Goal: Task Accomplishment & Management: Use online tool/utility

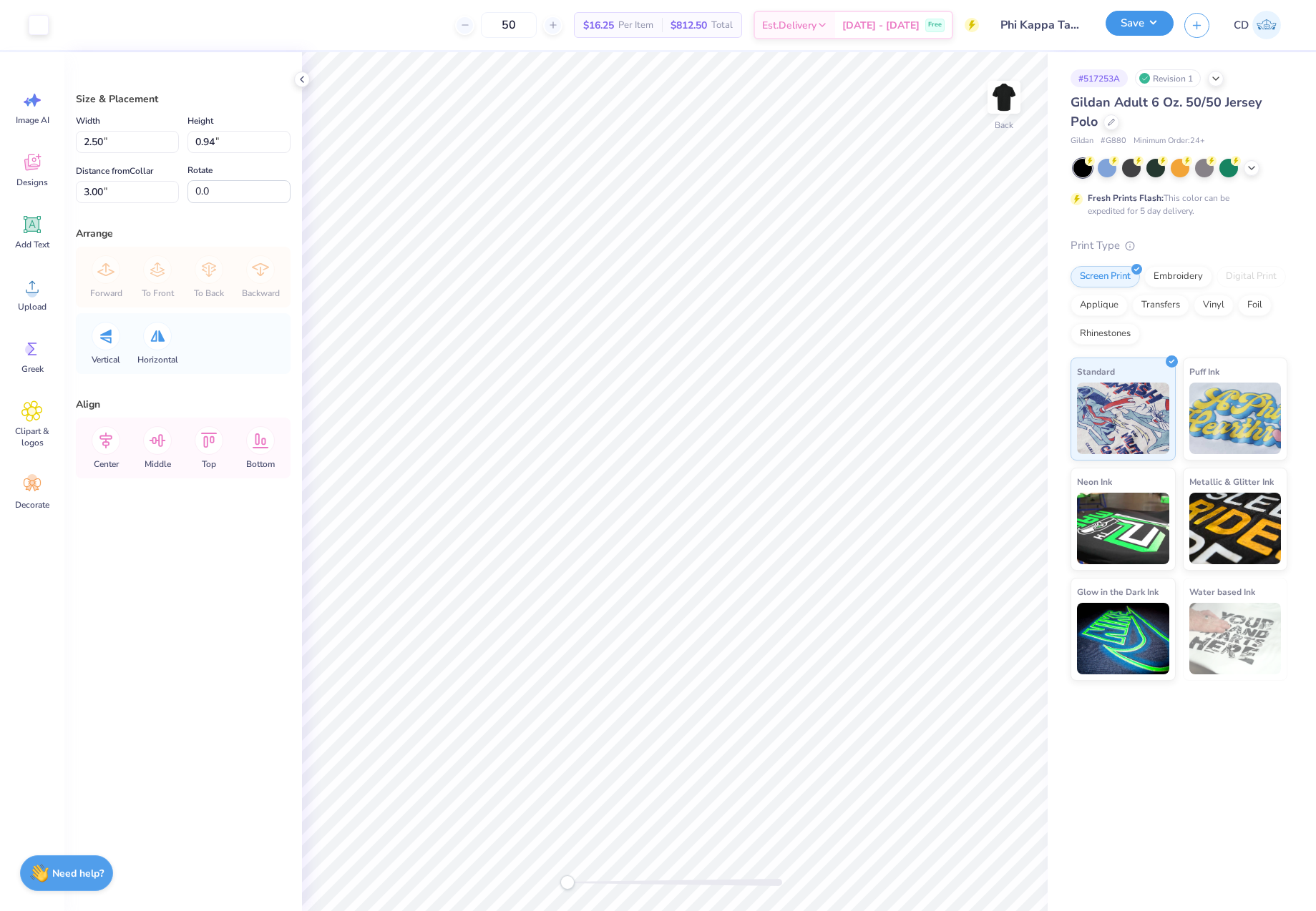
click at [1129, 23] on button "Save" at bounding box center [1139, 24] width 68 height 25
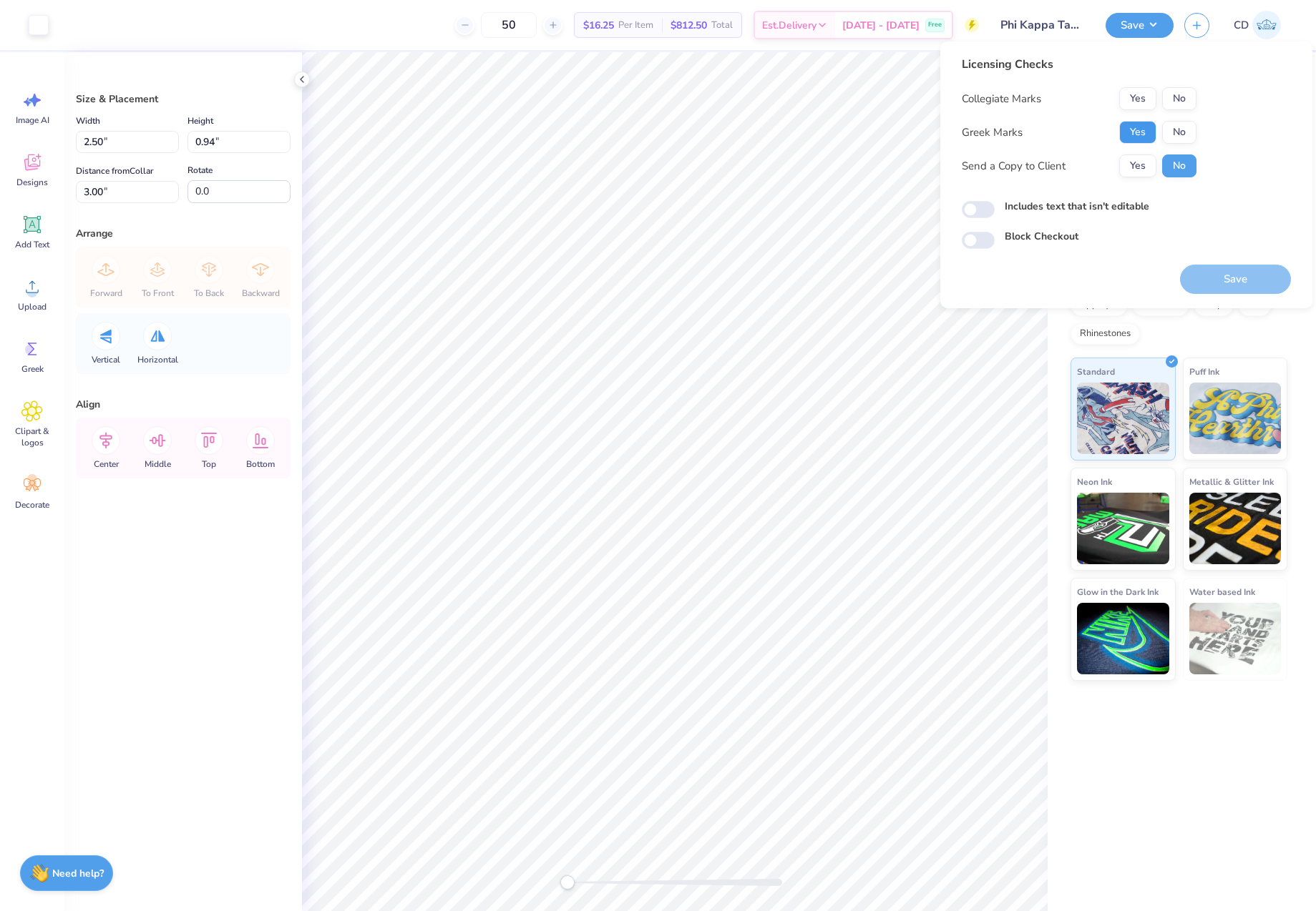
click at [1138, 131] on button "Yes" at bounding box center [1137, 132] width 37 height 23
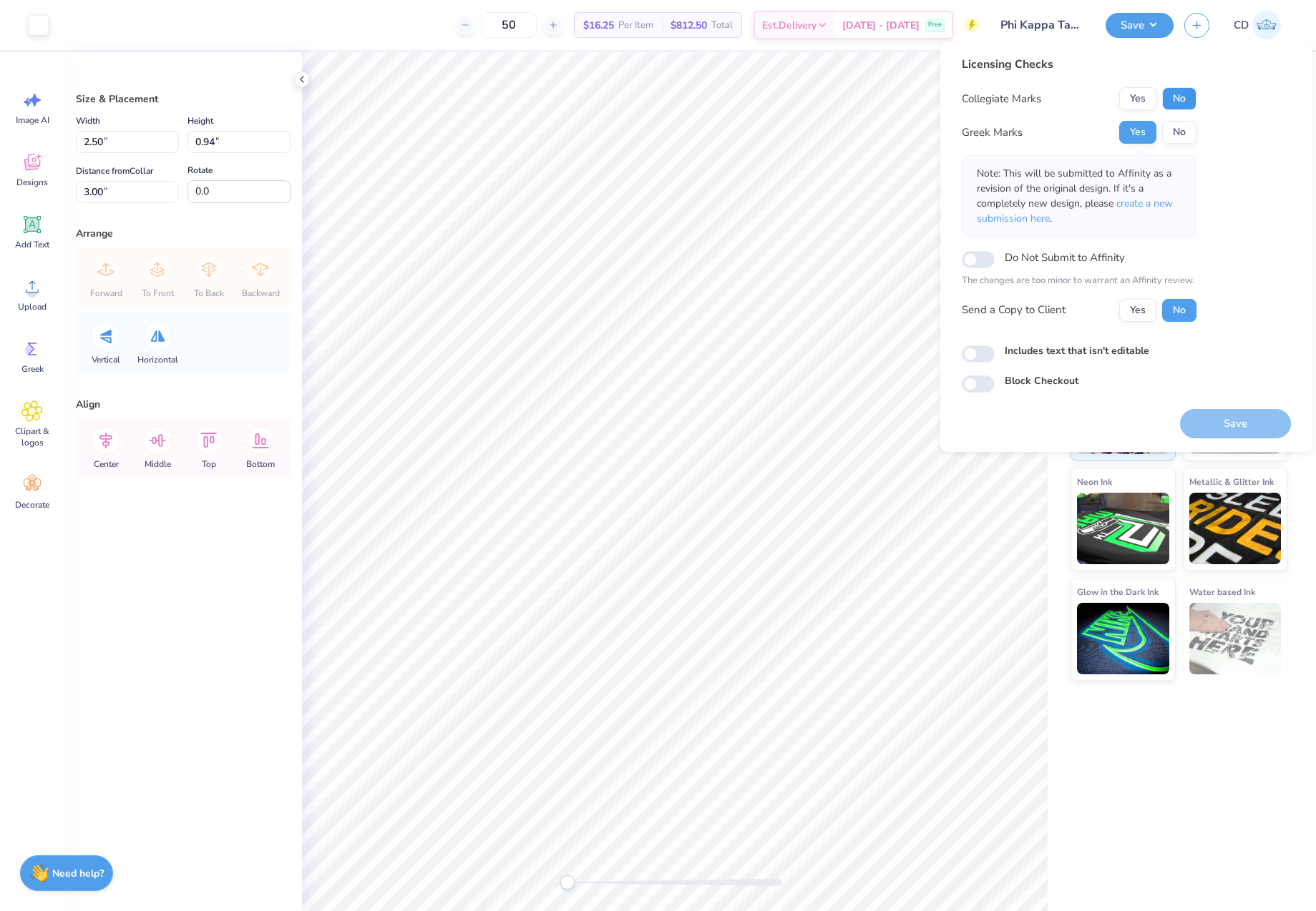
click at [1186, 100] on button "No" at bounding box center [1180, 99] width 35 height 23
click at [983, 361] on input "Includes text that isn't editable" at bounding box center [978, 354] width 33 height 17
checkbox input "true"
click at [1228, 413] on button "Save" at bounding box center [1235, 424] width 111 height 29
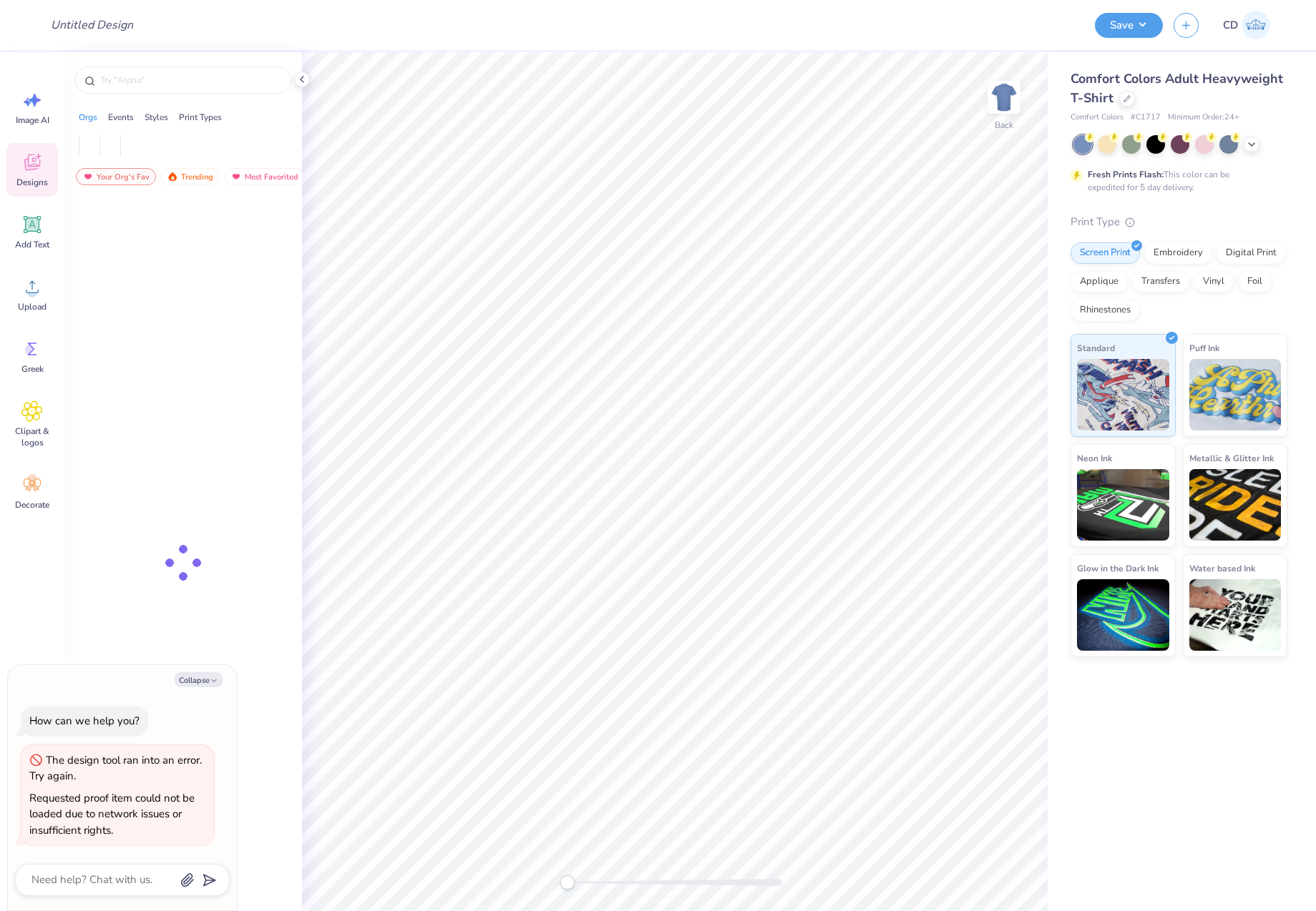
type textarea "x"
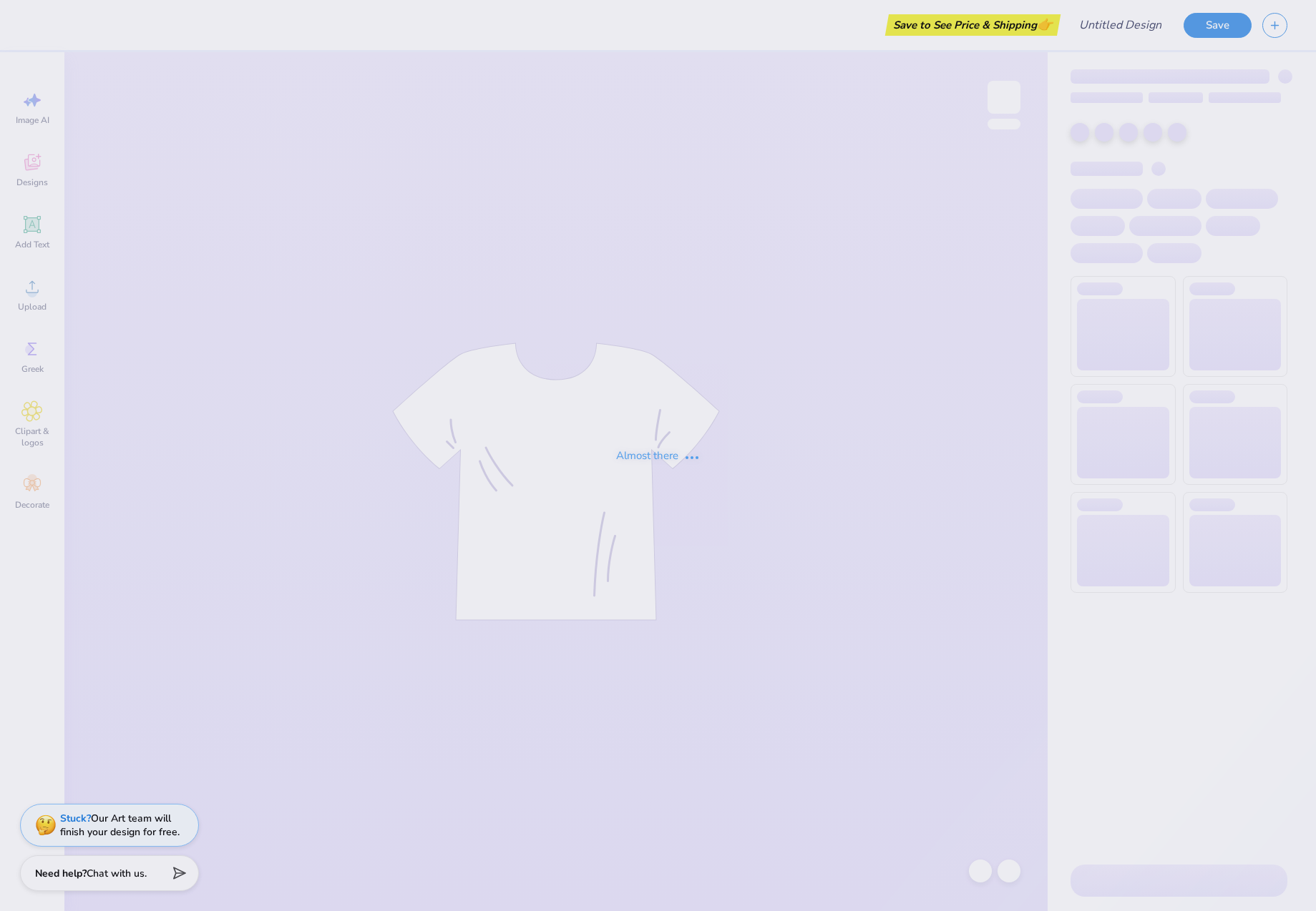
type input "Phi Tau Parents Weekend Shirts"
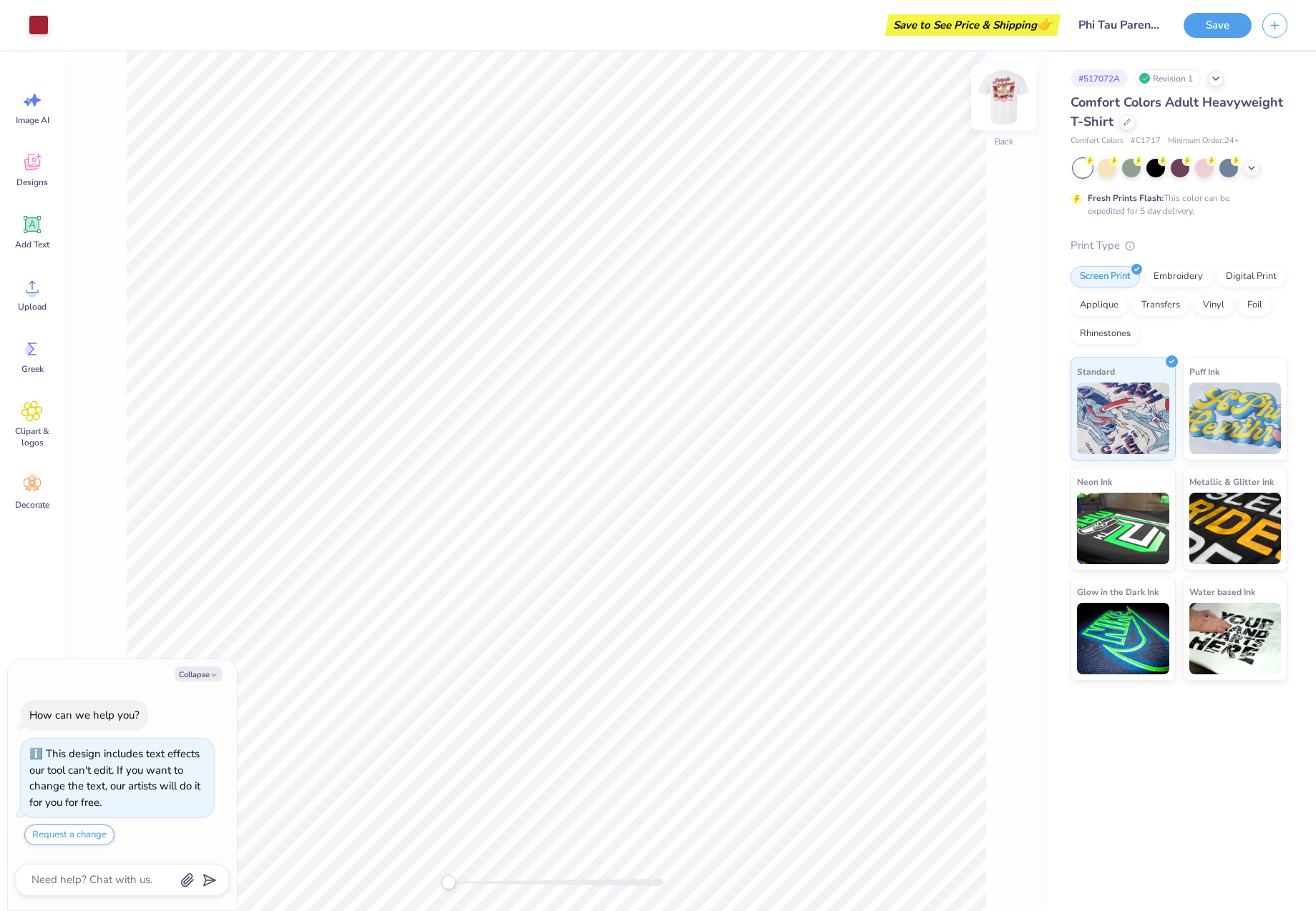
click at [996, 96] on img at bounding box center [1004, 97] width 58 height 58
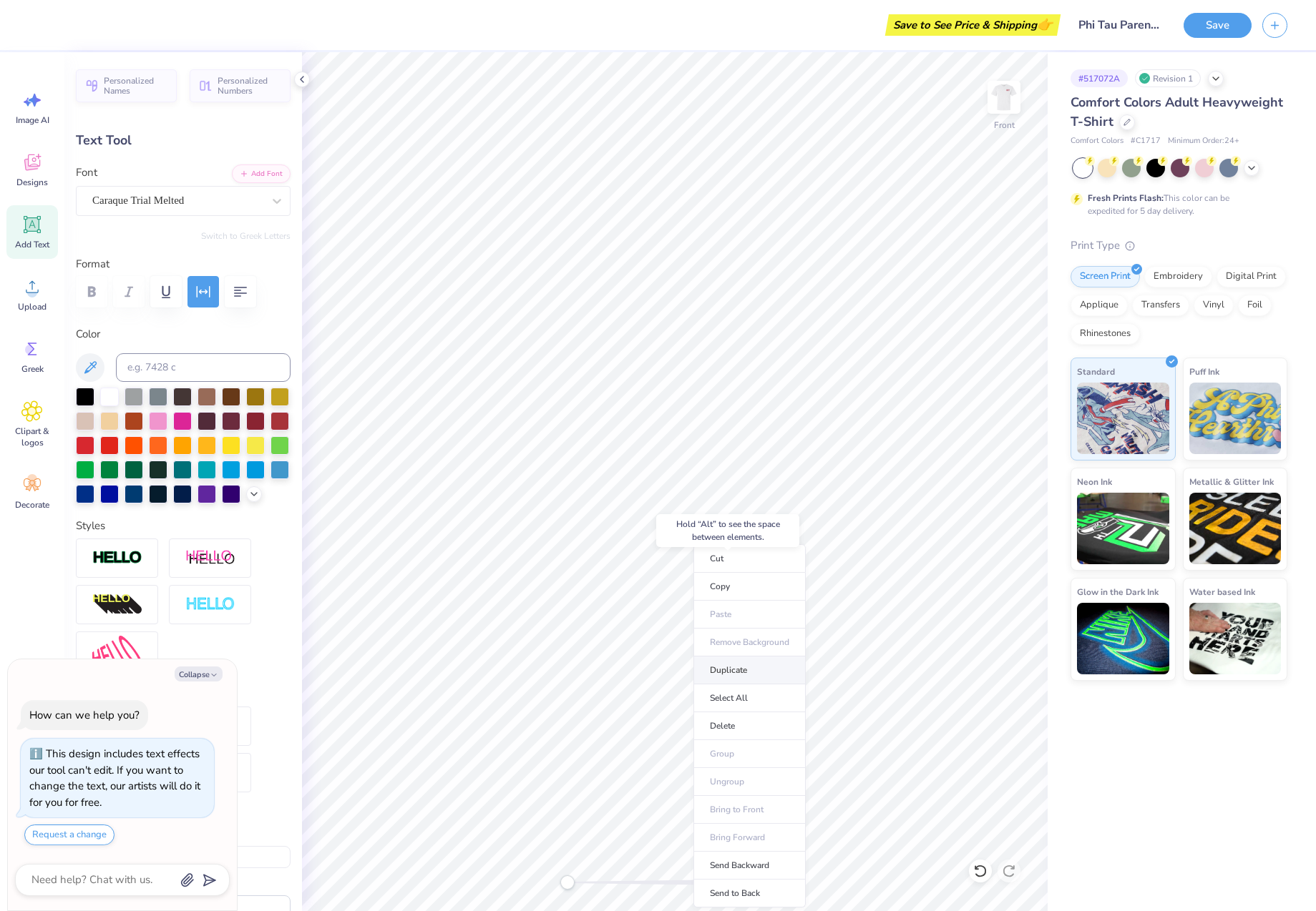
click at [745, 679] on li "Duplicate" at bounding box center [750, 670] width 112 height 28
type textarea "x"
type input "17.84"
type textarea "x"
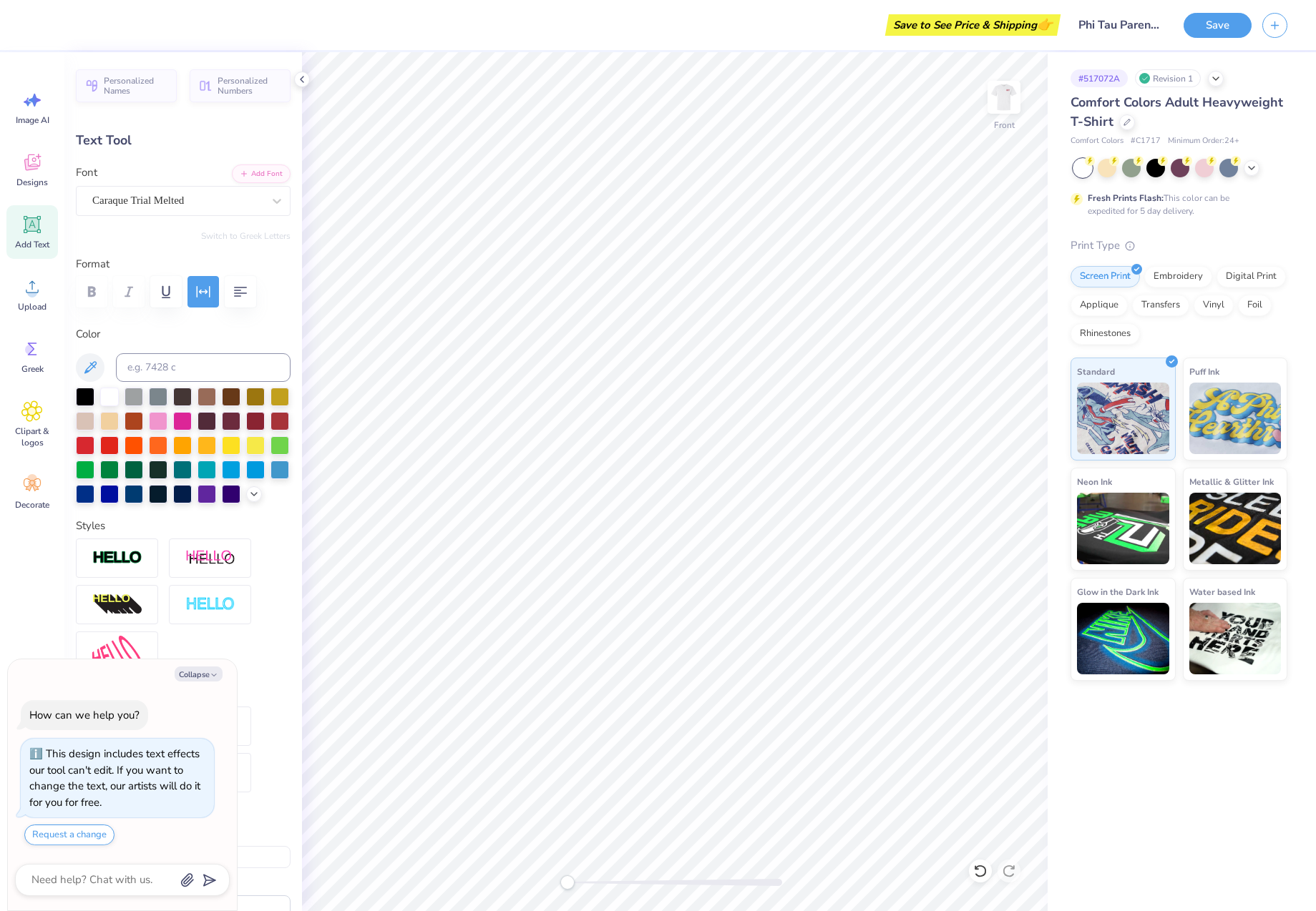
type textarea "T"
type textarea "x"
type textarea "TE"
type textarea "x"
type textarea "TEM"
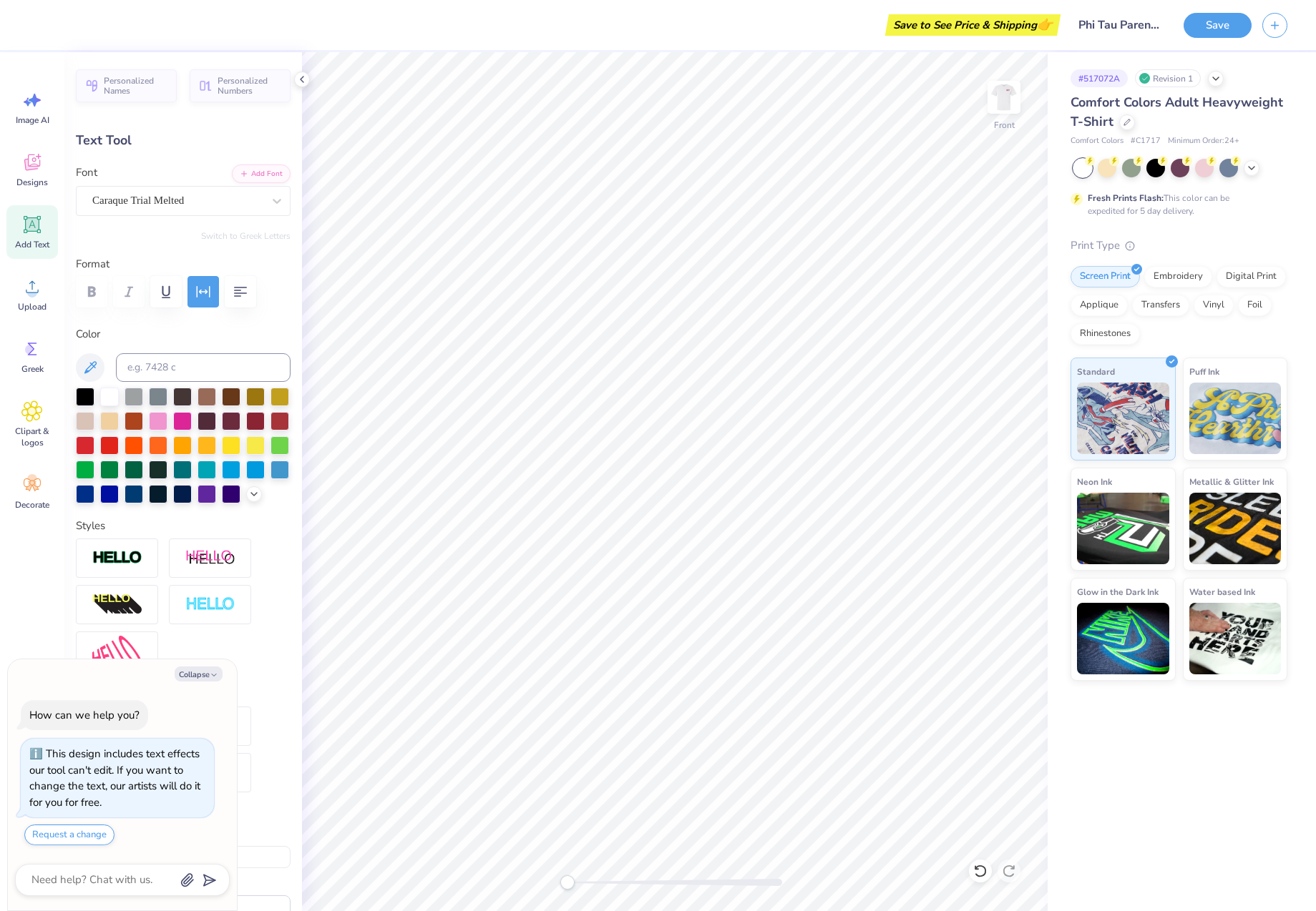
type textarea "x"
type textarea "TEMP"
type textarea "x"
type textarea "TEMPE"
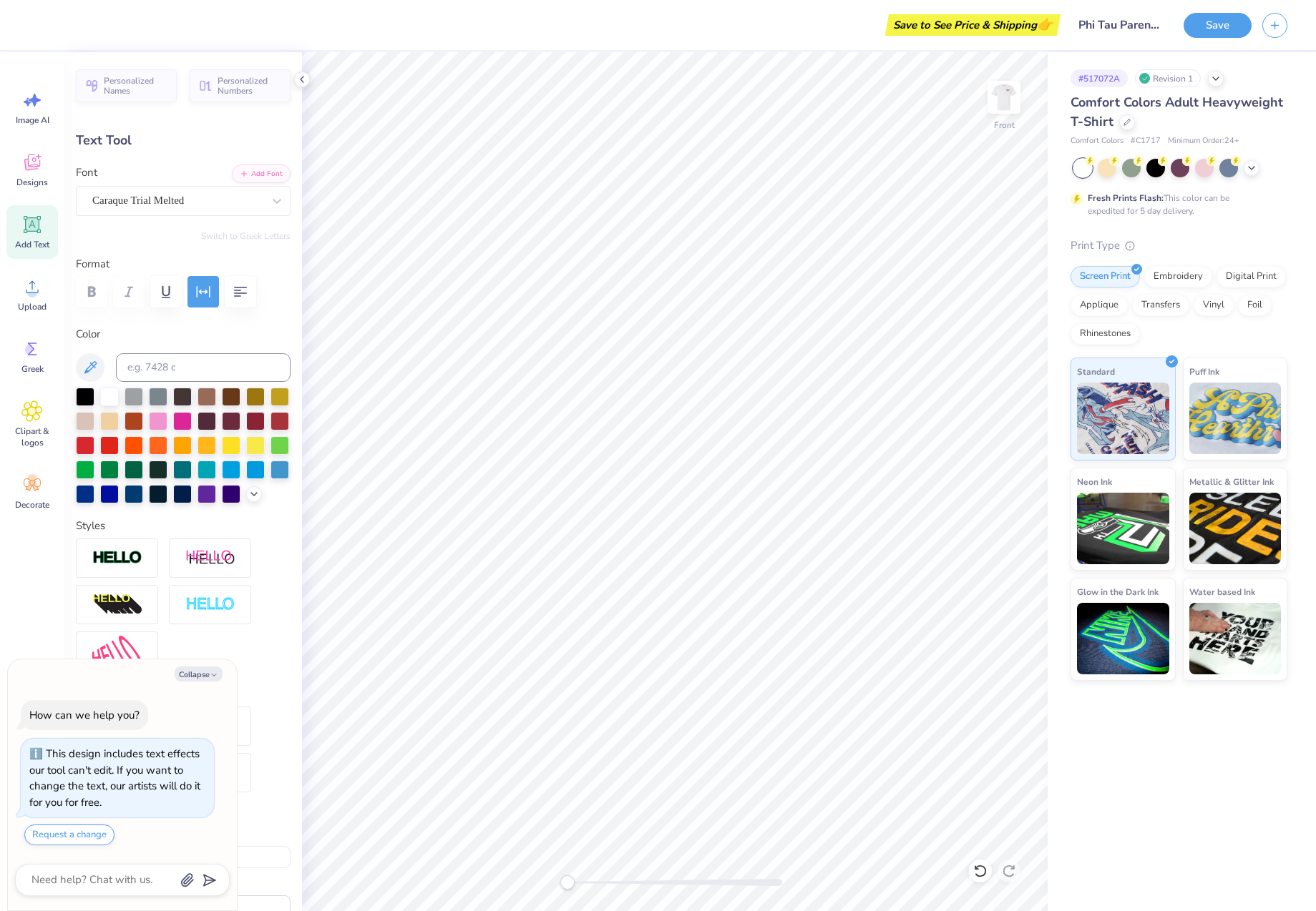
type textarea "x"
type textarea "TEMPE"
type textarea "x"
type textarea "TEMPE"
type textarea "x"
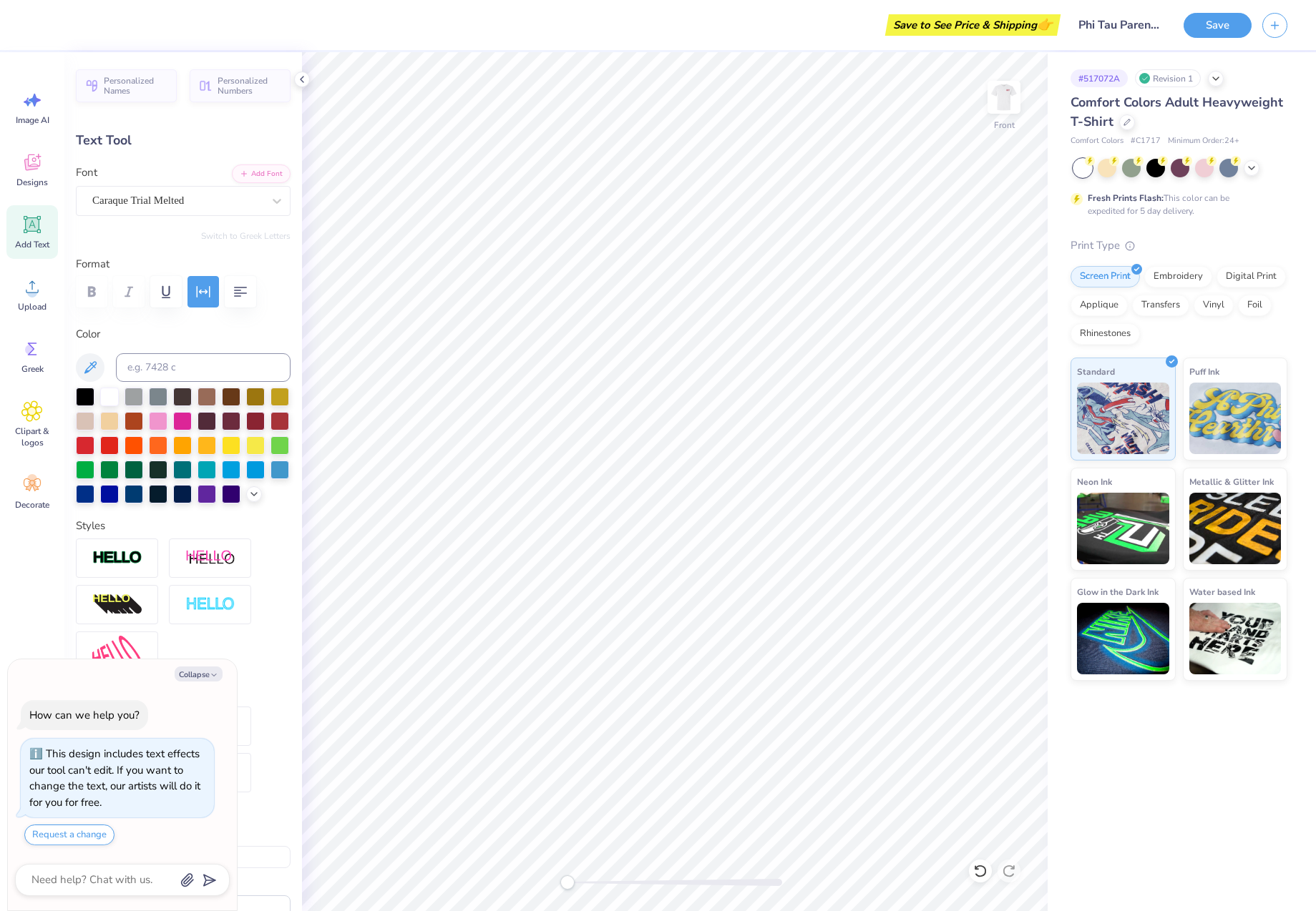
type textarea "TEMPE,"
type textarea "x"
type textarea "TEMPE,"
type textarea "x"
type textarea "TEMPE, A"
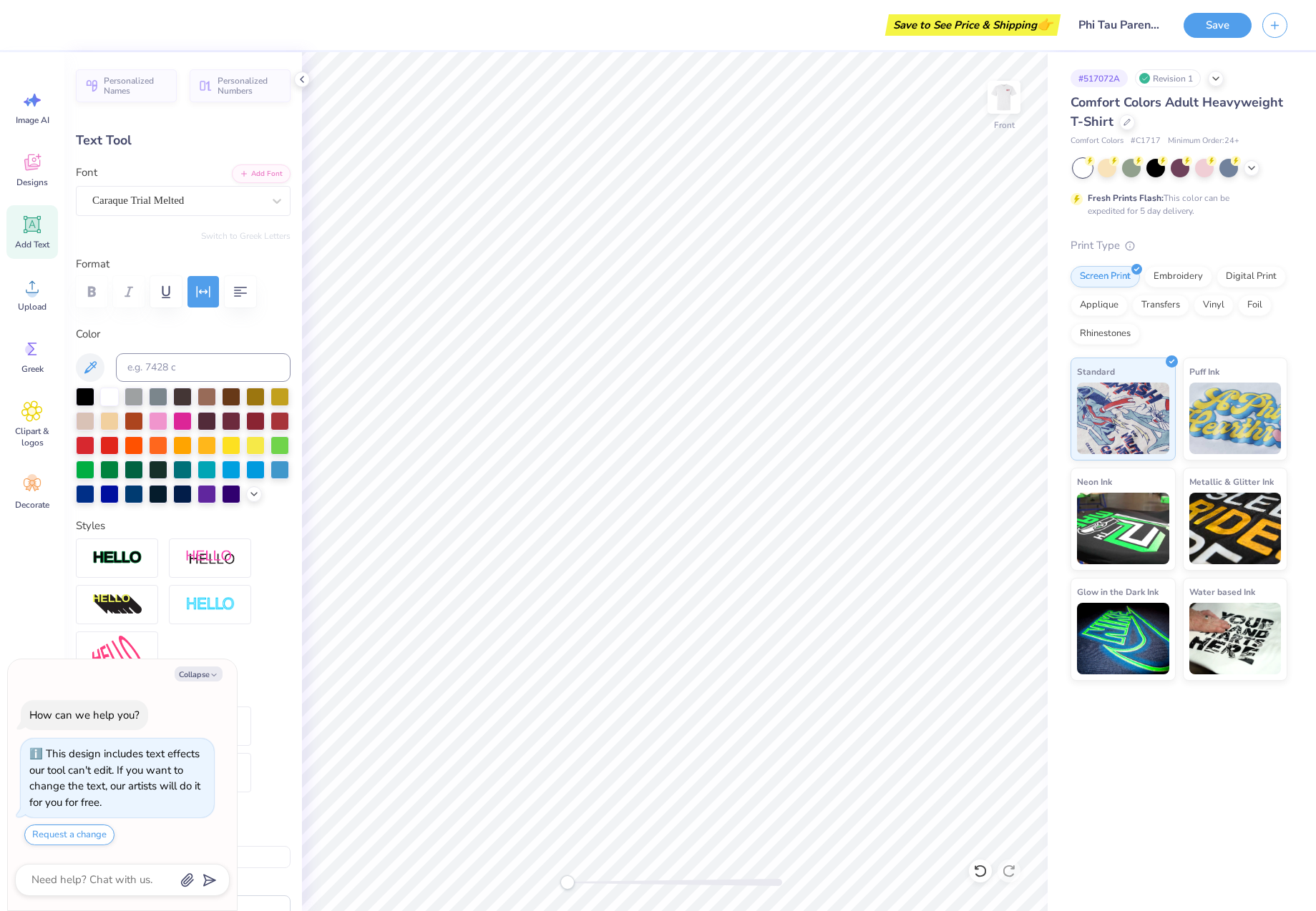
type textarea "x"
type textarea "TEMPE, AZ"
type textarea "x"
type input "4.54"
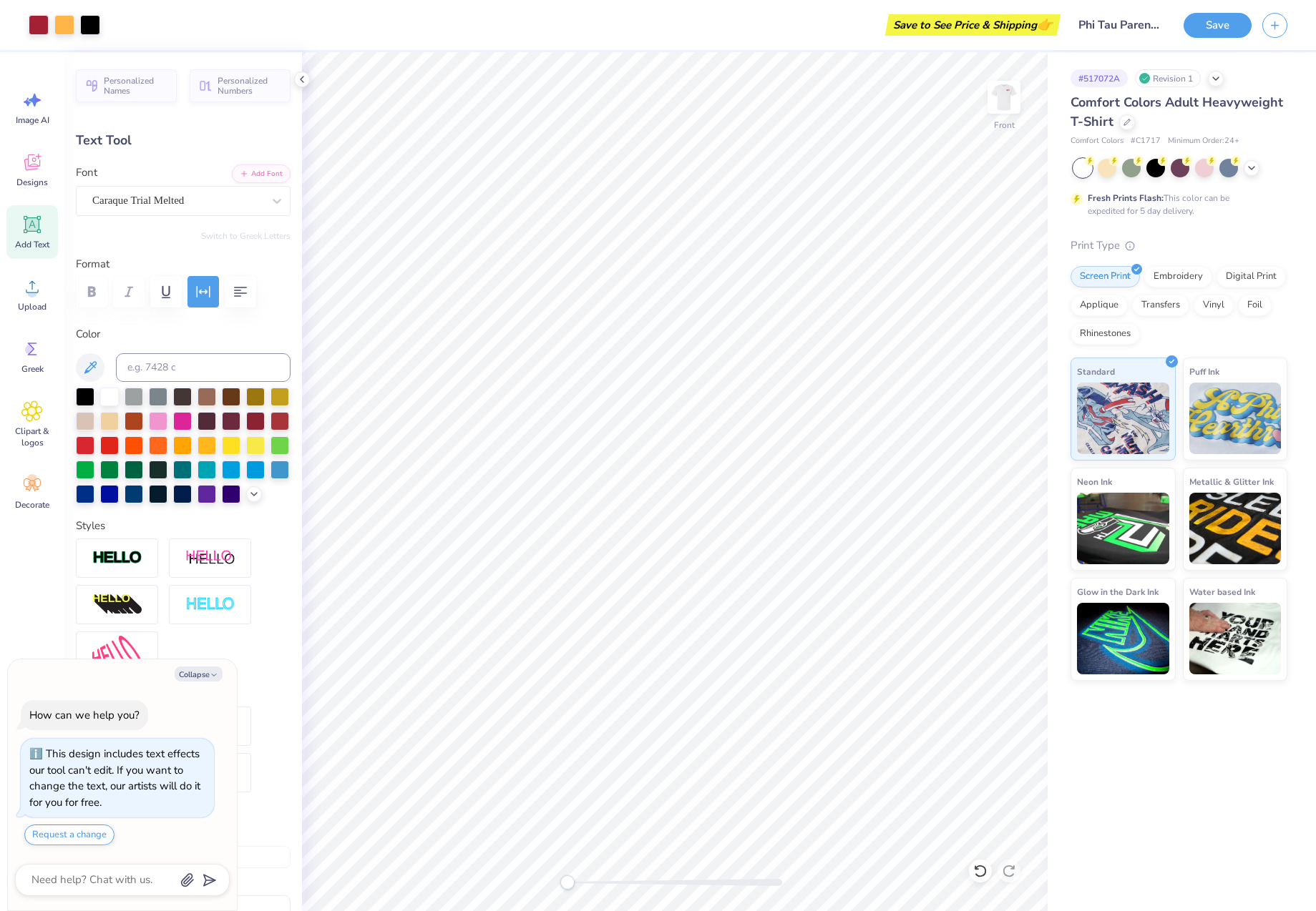
type input "0.58"
type input "17.81"
type textarea "x"
type input "2.11"
type input "0.52"
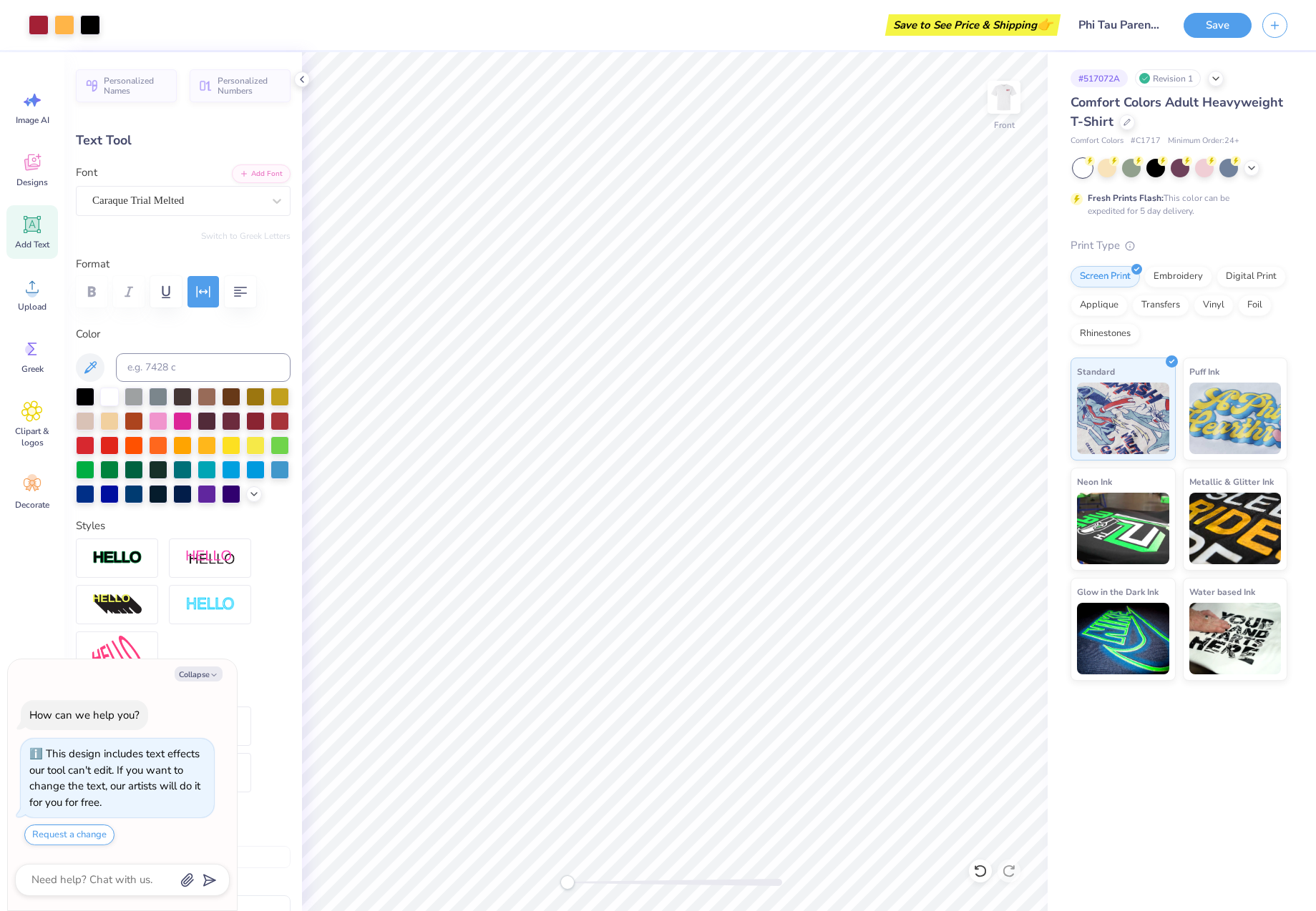
type input "16.84"
type textarea "x"
type input "1.70"
type input "0.42"
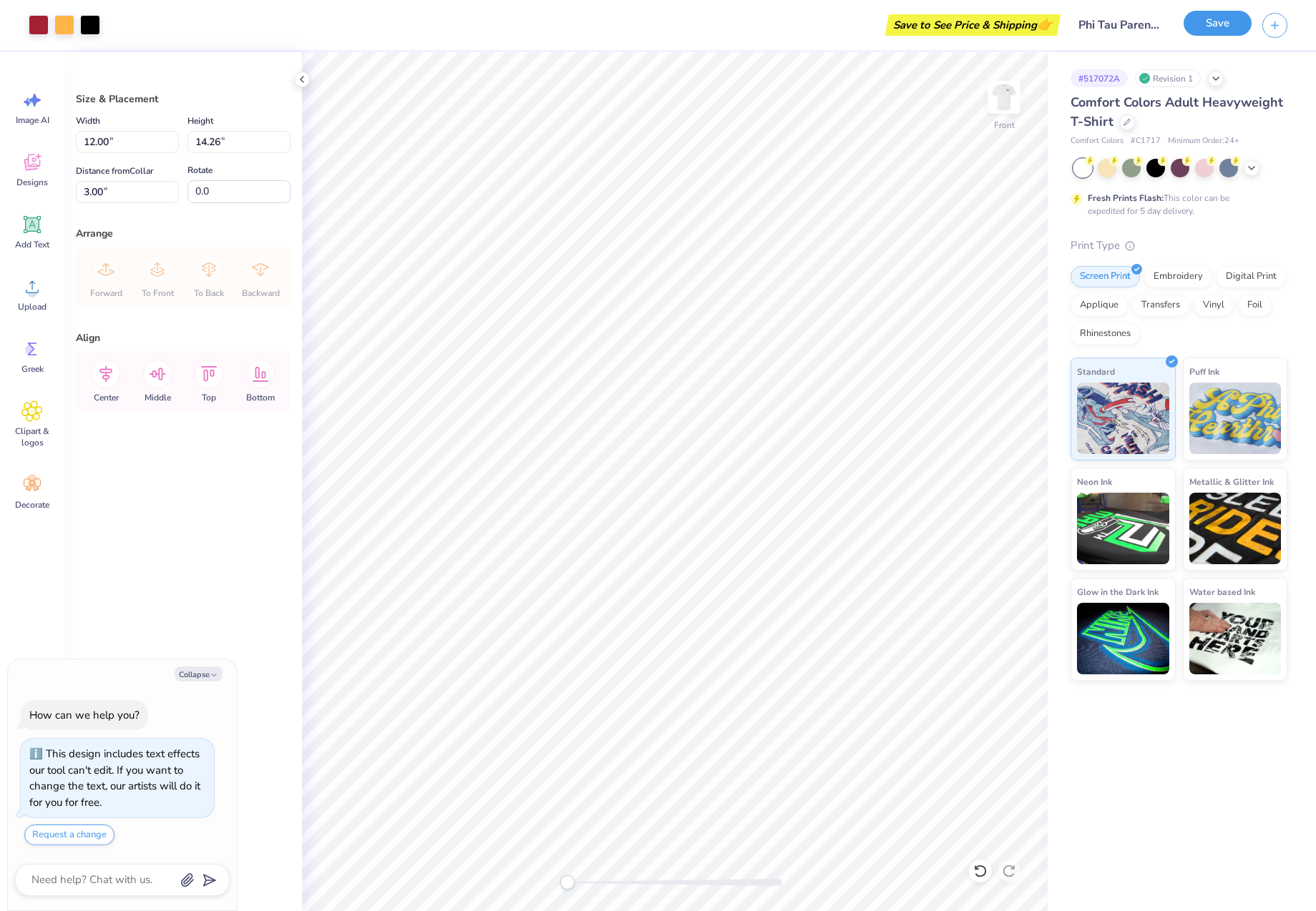
click at [1206, 32] on button "Save" at bounding box center [1217, 24] width 68 height 25
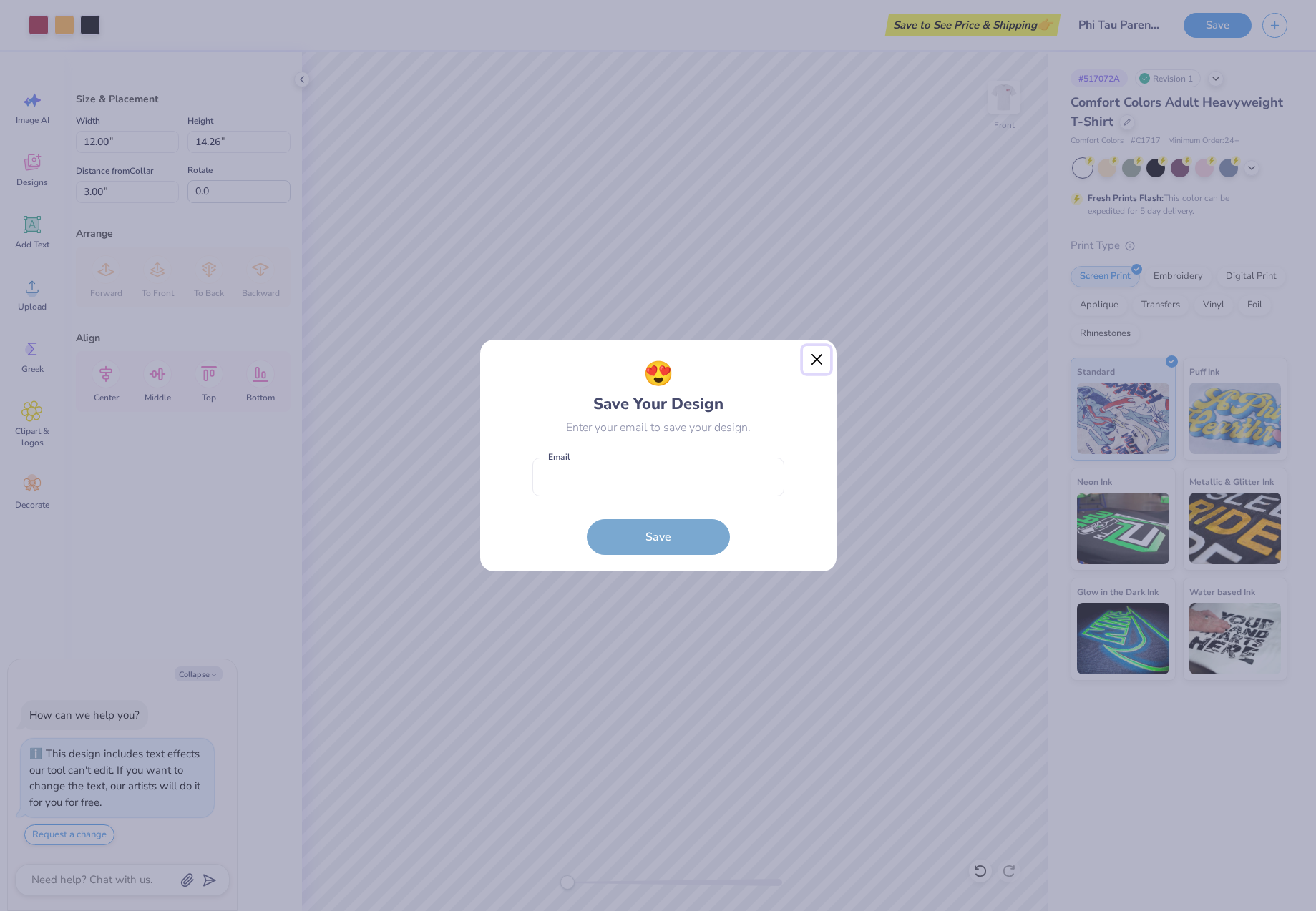
click at [818, 360] on button "Close" at bounding box center [817, 360] width 27 height 27
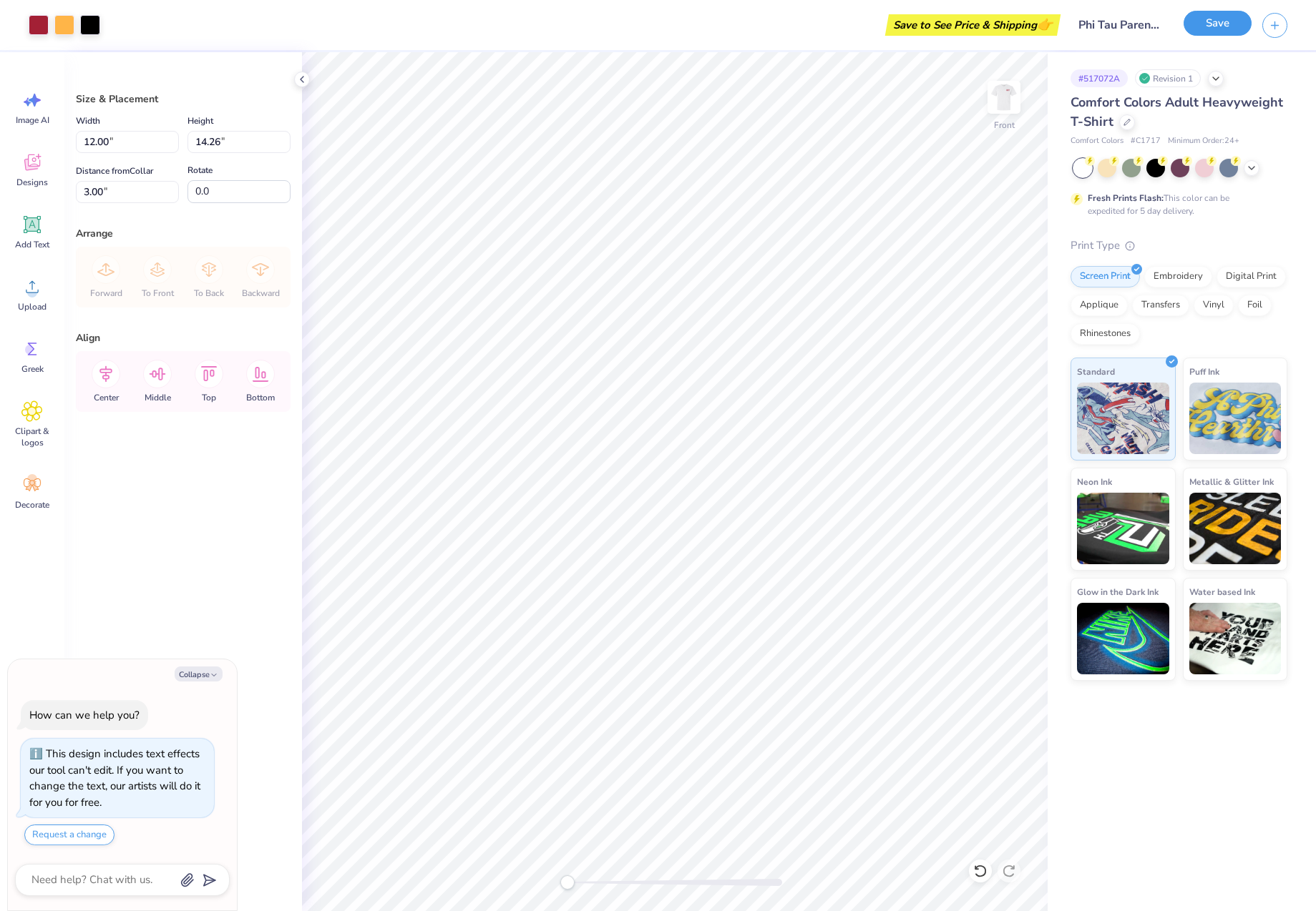
click at [1232, 25] on button "Save" at bounding box center [1217, 24] width 68 height 25
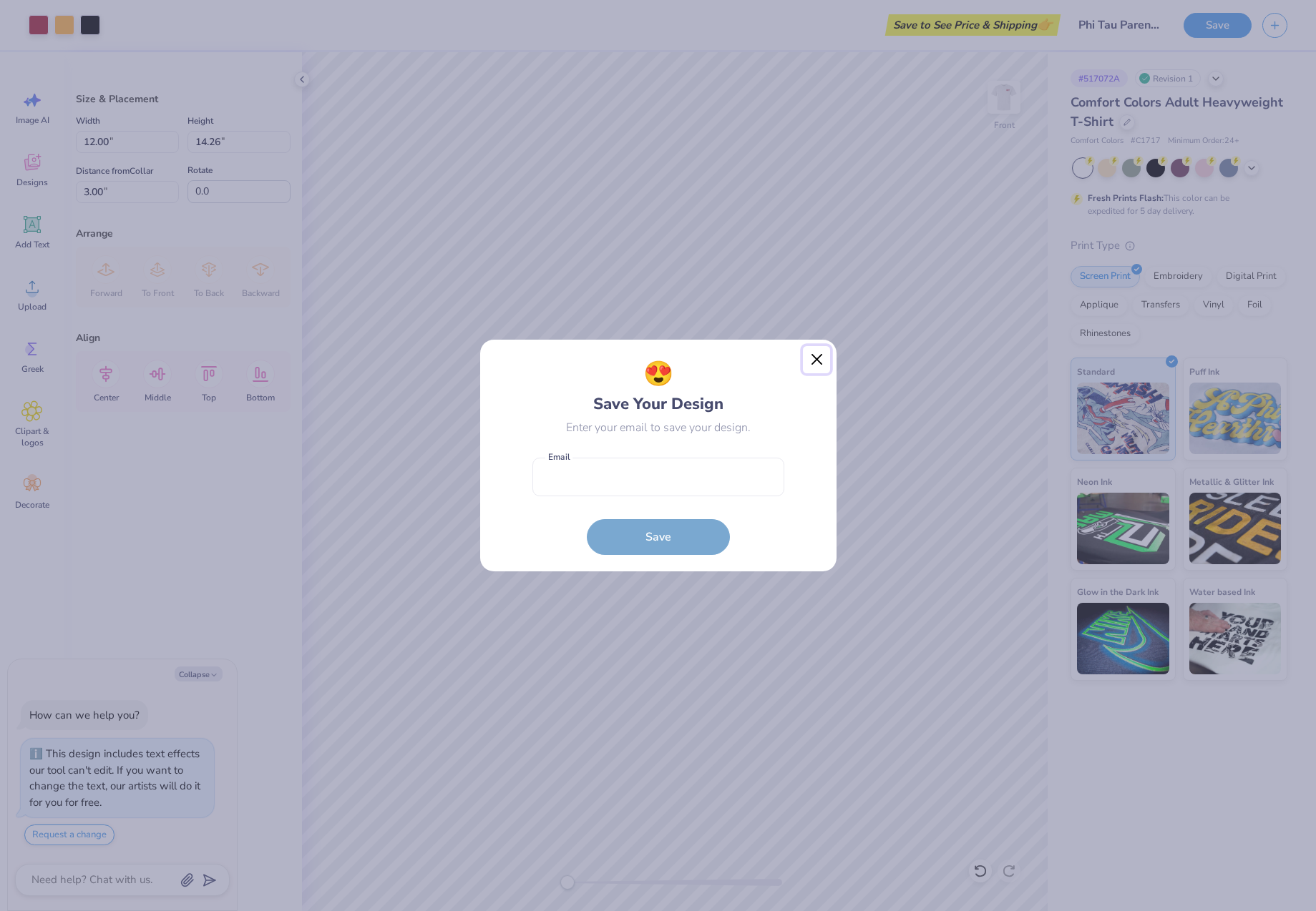
click at [817, 357] on button "Close" at bounding box center [817, 360] width 27 height 27
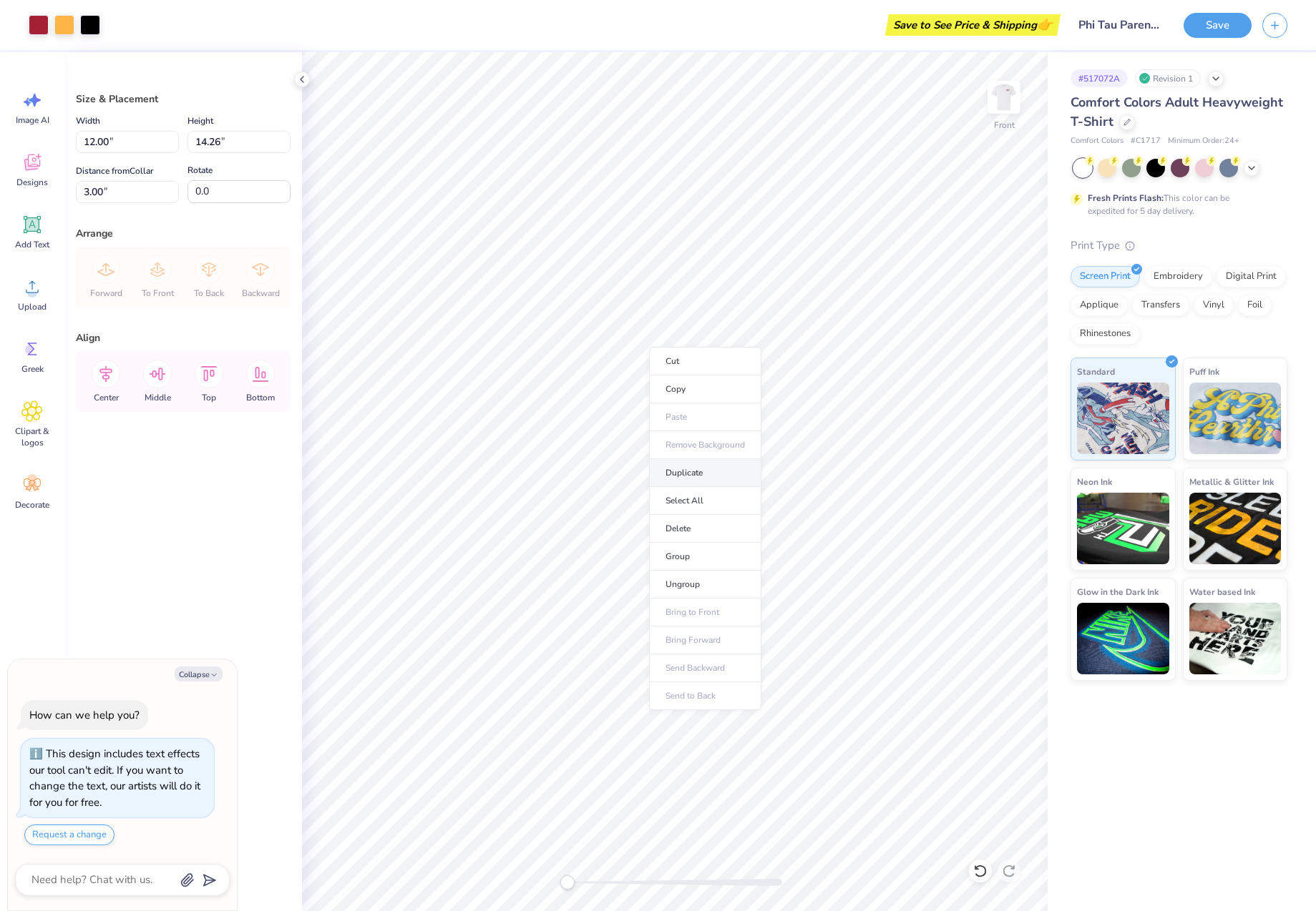
click at [695, 470] on li "Duplicate" at bounding box center [705, 472] width 112 height 28
type textarea "x"
type input "3.77"
click at [715, 433] on ul "Cut Copy Paste Remove Background Duplicate Select All Delete Group Ungroup Brin…" at bounding box center [715, 510] width 112 height 364
click at [720, 427] on ul "Cut Copy Paste Remove Background Duplicate Select All Delete Group Ungroup Brin…" at bounding box center [715, 510] width 112 height 364
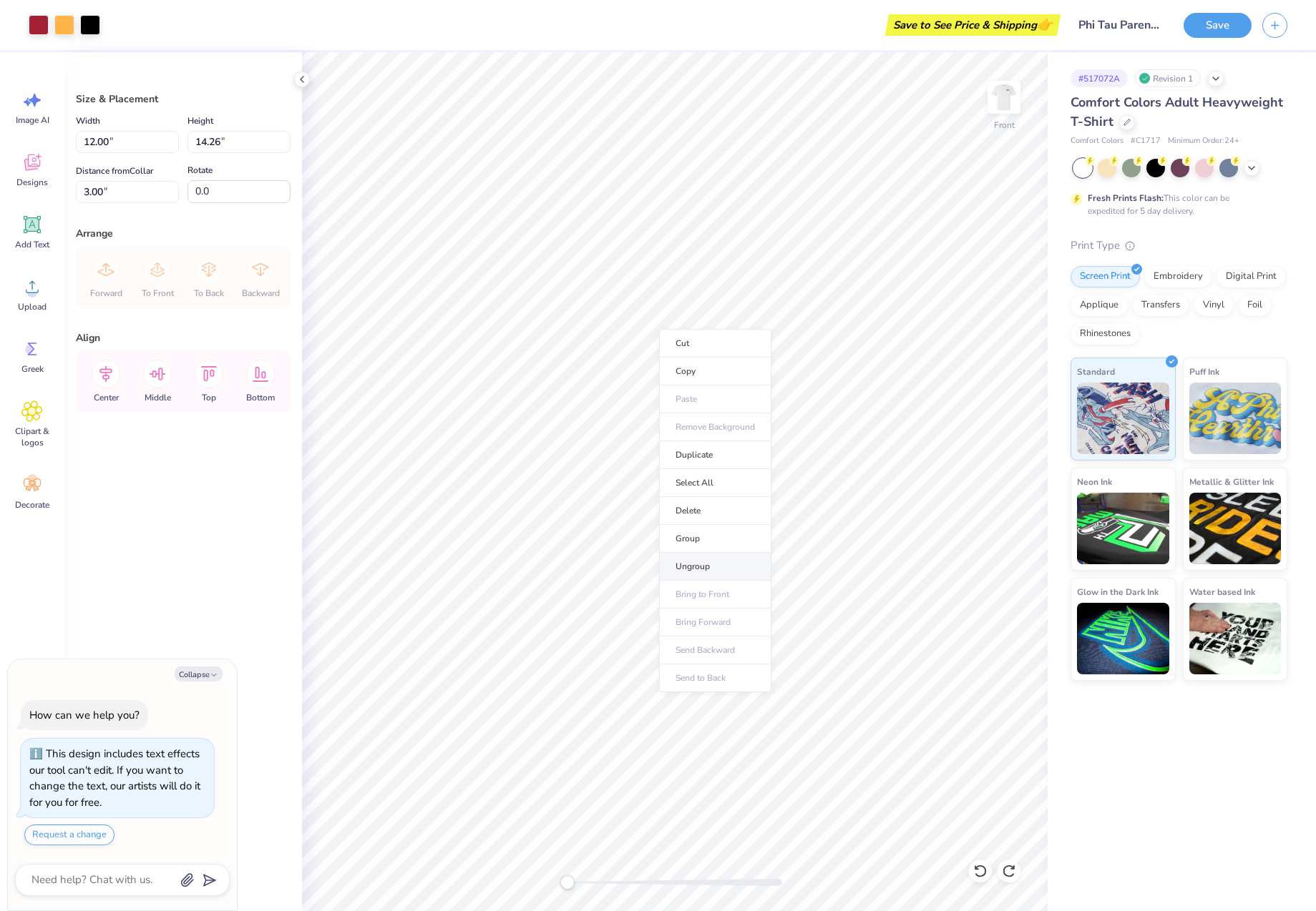
type textarea "x"
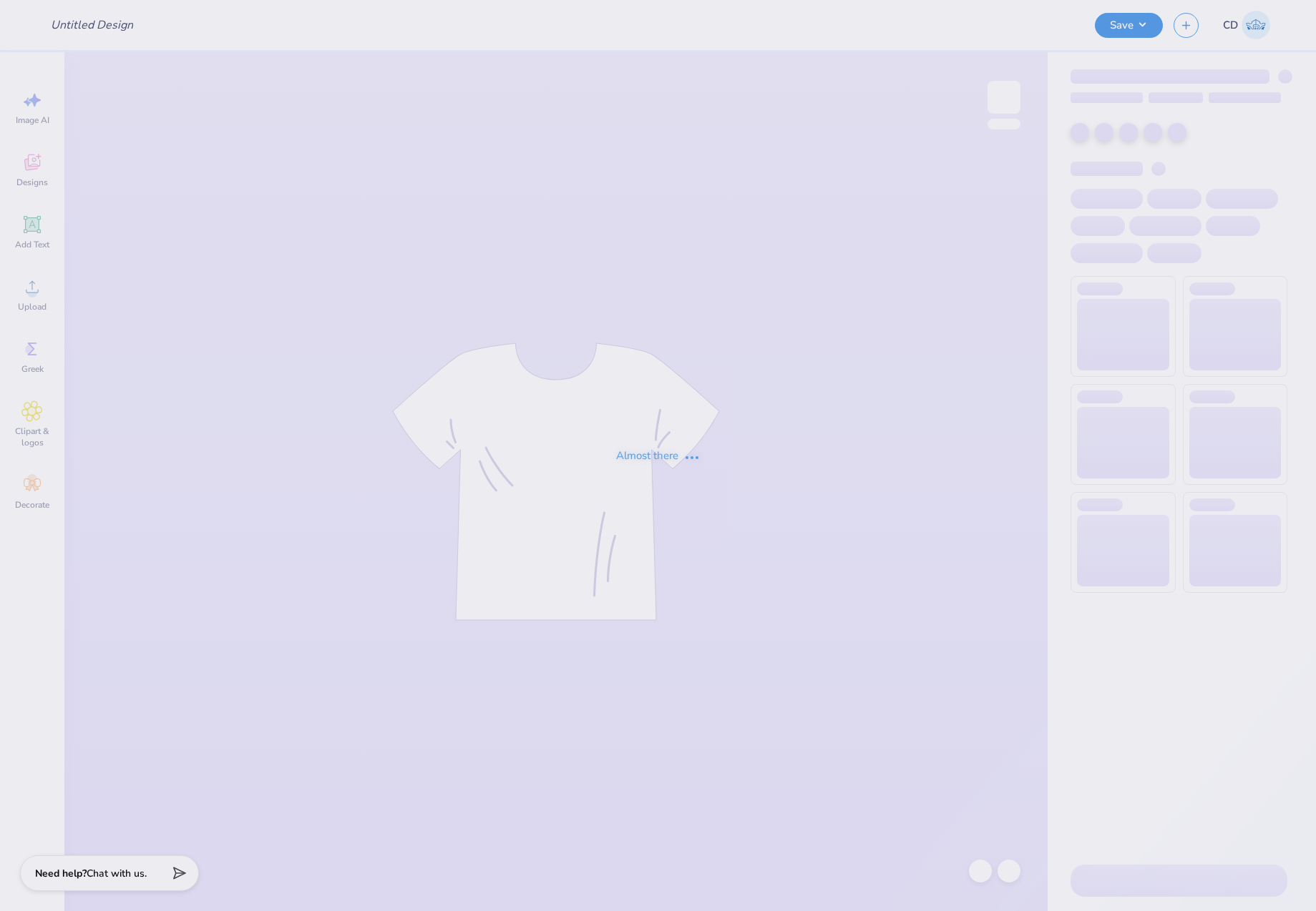
type input "Phi Tau Parents Weekend Shirts"
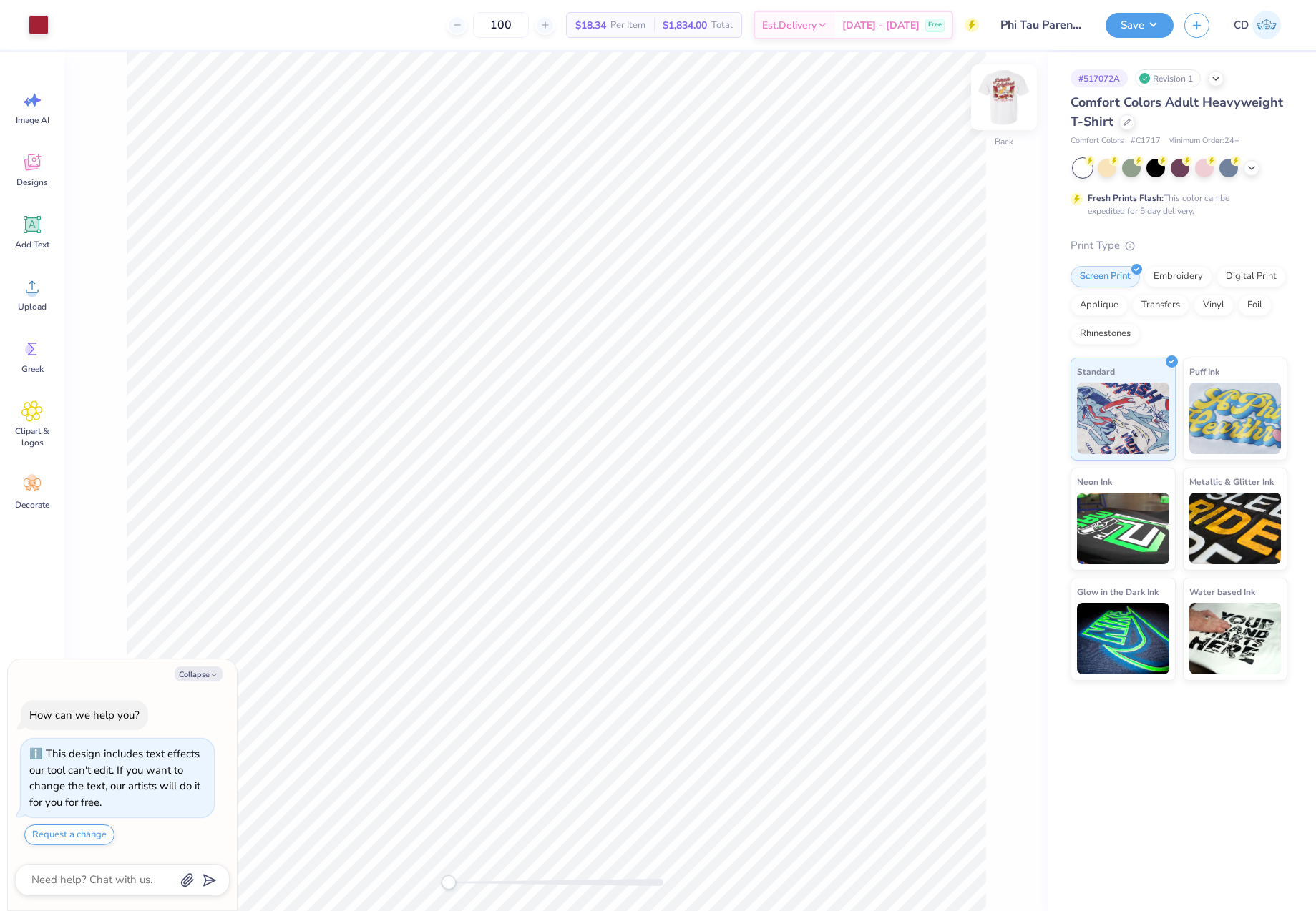
click at [1004, 89] on img at bounding box center [1004, 97] width 58 height 58
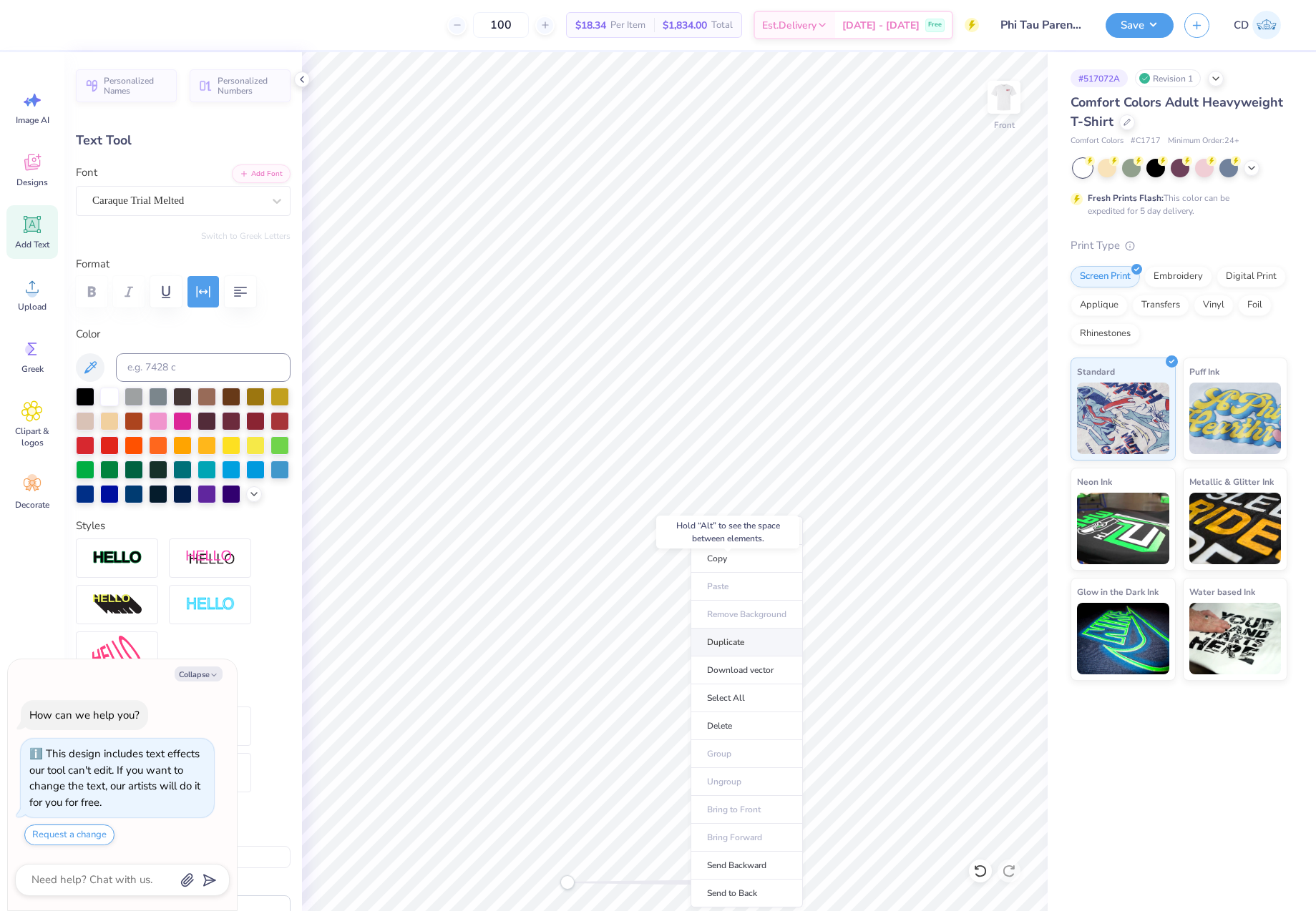
click at [731, 650] on li "Duplicate" at bounding box center [746, 642] width 112 height 28
type textarea "x"
type input "17.89"
type textarea "x"
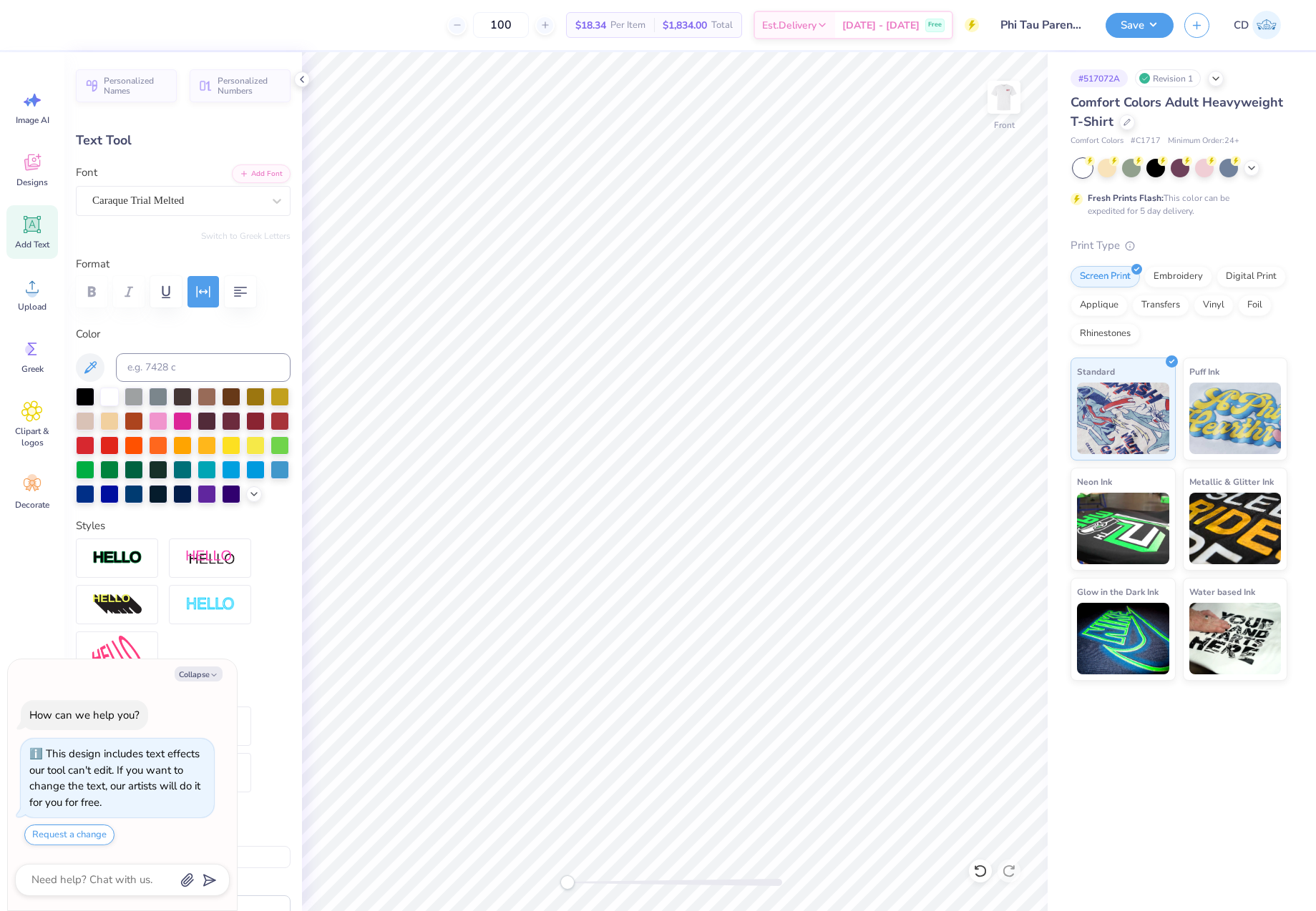
type textarea "T"
type textarea "x"
type textarea "TE"
type textarea "x"
type textarea "TEM"
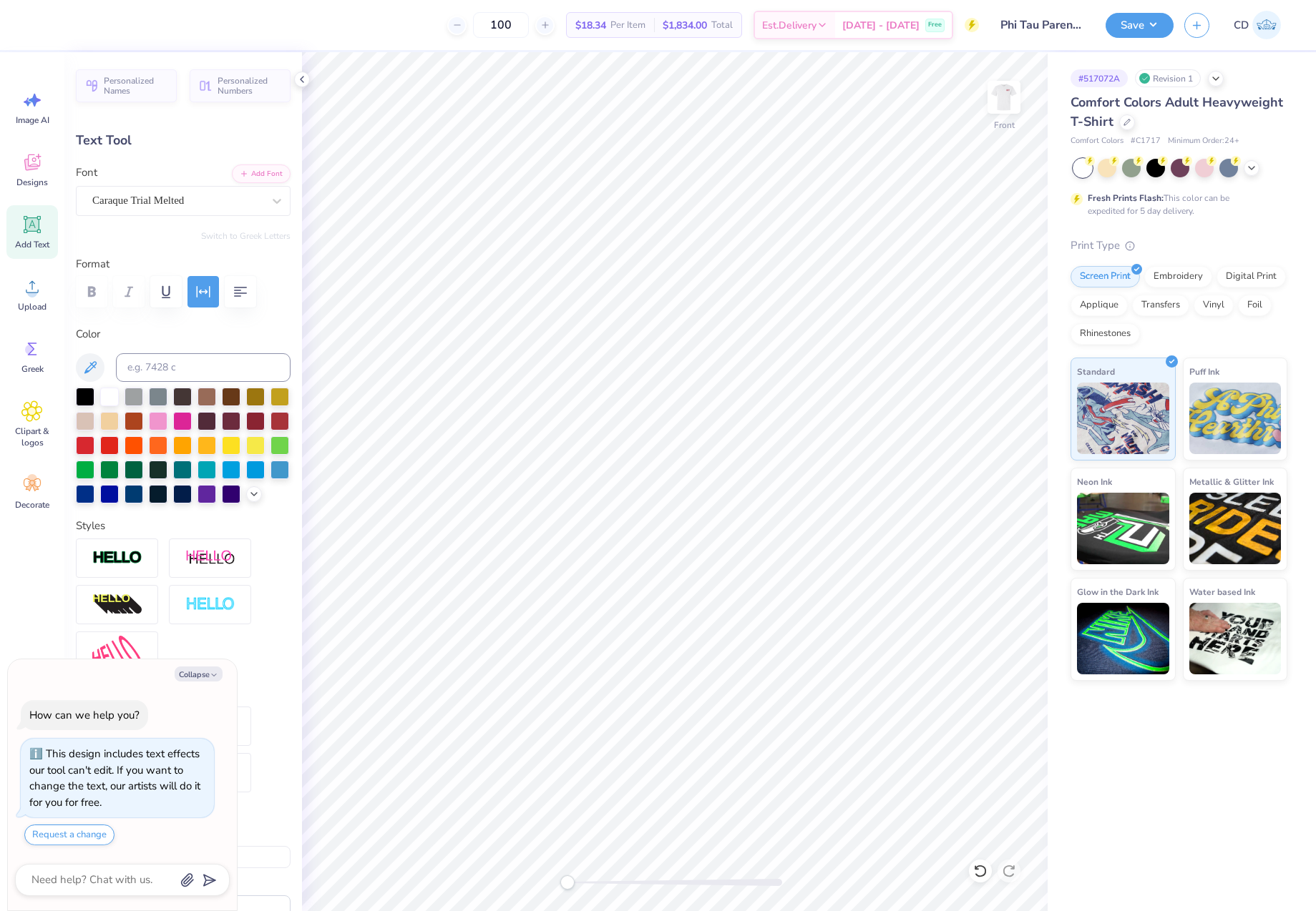
type textarea "x"
type textarea "TEMP"
type textarea "x"
type textarea "TEMPE"
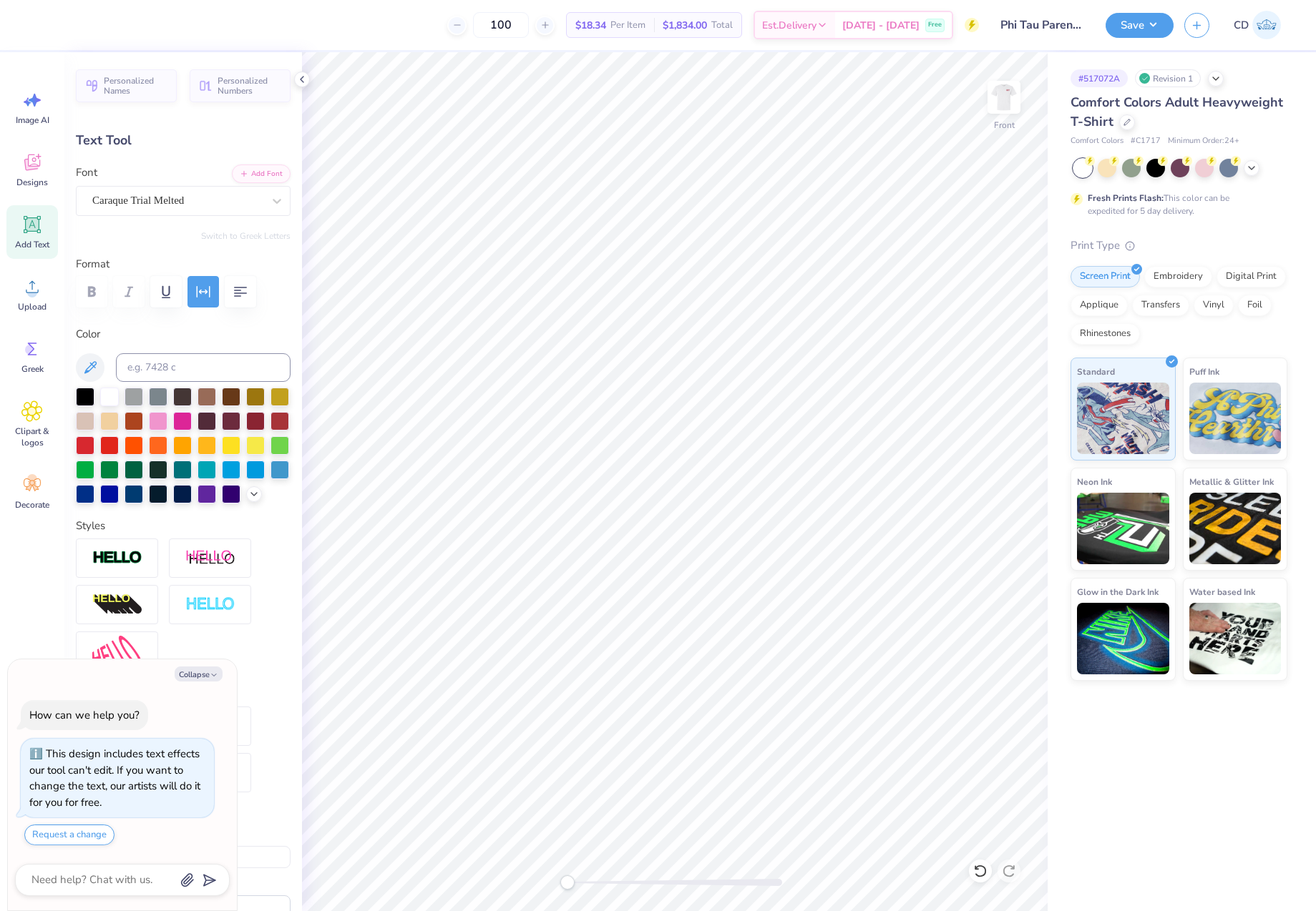
type textarea "x"
type textarea "TEMPE,"
type textarea "x"
type textarea "TEMPE, A"
type textarea "x"
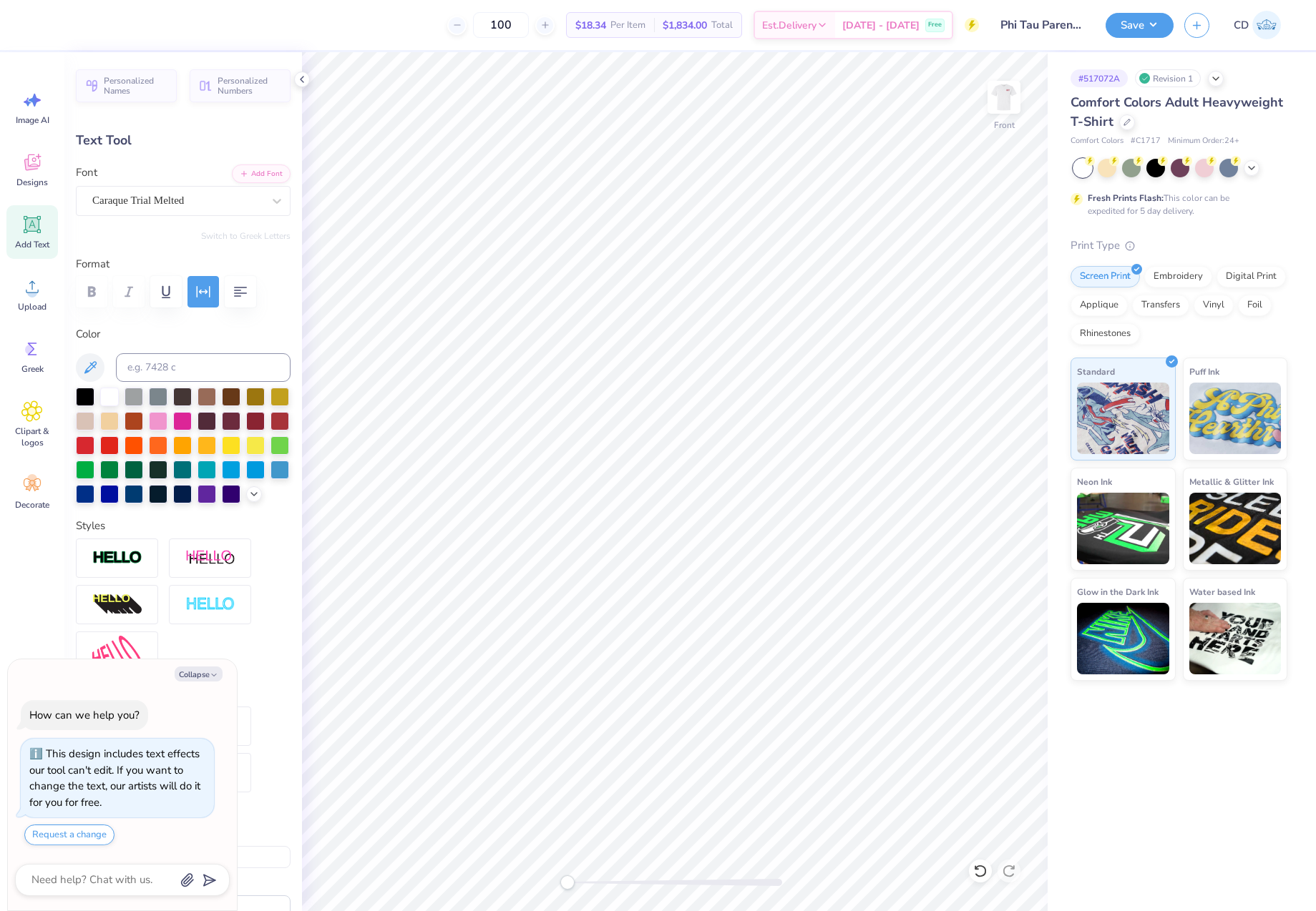
type textarea "TEMPE, AZ"
type textarea "x"
type input "16.89"
type textarea "x"
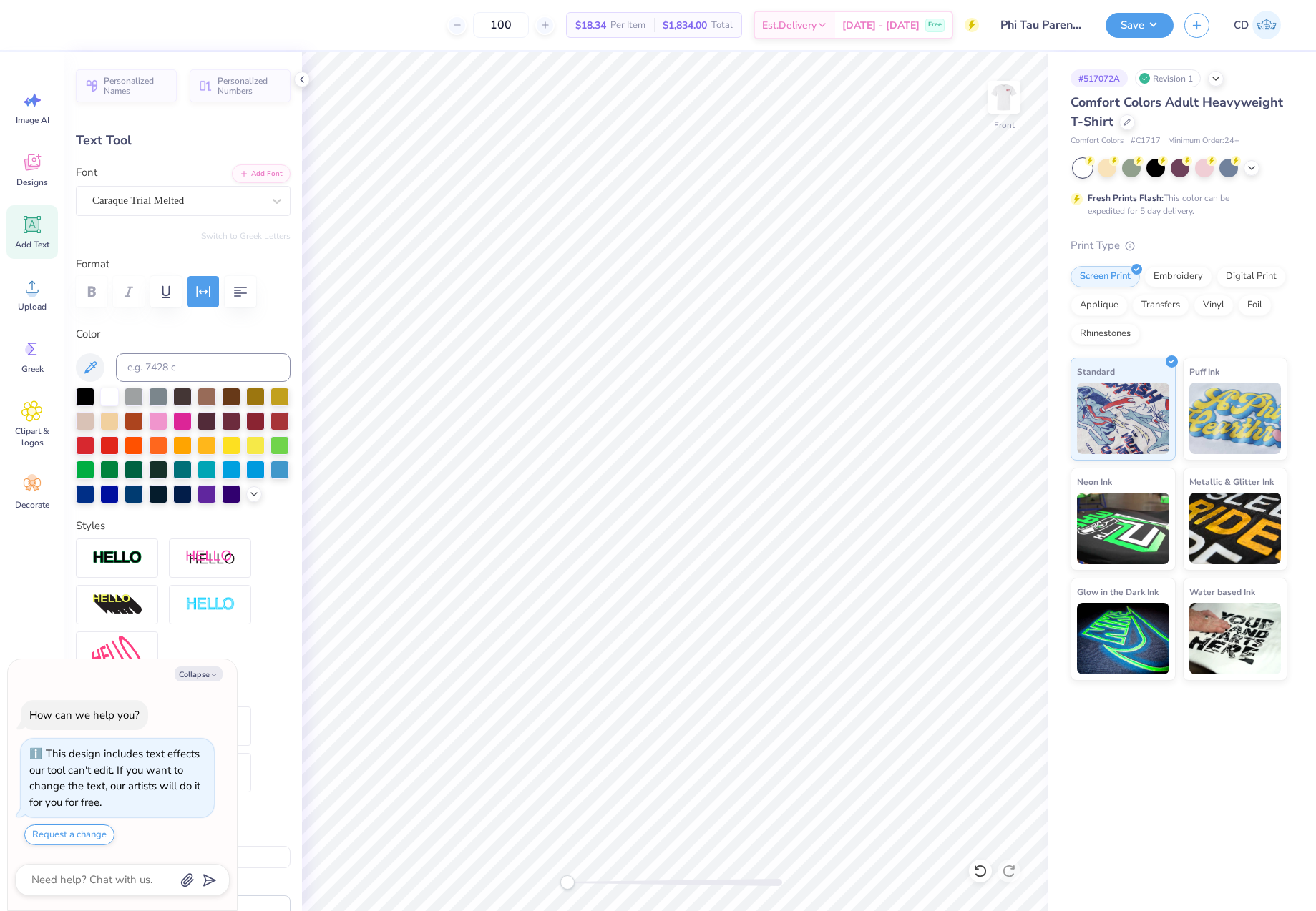
type input "1.72"
type input "0.42"
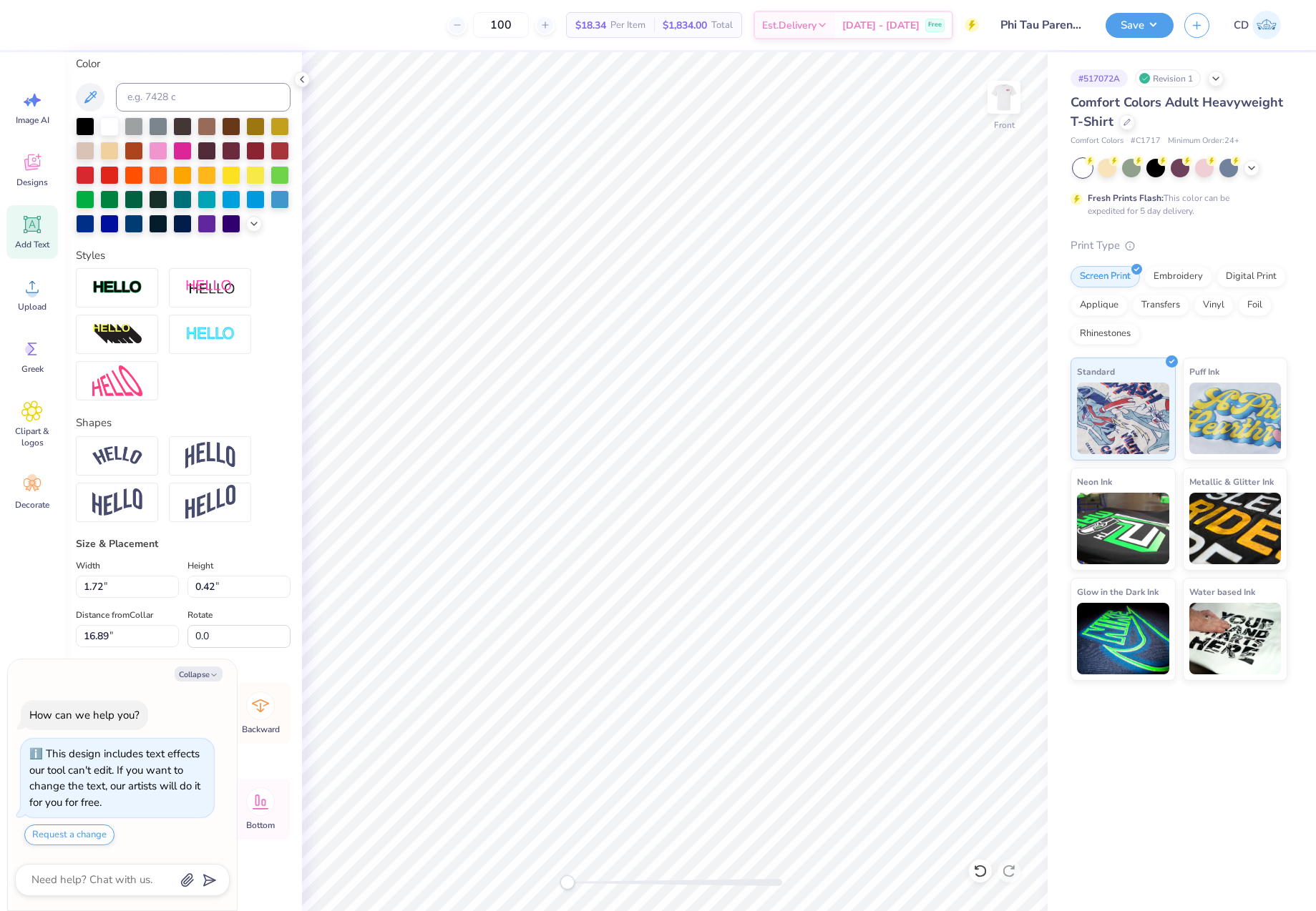
scroll to position [295, 0]
click at [204, 676] on button "Collapse" at bounding box center [198, 674] width 48 height 15
type textarea "x"
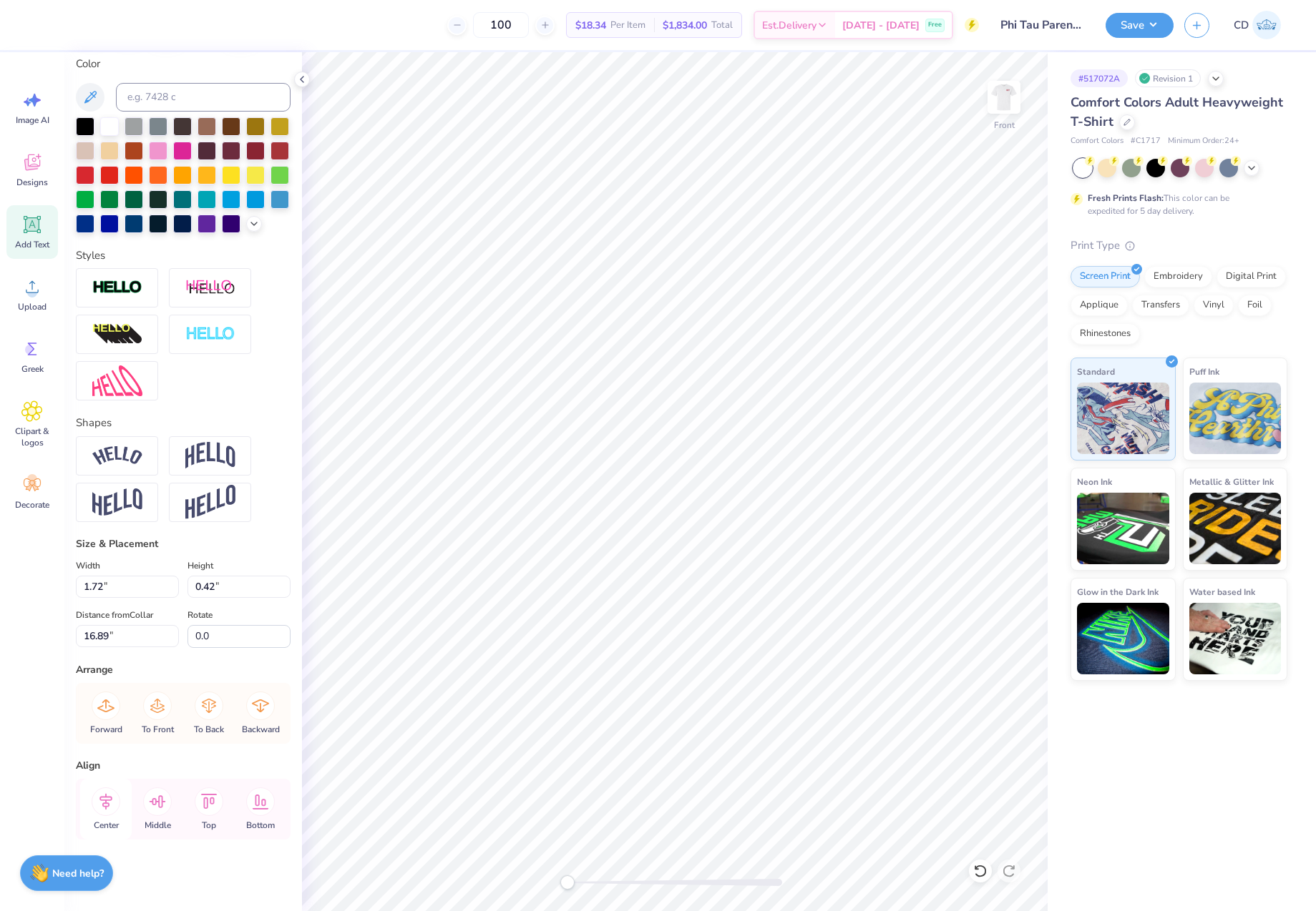
click at [112, 805] on icon at bounding box center [106, 801] width 28 height 28
type input "4.54"
type input "0.58"
type input "16.11"
click at [110, 802] on icon at bounding box center [106, 801] width 28 height 28
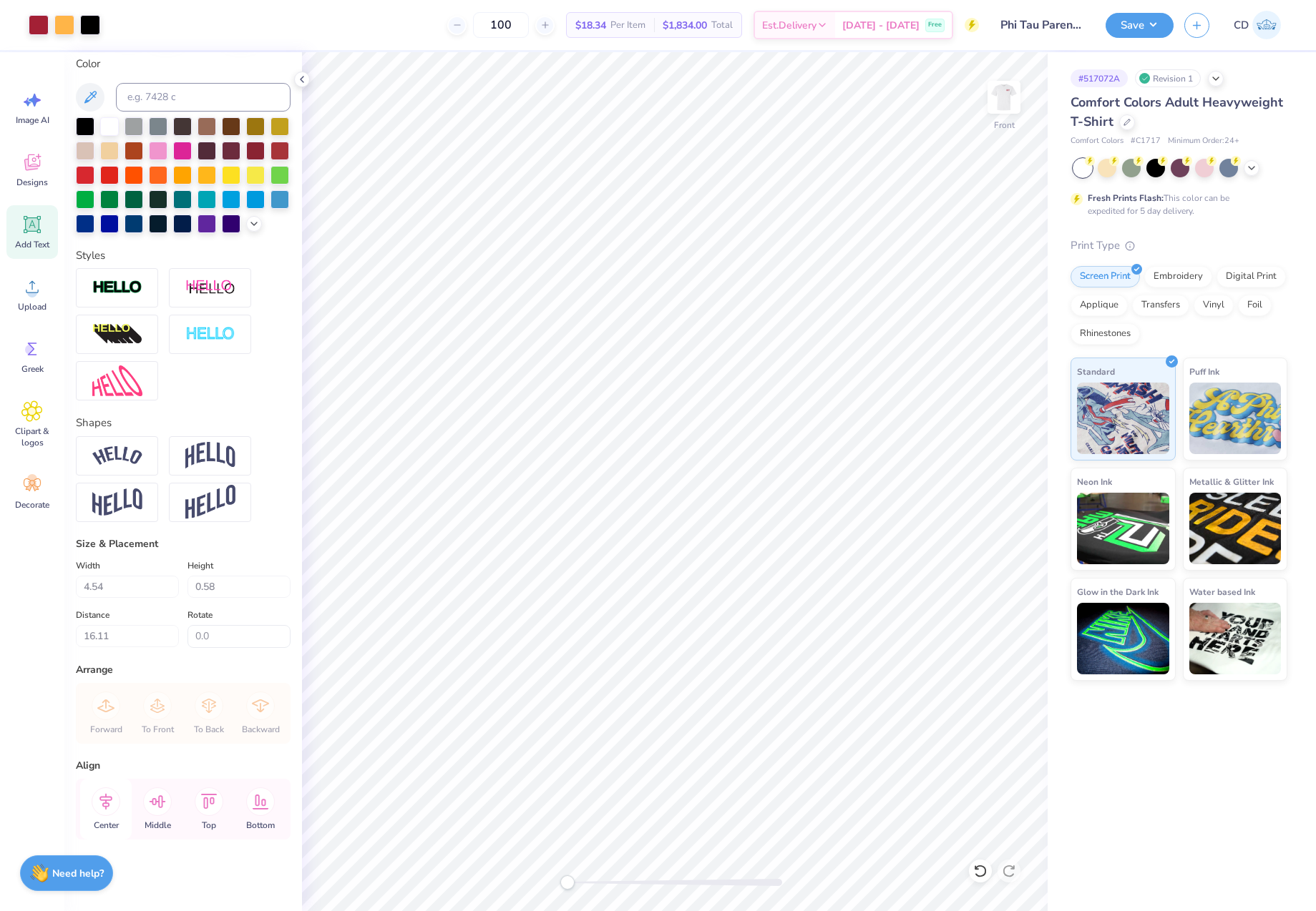
type input "1.72"
type input "0.42"
type input "16.89"
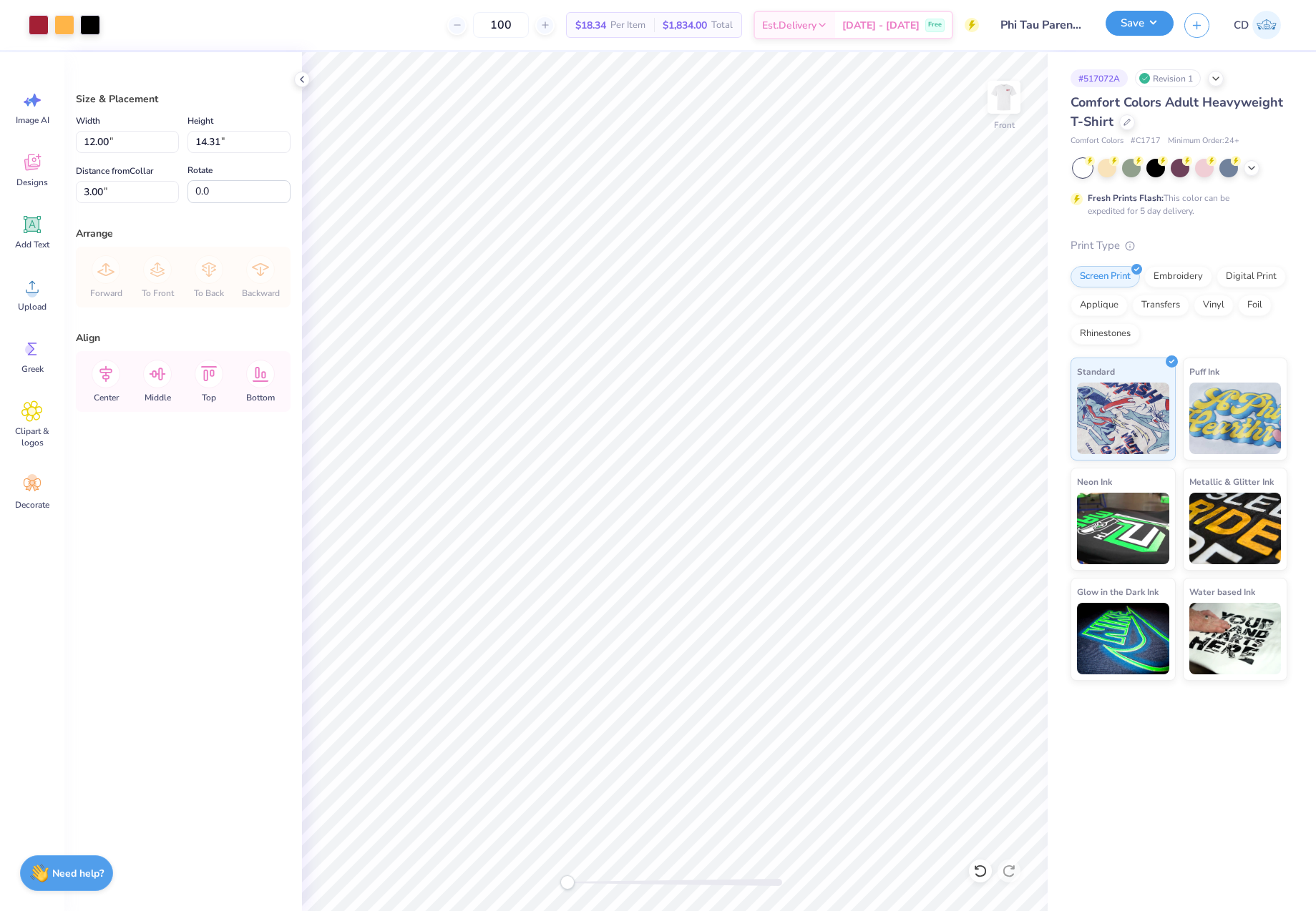
click at [1129, 27] on button "Save" at bounding box center [1139, 24] width 68 height 25
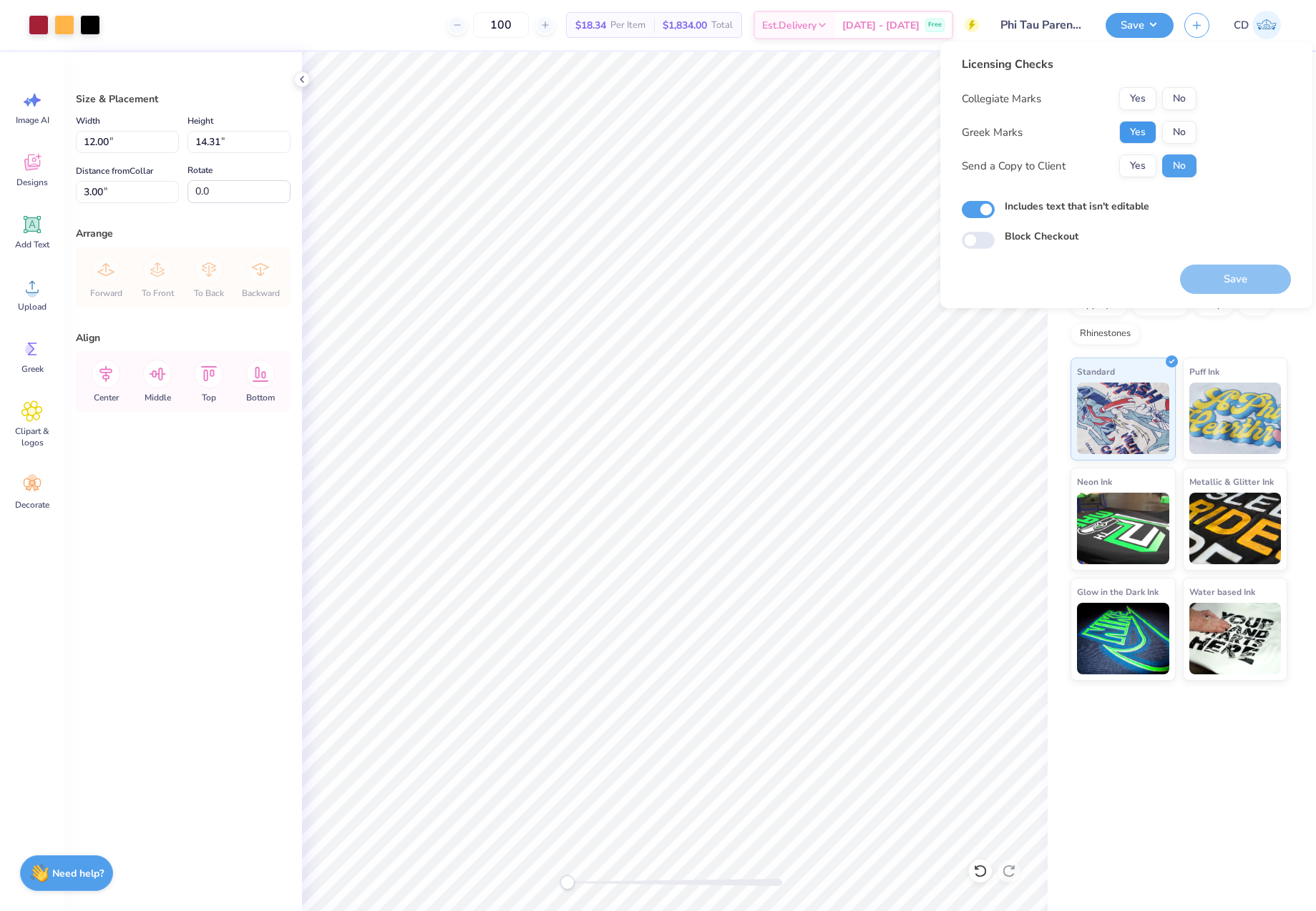
click at [1131, 136] on button "Yes" at bounding box center [1137, 132] width 37 height 23
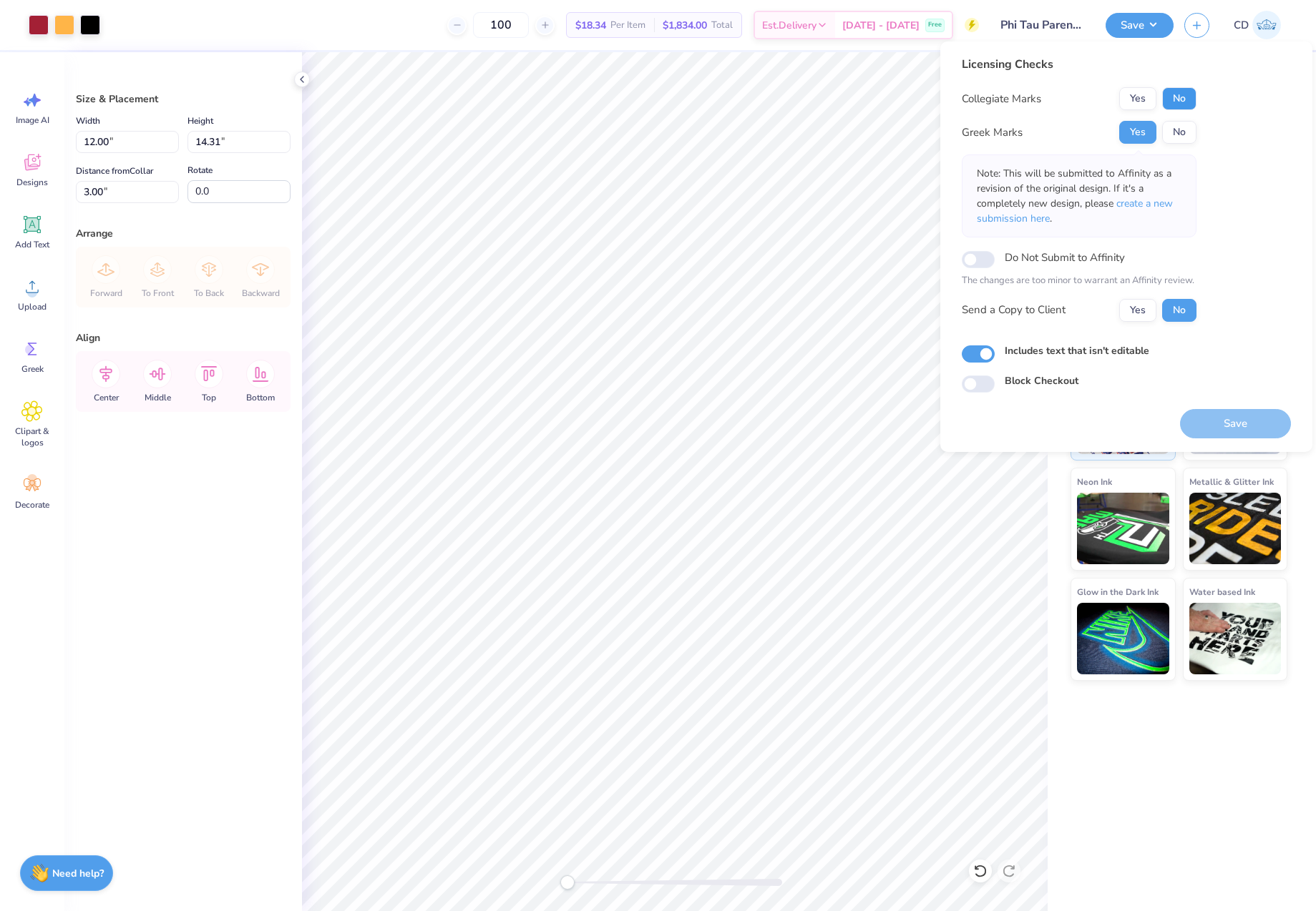
click at [1178, 99] on button "No" at bounding box center [1180, 99] width 35 height 23
click at [1234, 425] on button "Save" at bounding box center [1235, 424] width 111 height 29
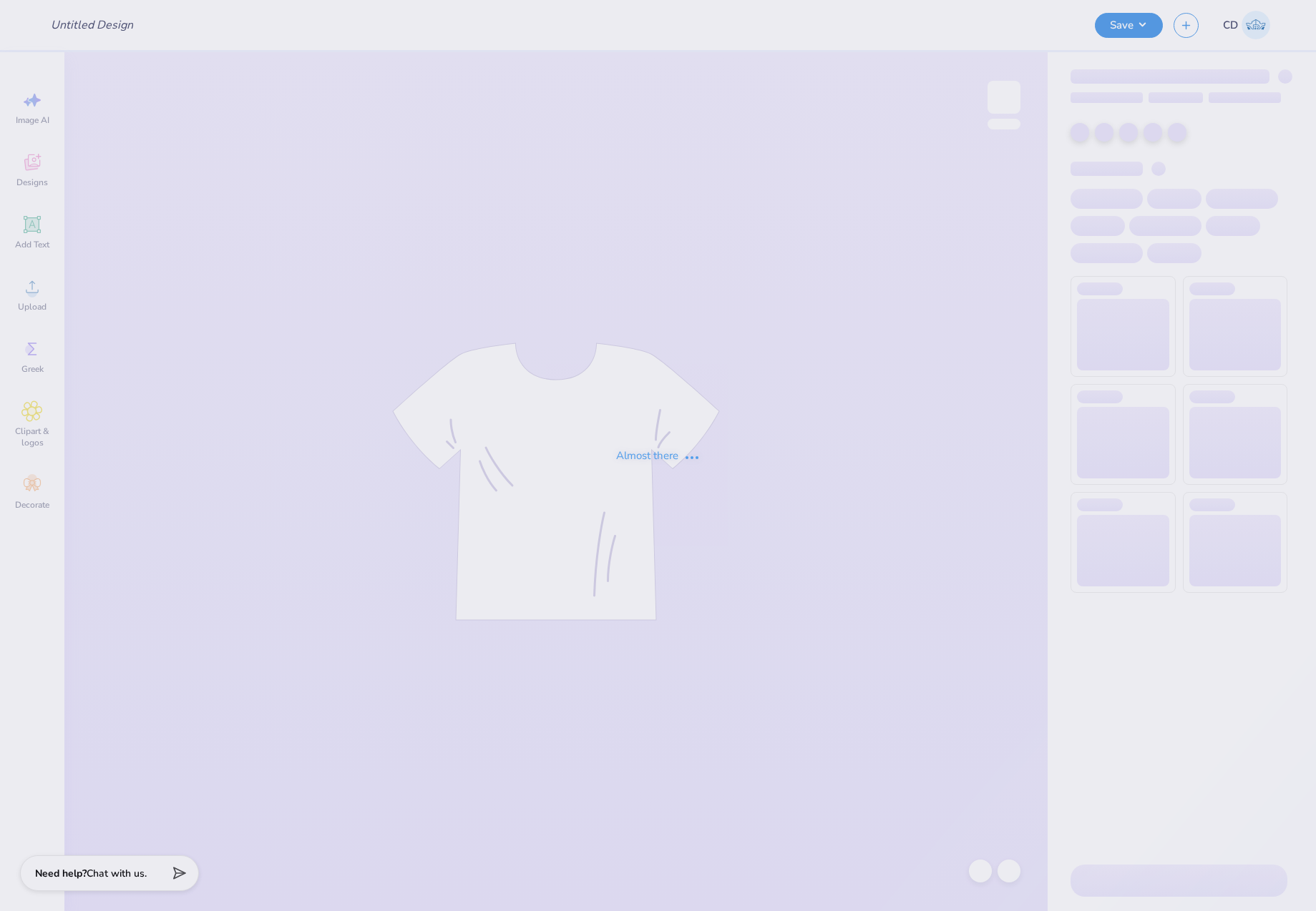
type input "Phi Tau Parents Weekend Shirts"
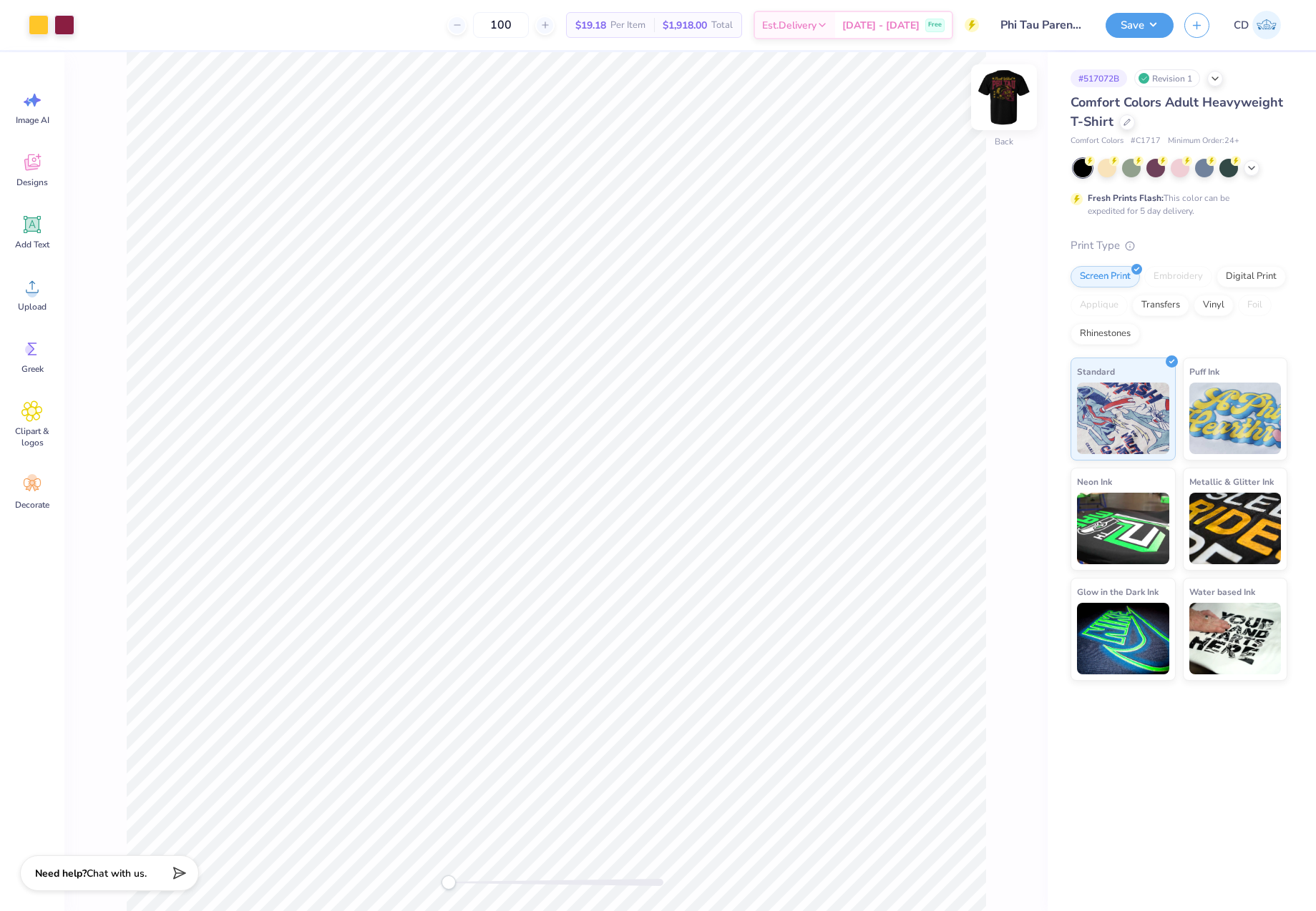
click at [1008, 97] on img at bounding box center [1004, 97] width 58 height 58
click at [45, 232] on div "Add Text" at bounding box center [32, 232] width 51 height 54
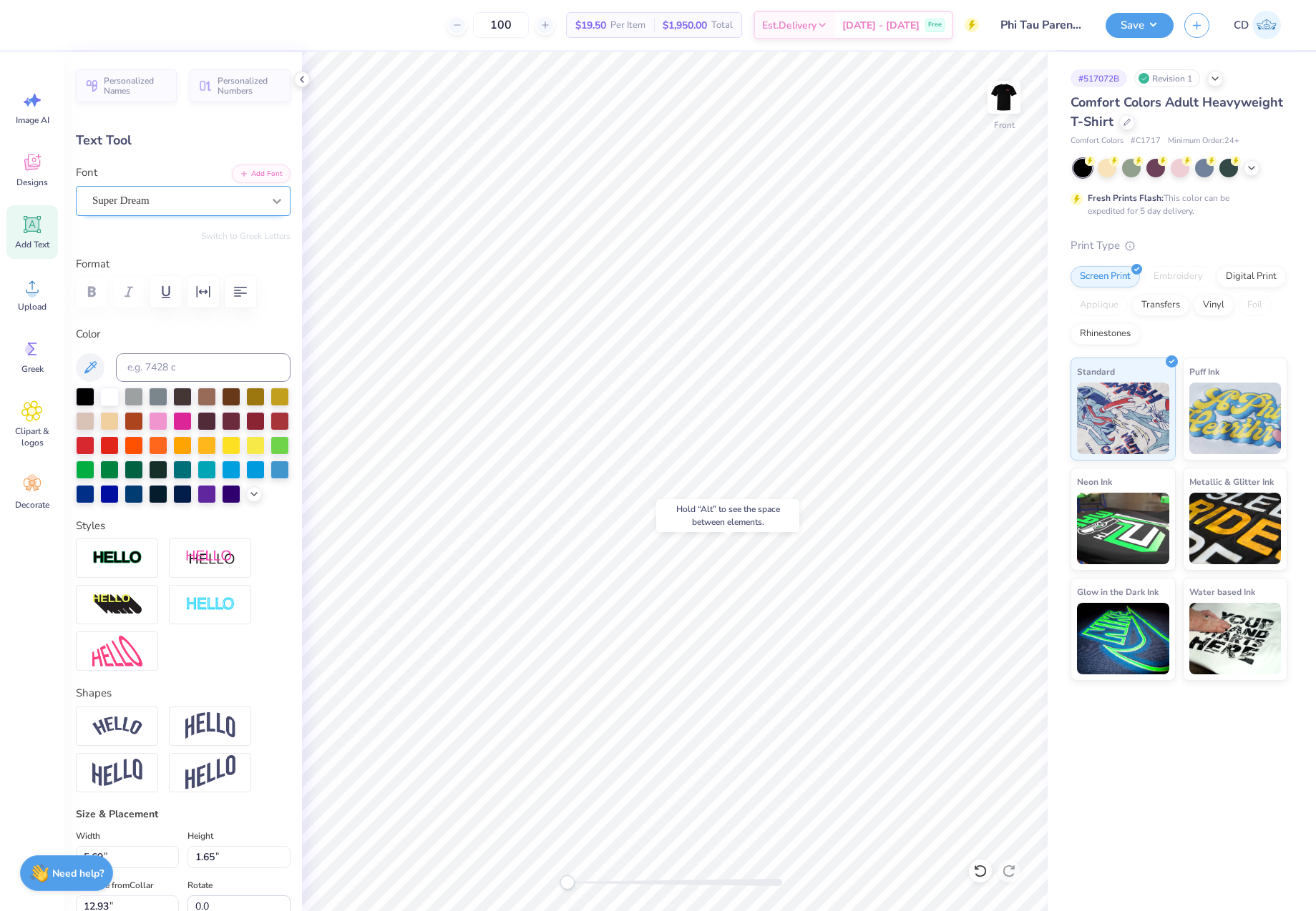
click at [270, 200] on icon at bounding box center [277, 201] width 14 height 14
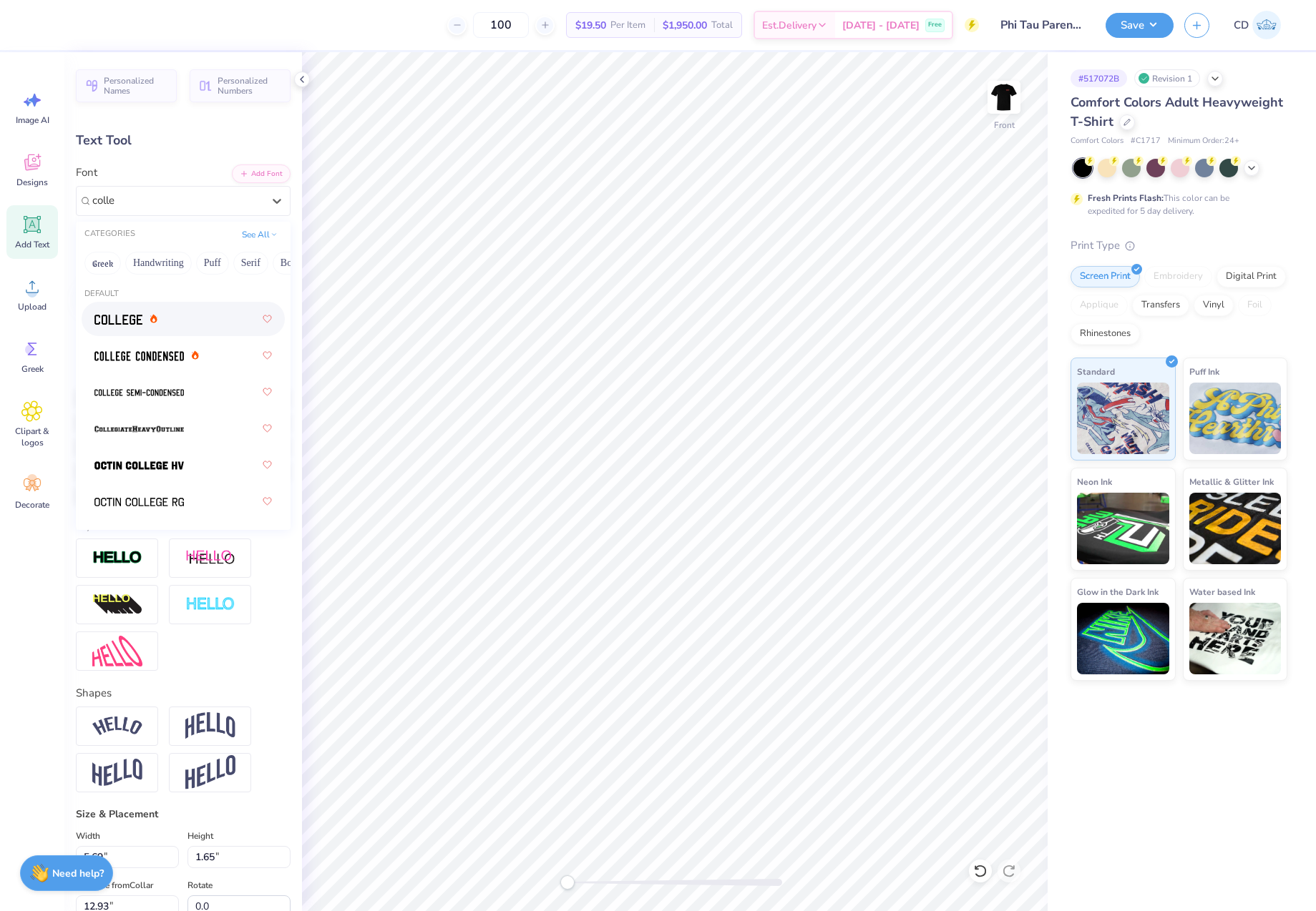
click at [200, 322] on div at bounding box center [183, 319] width 178 height 26
type input "colle"
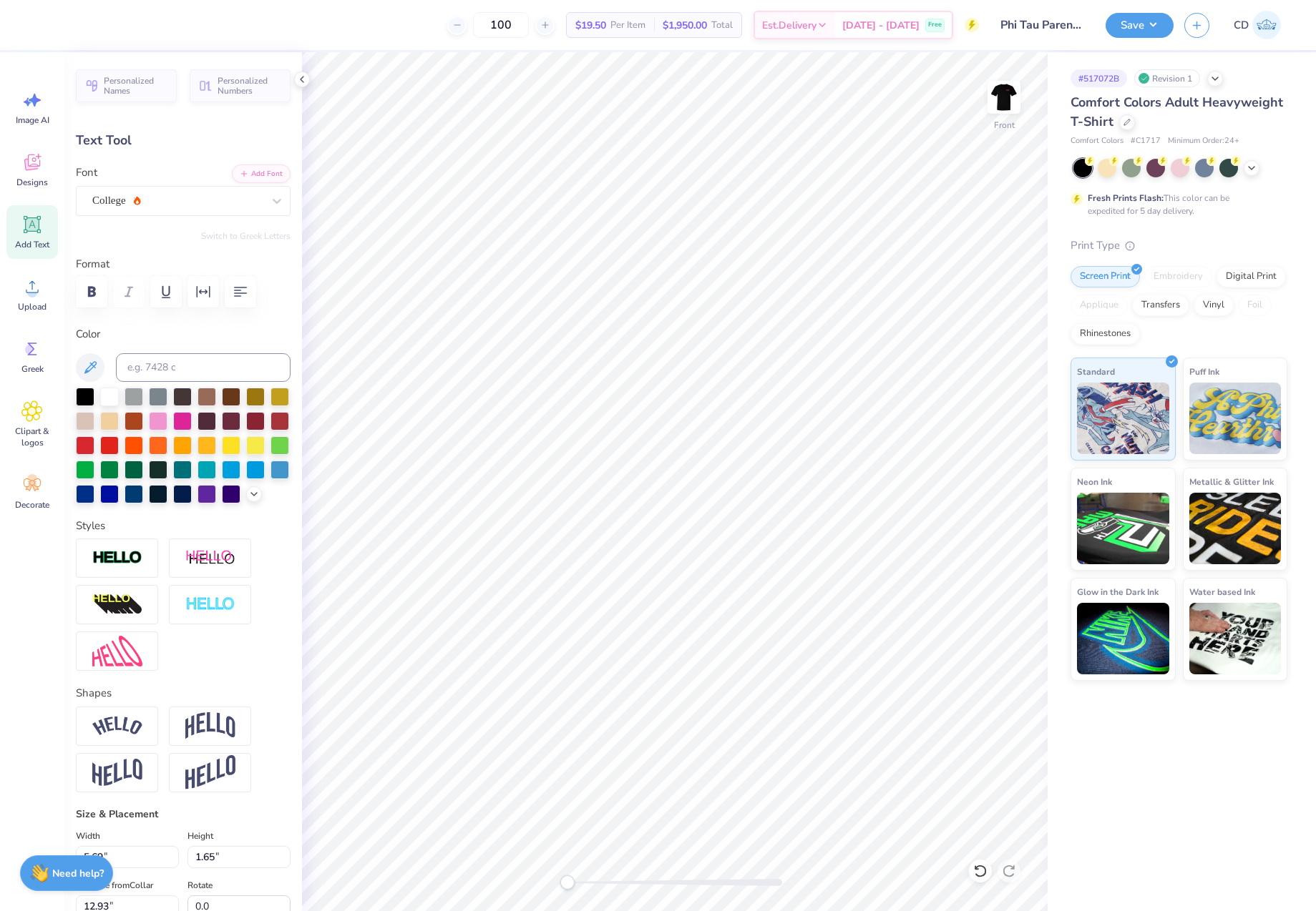
scroll to position [12, 4]
type textarea "TEMPE, AZ"
type input "10.79"
type input "1.84"
type input "16.20"
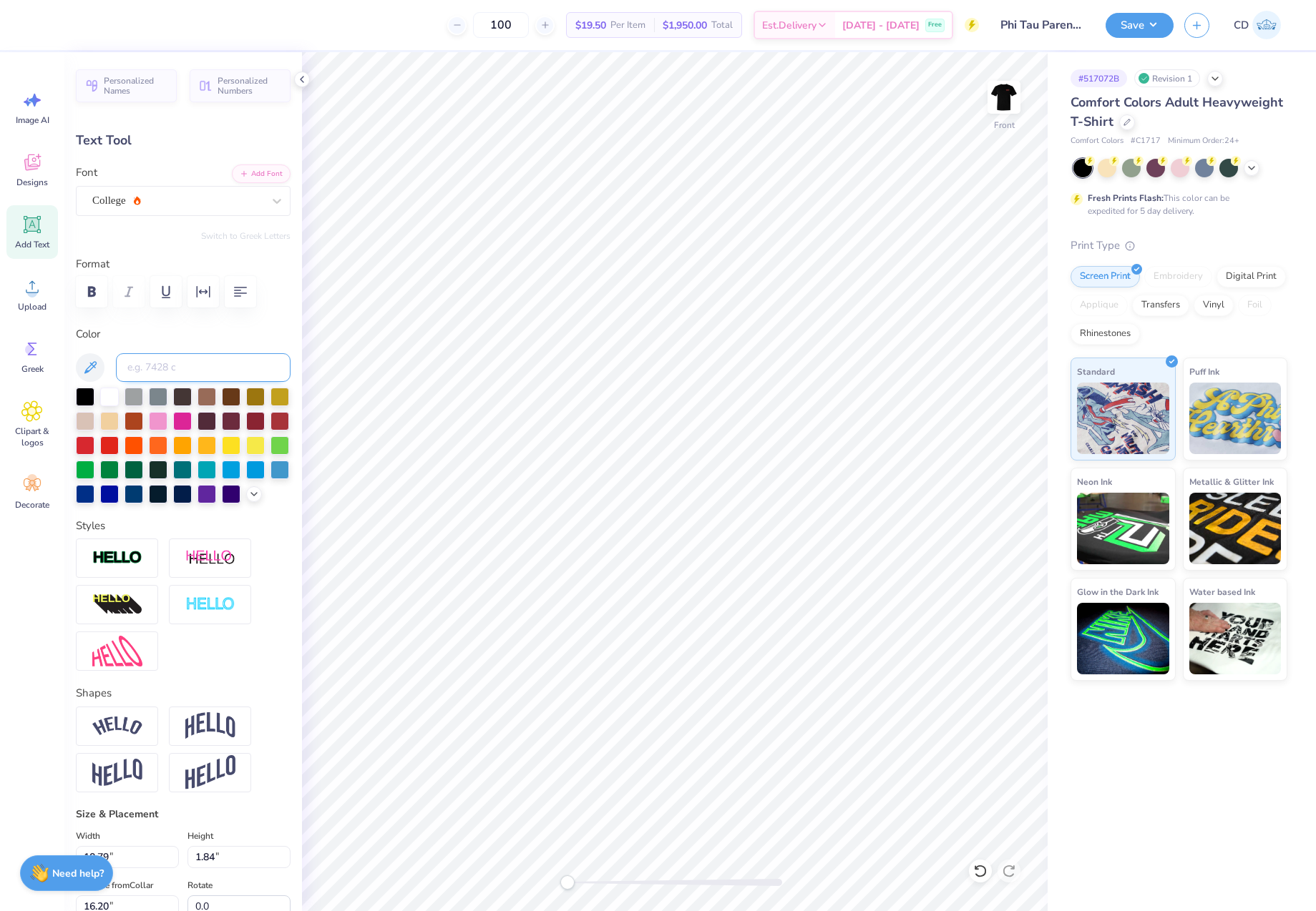
click at [159, 362] on input at bounding box center [203, 368] width 174 height 28
type input "123"
type input "4.29"
type input "0.73"
type input "17.31"
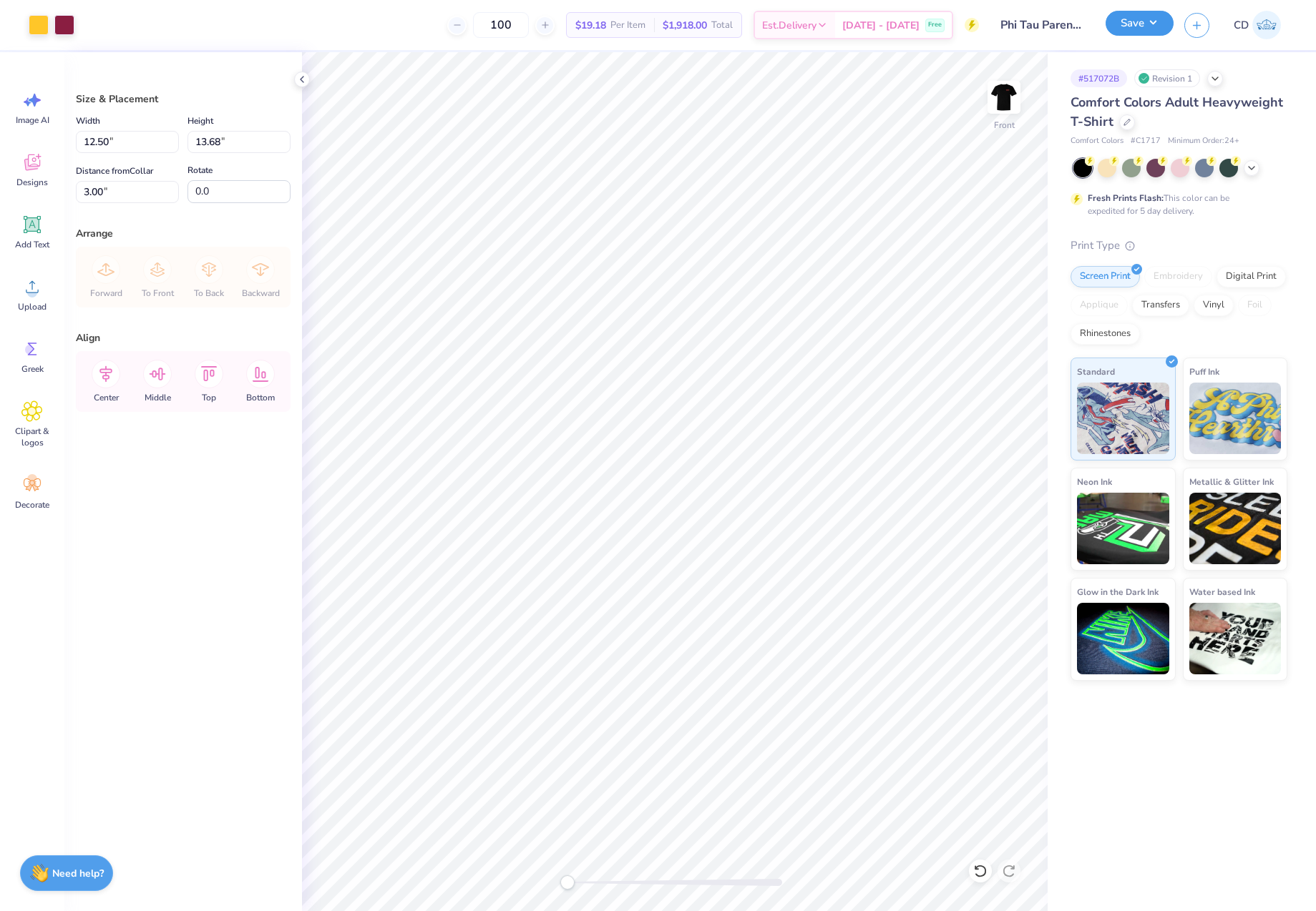
click at [1131, 27] on button "Save" at bounding box center [1139, 24] width 68 height 25
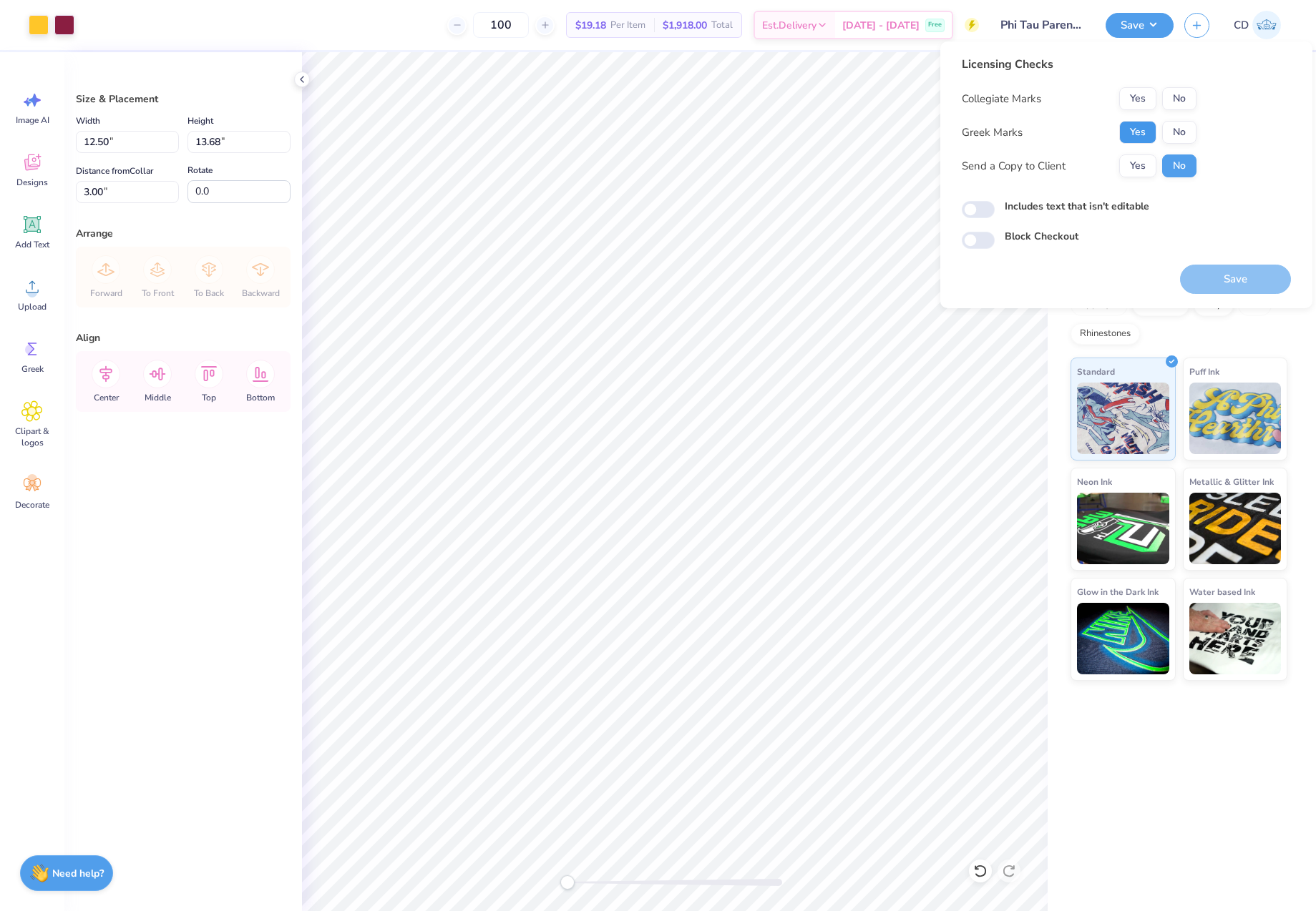
click at [1139, 129] on button "Yes" at bounding box center [1137, 132] width 37 height 23
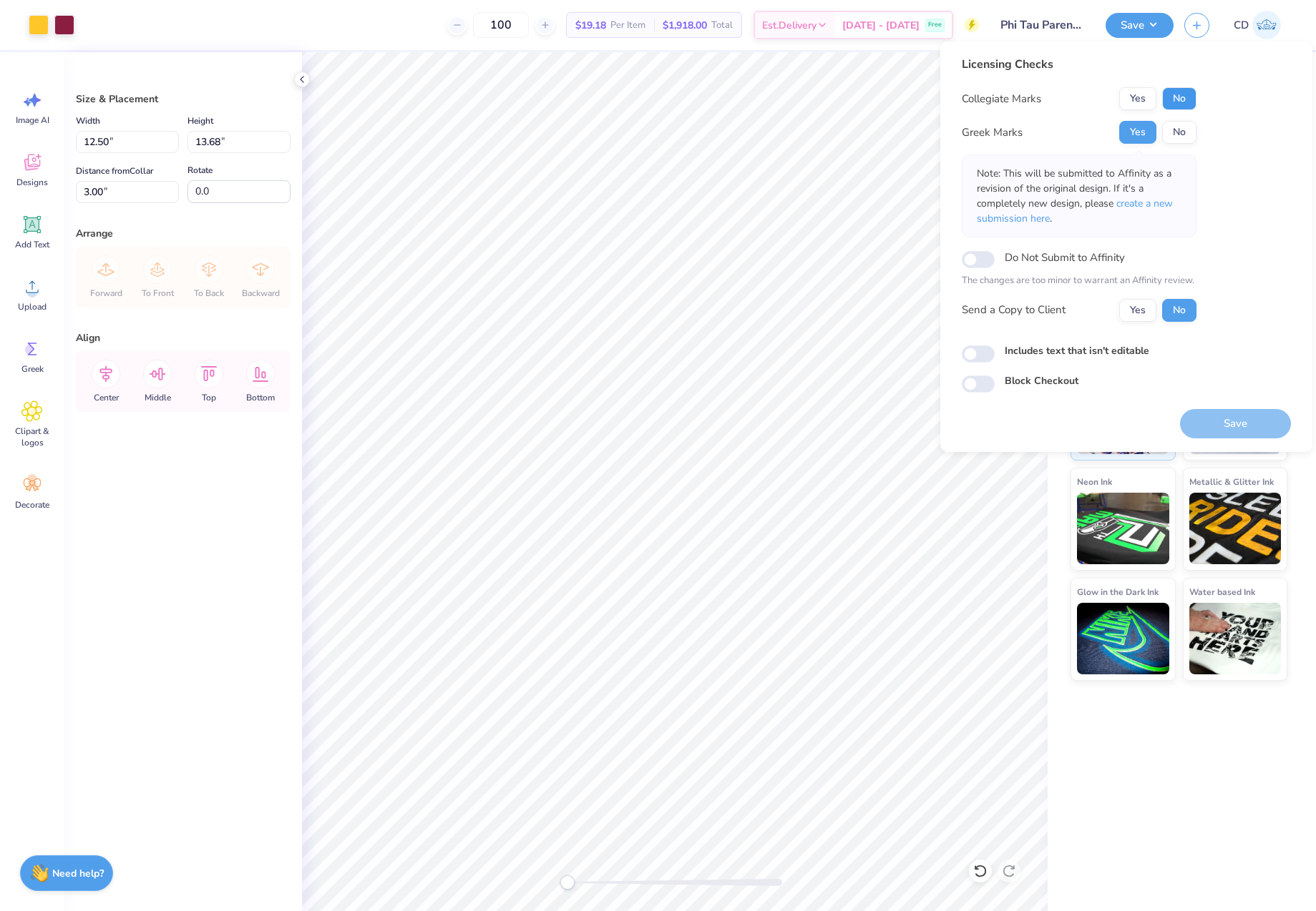
click at [1180, 100] on button "No" at bounding box center [1180, 99] width 35 height 23
click at [986, 350] on input "Includes text that isn't editable" at bounding box center [978, 354] width 33 height 17
checkbox input "true"
click at [1241, 419] on button "Save" at bounding box center [1235, 424] width 111 height 29
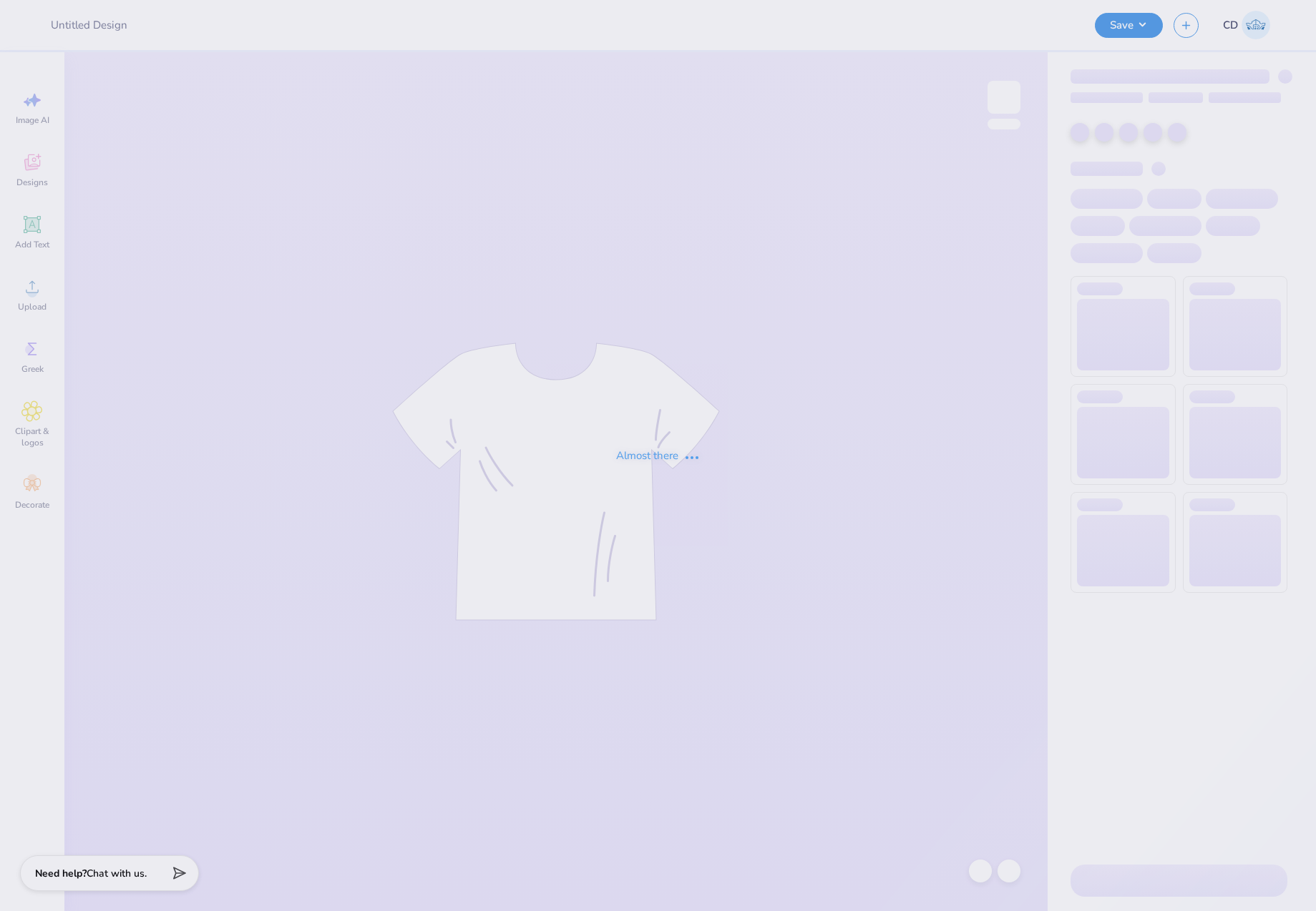
type input "[PERSON_NAME] : The [GEOGRAPHIC_DATA][US_STATE]"
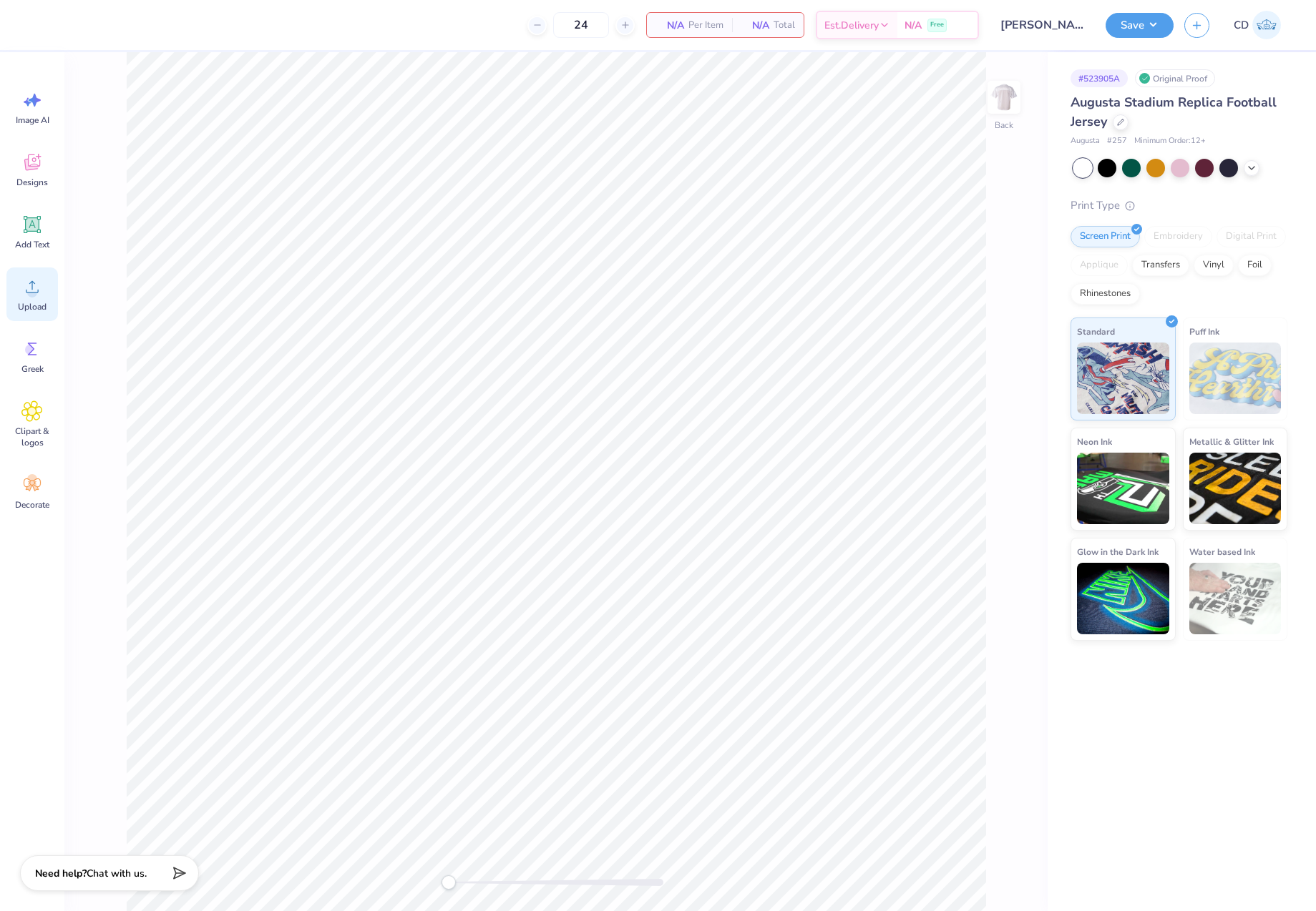
click at [45, 286] on div "Upload" at bounding box center [32, 294] width 51 height 54
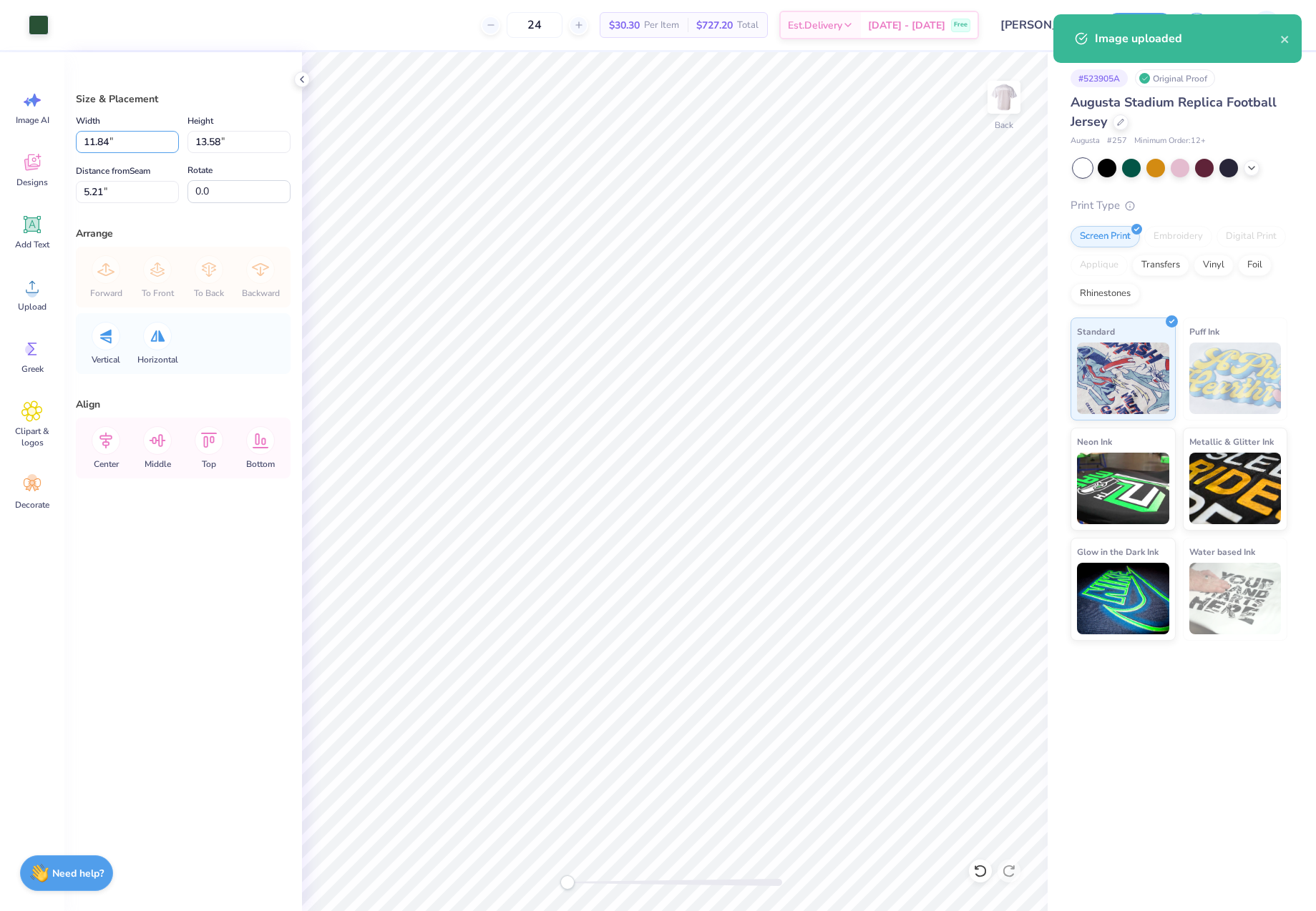
drag, startPoint x: 119, startPoint y: 141, endPoint x: 70, endPoint y: 141, distance: 49.0
click at [70, 141] on div "Size & Placement Width 11.84 11.84 " Height 13.58 13.58 " Distance from Seam 5.…" at bounding box center [183, 481] width 237 height 859
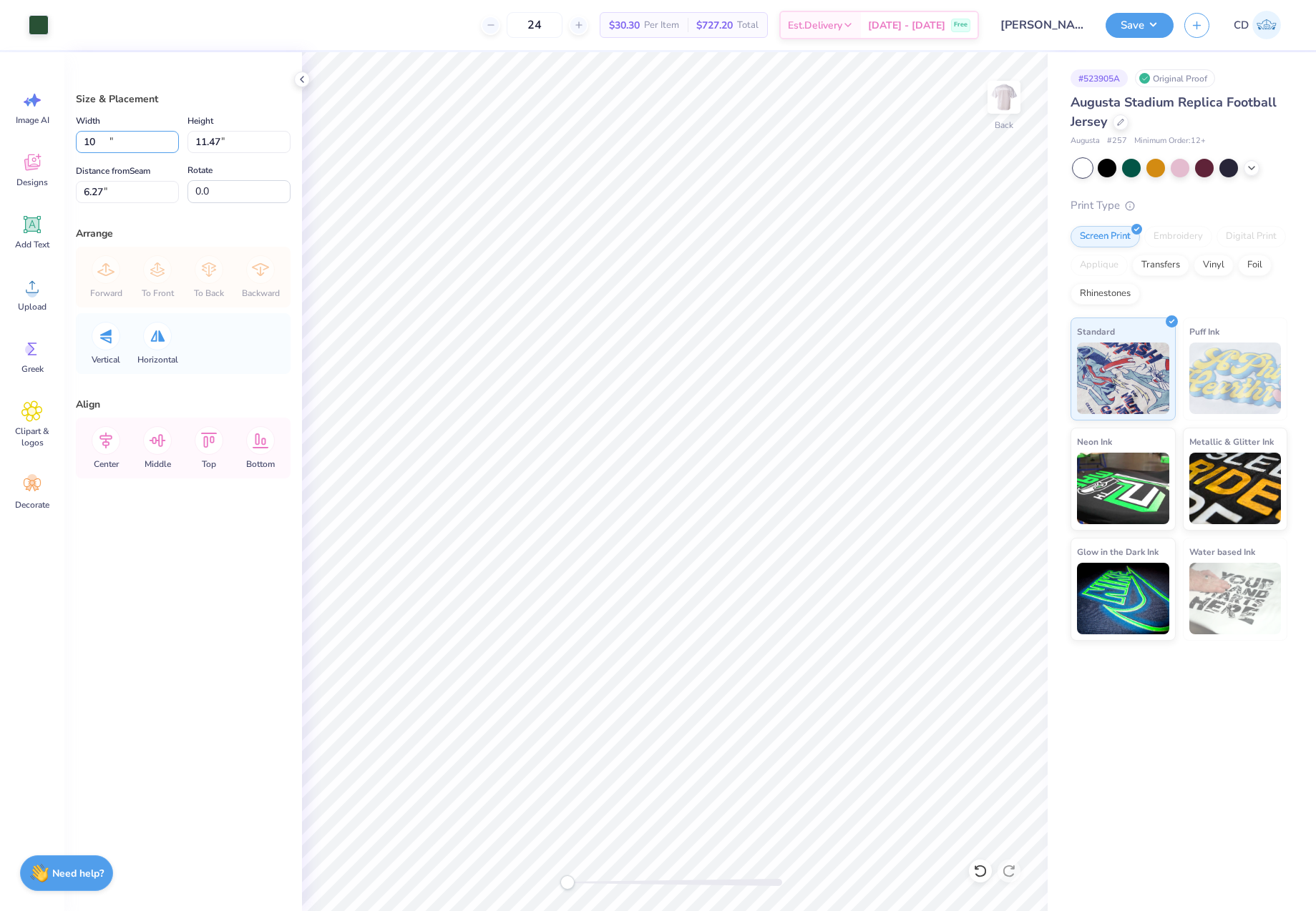
type input "10.00"
type input "11.47"
drag, startPoint x: 114, startPoint y: 194, endPoint x: 77, endPoint y: 196, distance: 37.1
click at [77, 196] on input "6.27" at bounding box center [127, 192] width 103 height 22
type input "2"
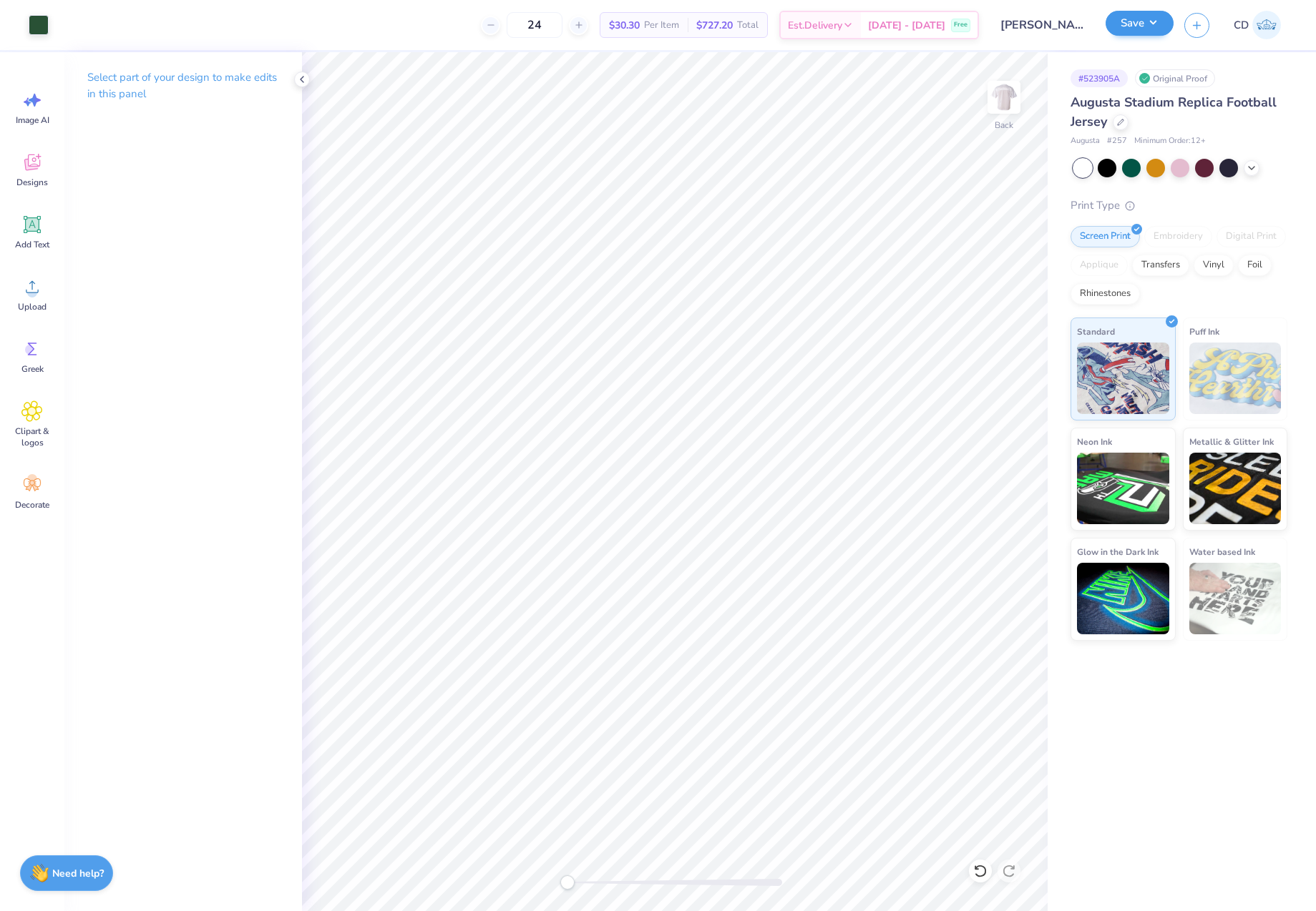
click at [1146, 37] on div "Save CD" at bounding box center [1210, 24] width 211 height 50
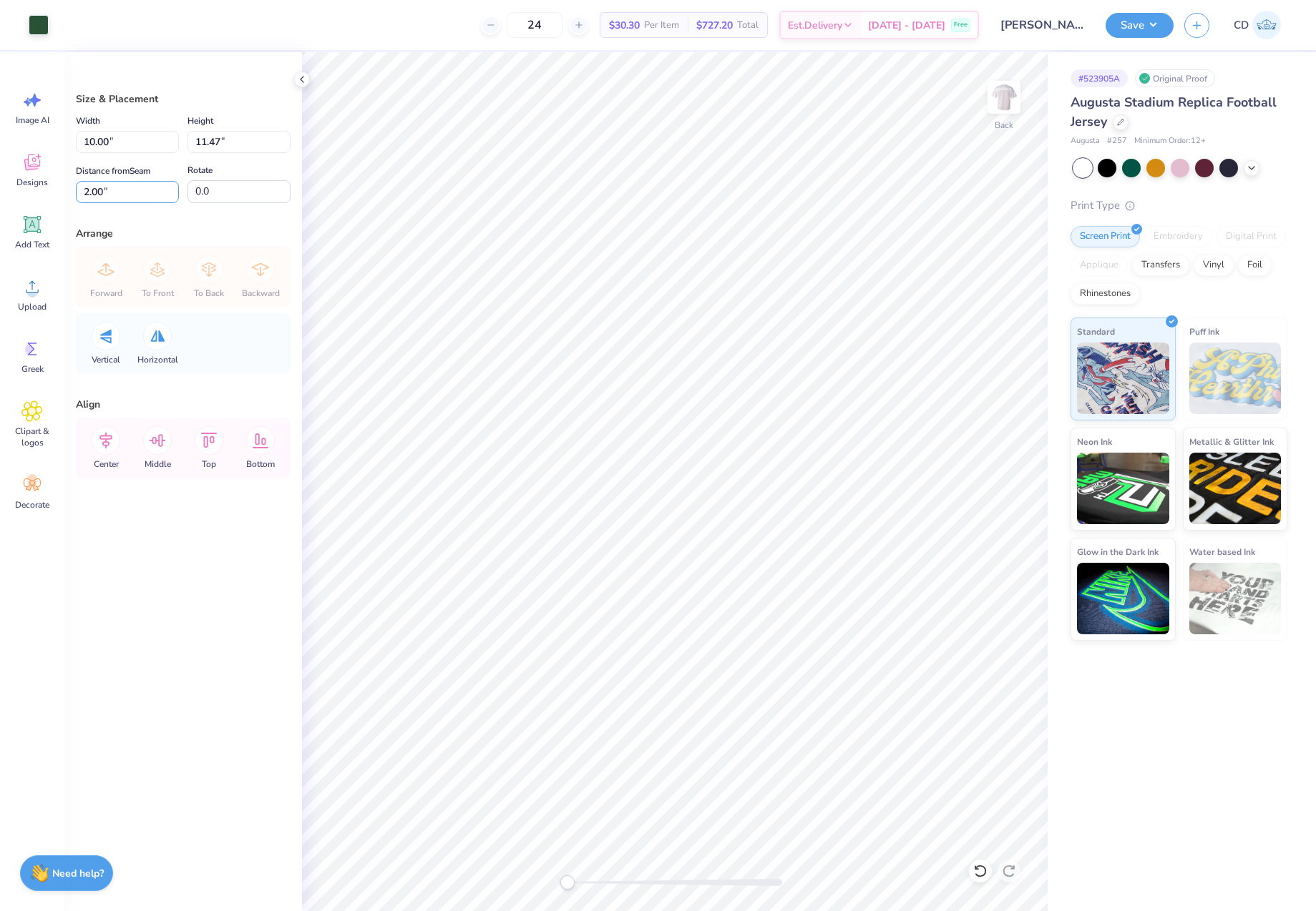
drag, startPoint x: 103, startPoint y: 195, endPoint x: 73, endPoint y: 196, distance: 30.0
click at [73, 196] on div "Size & Placement Width 10.00 10.00 " Height 11.47 11.47 " Distance from Seam 2.…" at bounding box center [183, 481] width 237 height 859
type input "1.5"
drag, startPoint x: 110, startPoint y: 189, endPoint x: 73, endPoint y: 188, distance: 37.0
click at [73, 188] on div "Size & Placement Width 10.00 10.00 " Height 11.47 11.47 " Distance from Seam 1.…" at bounding box center [183, 481] width 237 height 859
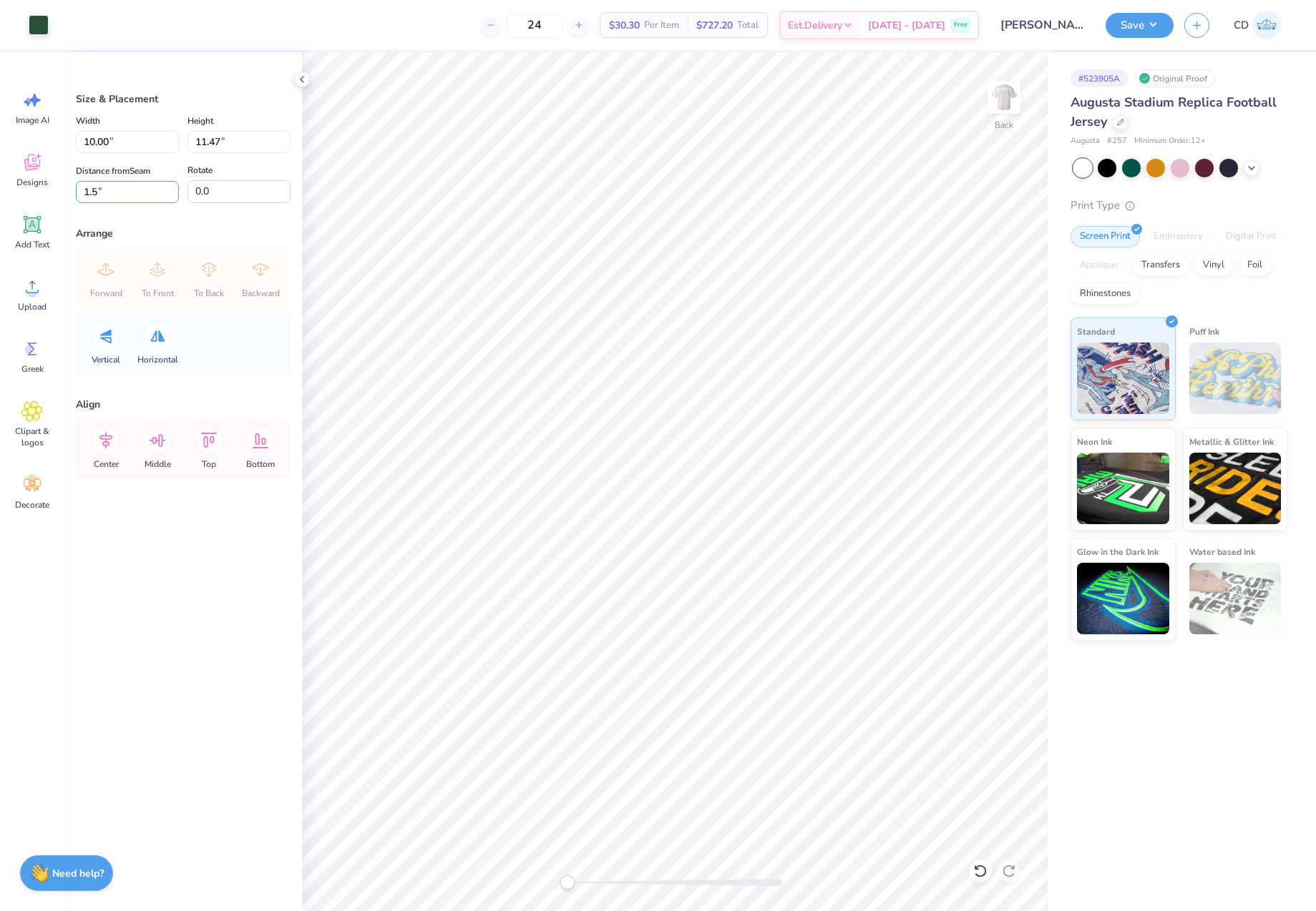
type input "1.5"
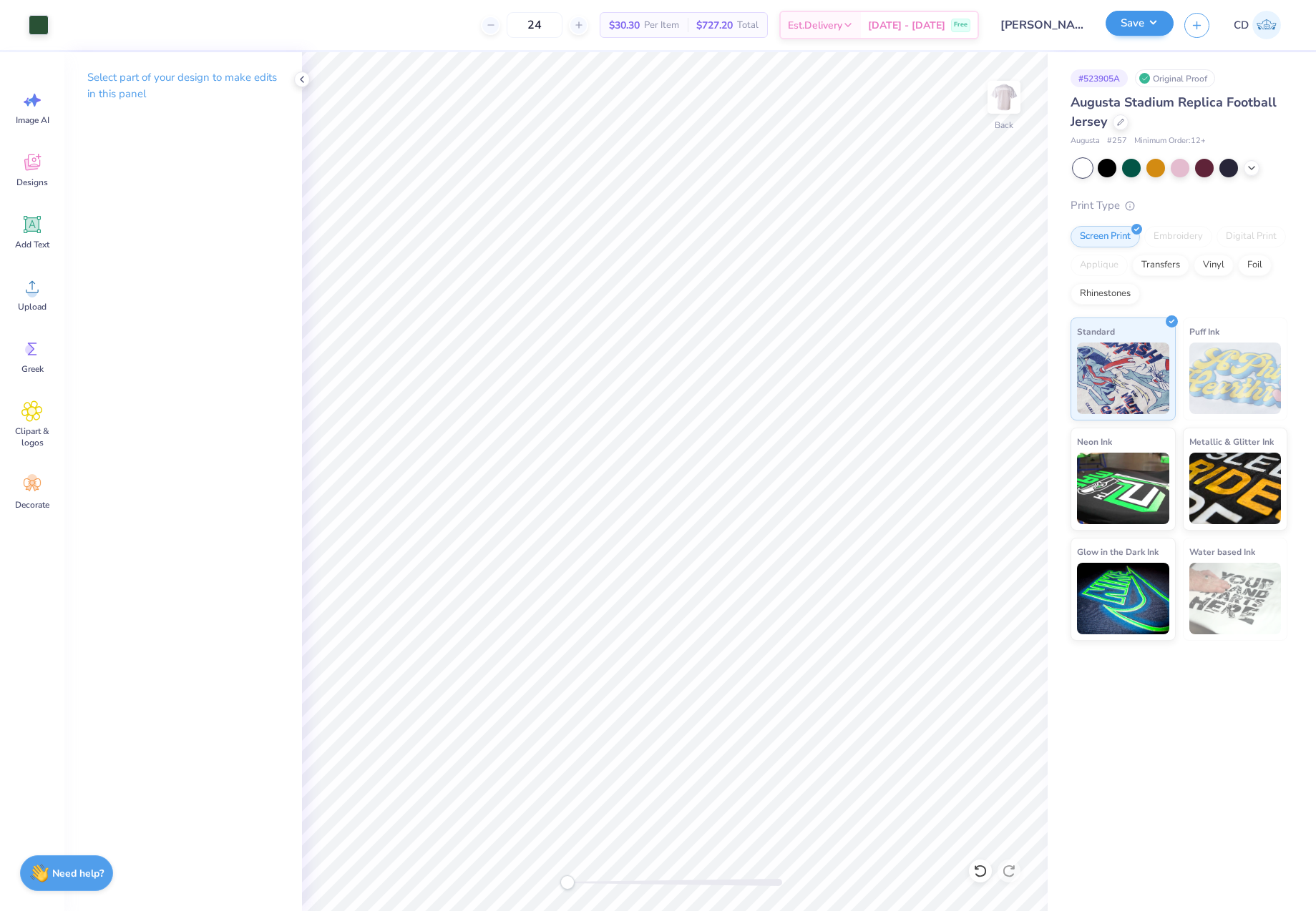
click at [1136, 37] on div "Save" at bounding box center [1139, 25] width 68 height 25
click at [1130, 25] on button "Save" at bounding box center [1139, 24] width 68 height 25
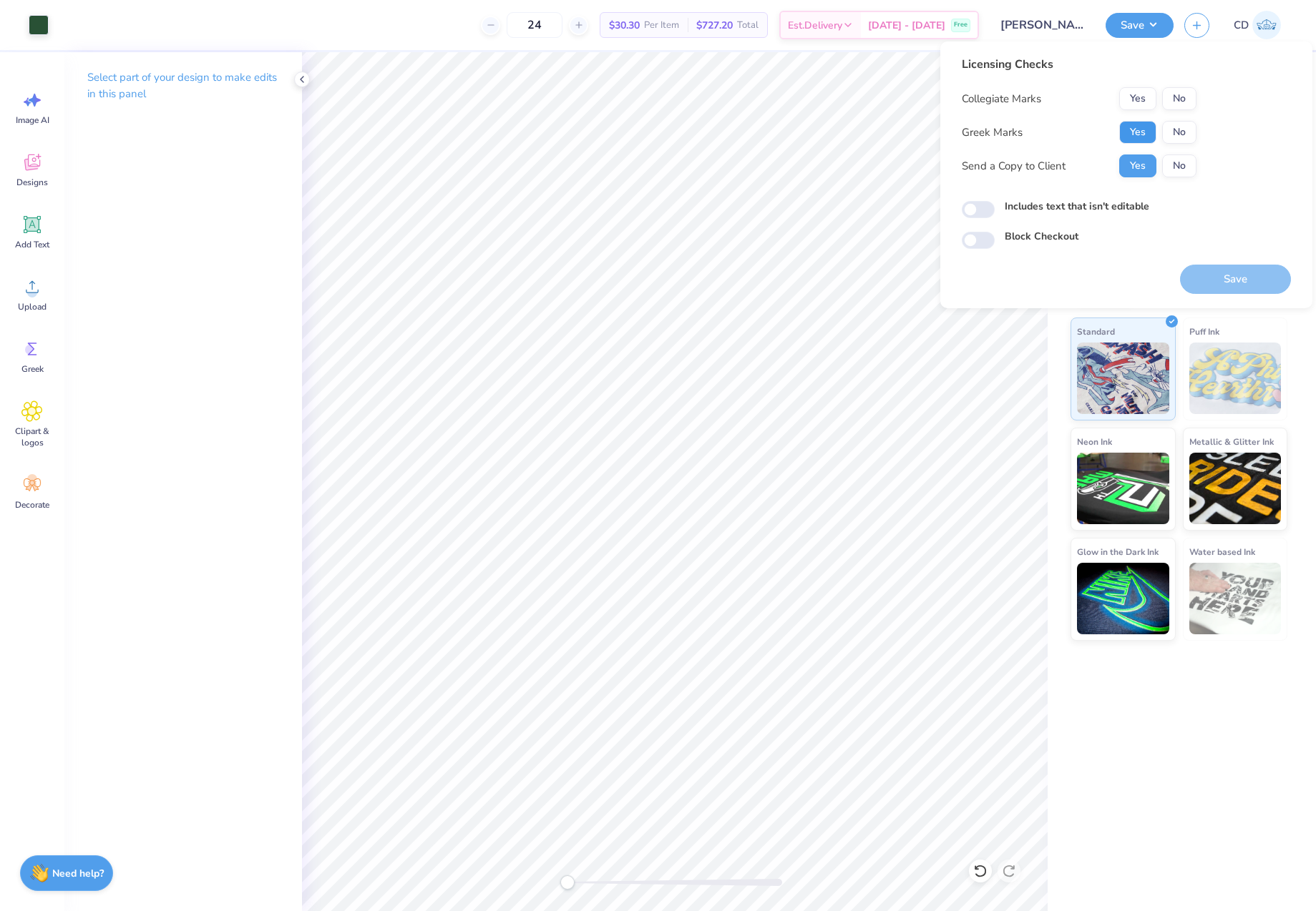
click at [1142, 127] on button "Yes" at bounding box center [1137, 132] width 37 height 23
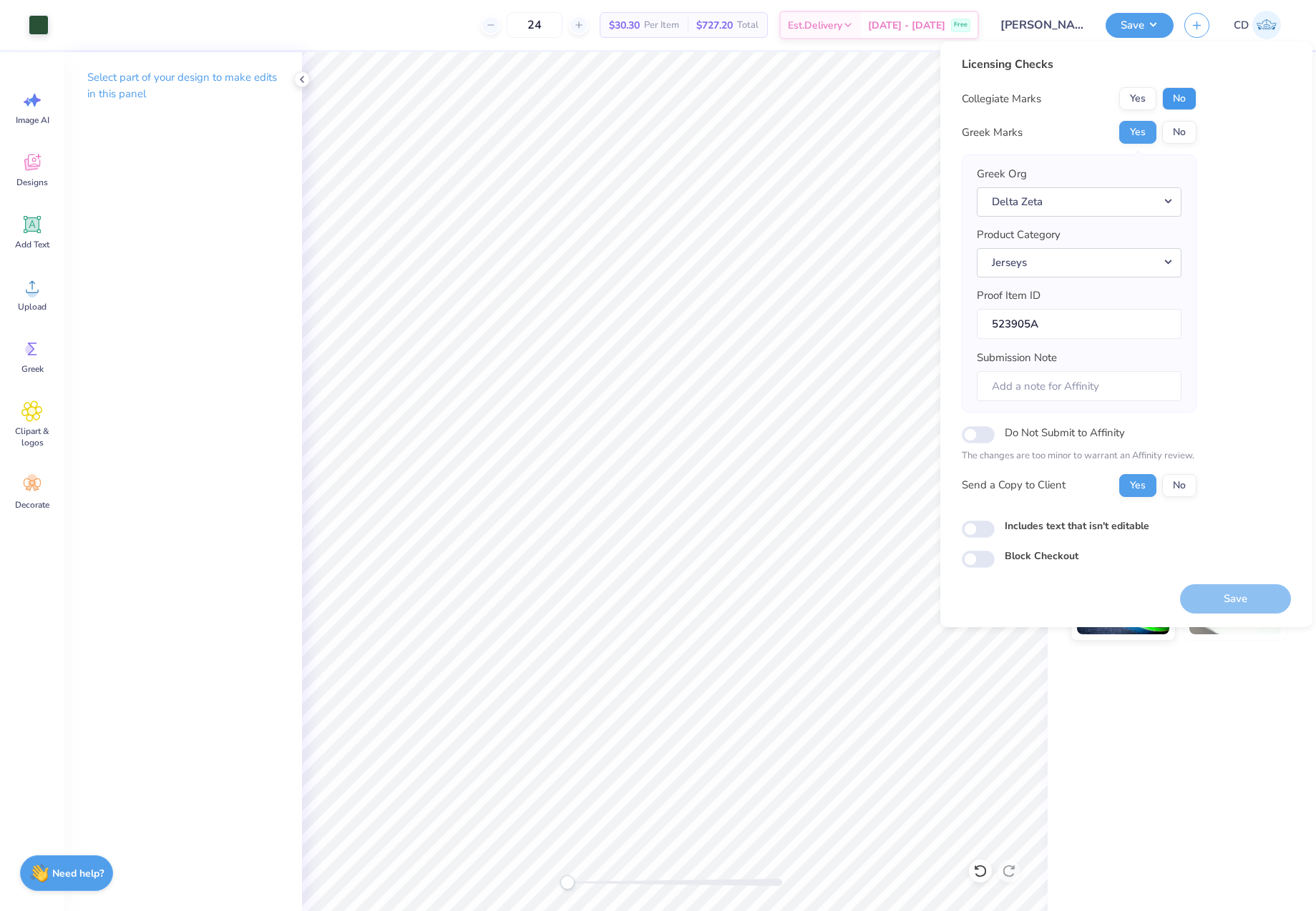
click at [1179, 104] on button "No" at bounding box center [1180, 99] width 35 height 23
click at [968, 532] on input "Includes text that isn't editable" at bounding box center [978, 529] width 33 height 17
checkbox input "true"
click at [1262, 599] on button "Save" at bounding box center [1235, 599] width 111 height 29
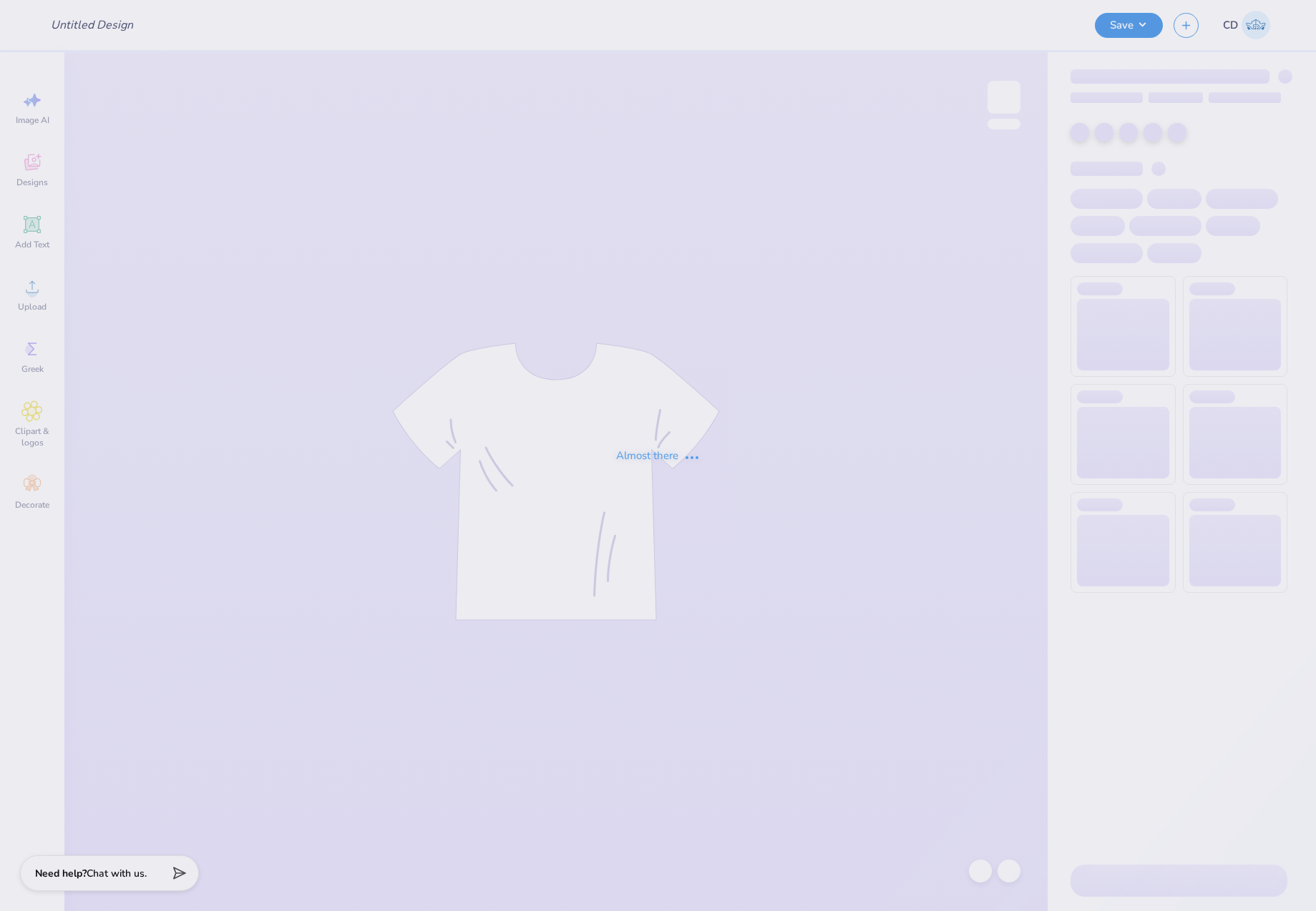
type input "Phi Tau Parents Weekend Shirts"
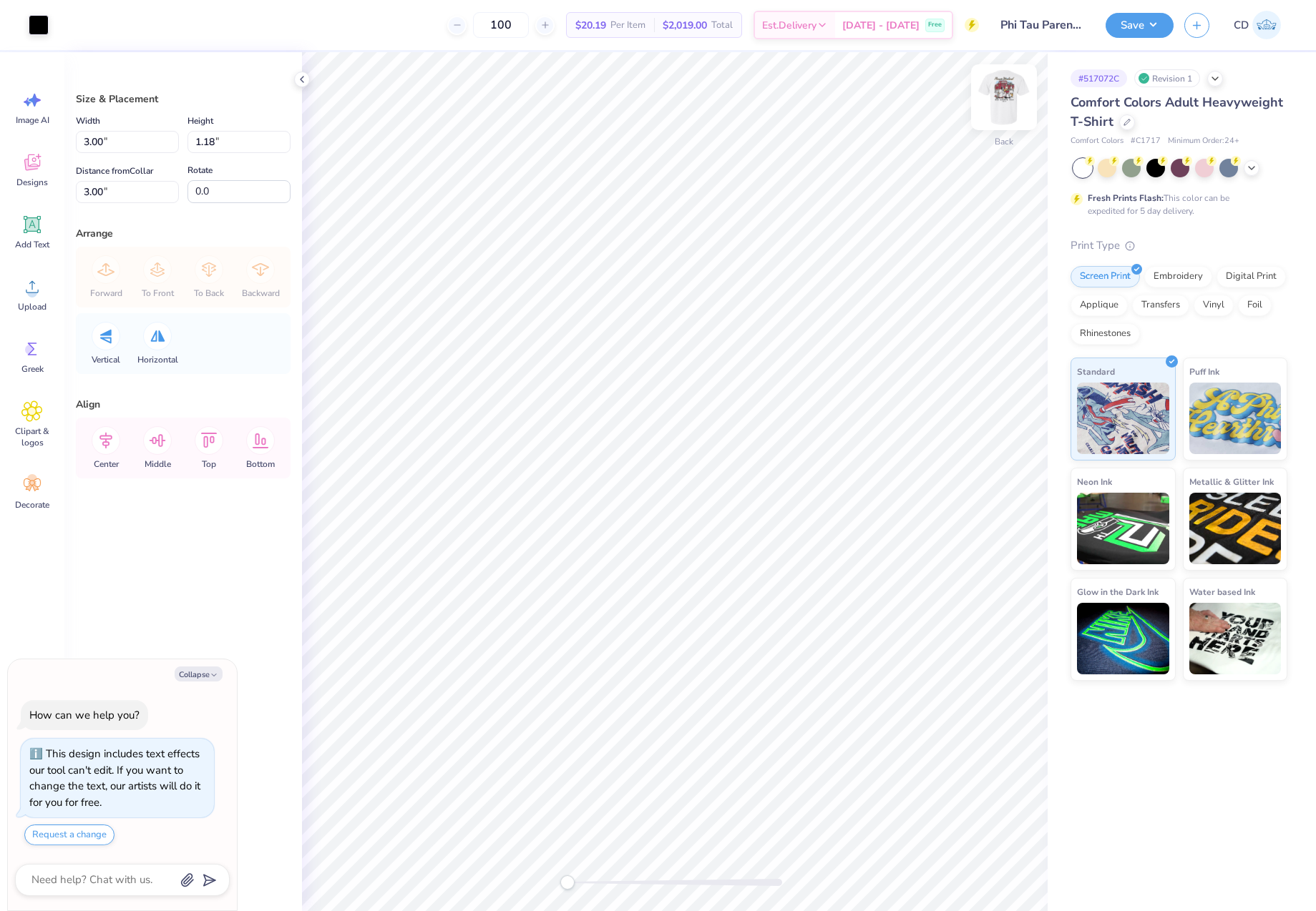
click at [1013, 106] on img at bounding box center [1004, 97] width 58 height 58
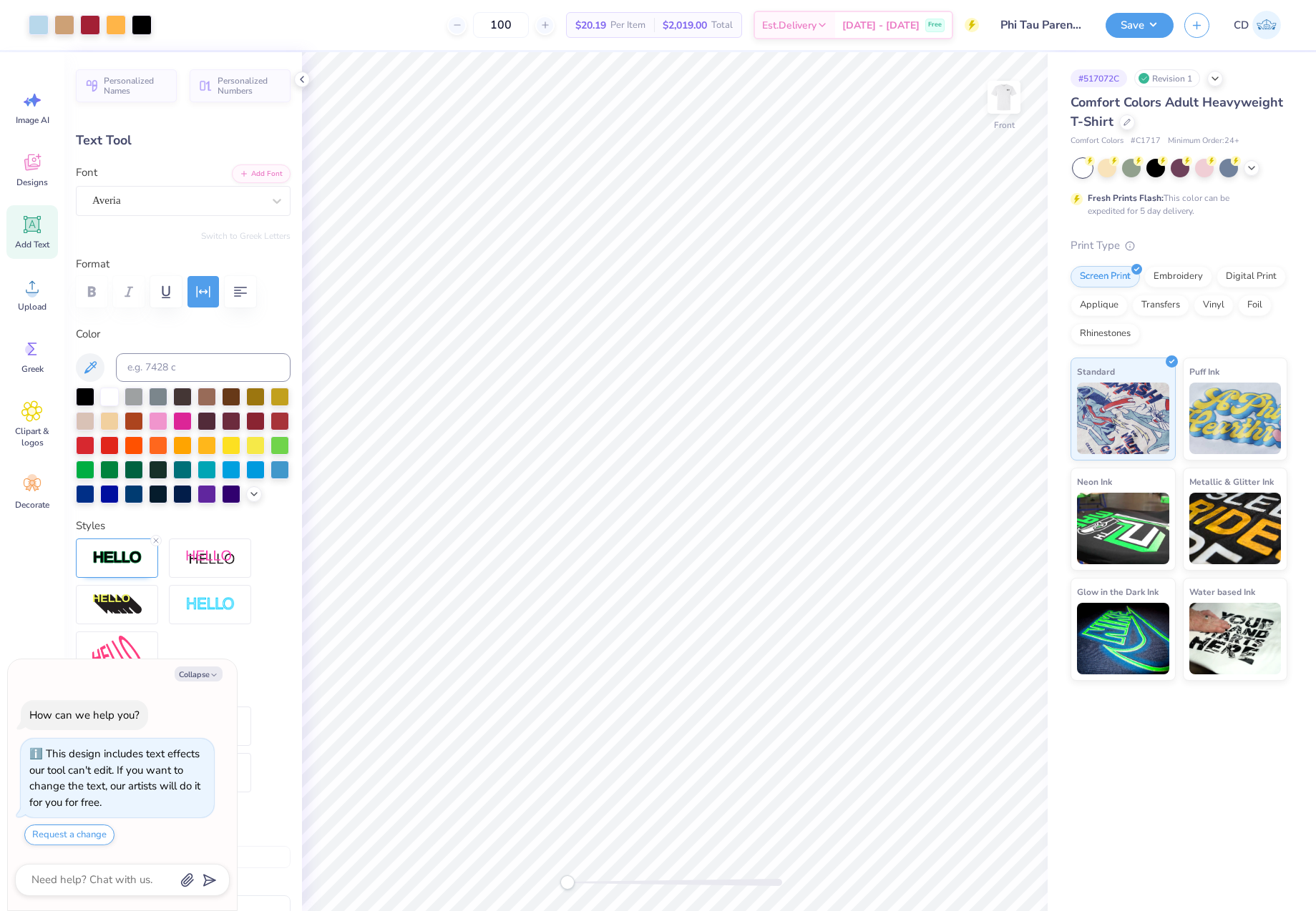
type textarea "x"
type input "9.84"
type input "0.73"
type input "14.91"
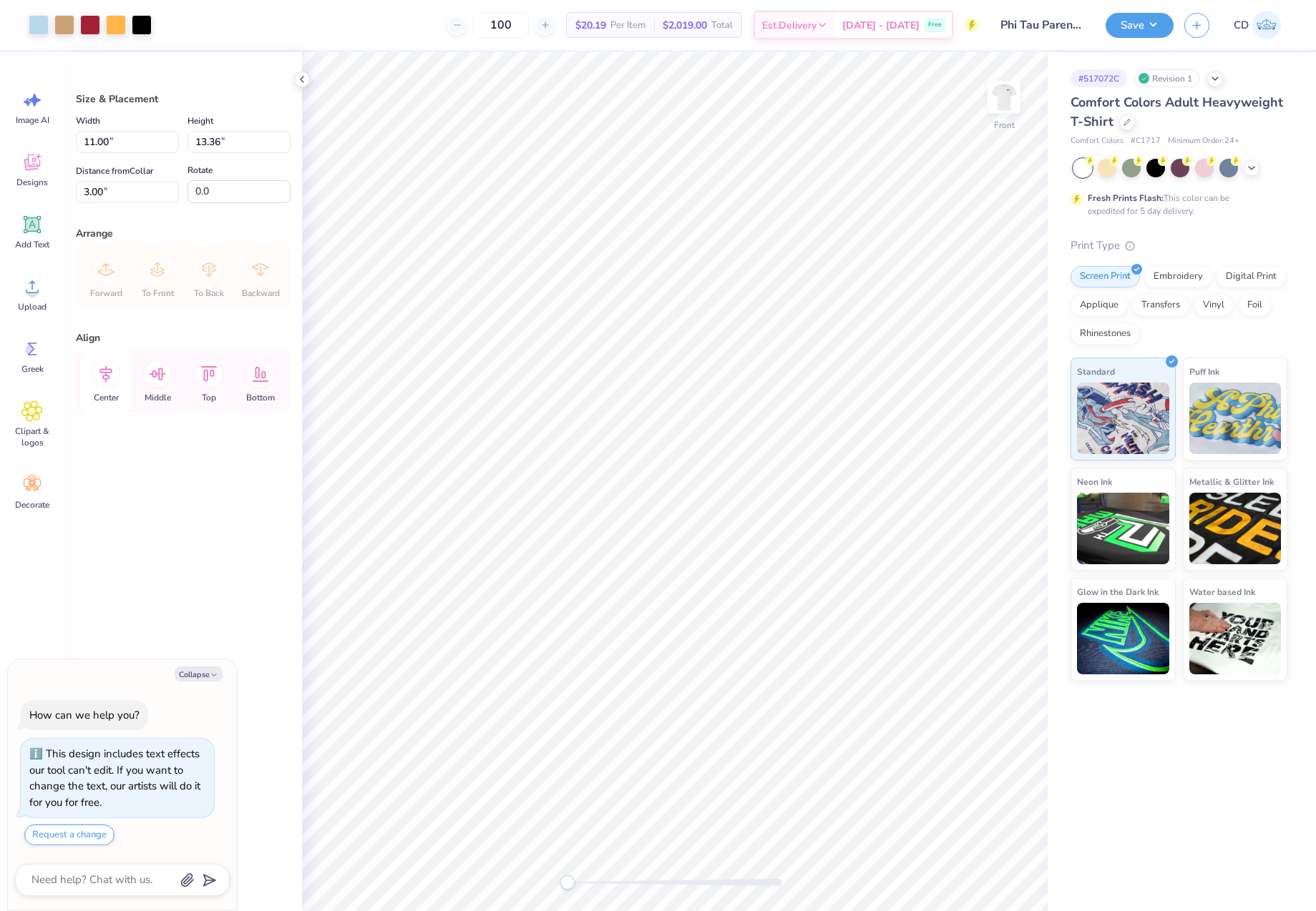
click at [104, 376] on icon at bounding box center [106, 374] width 13 height 17
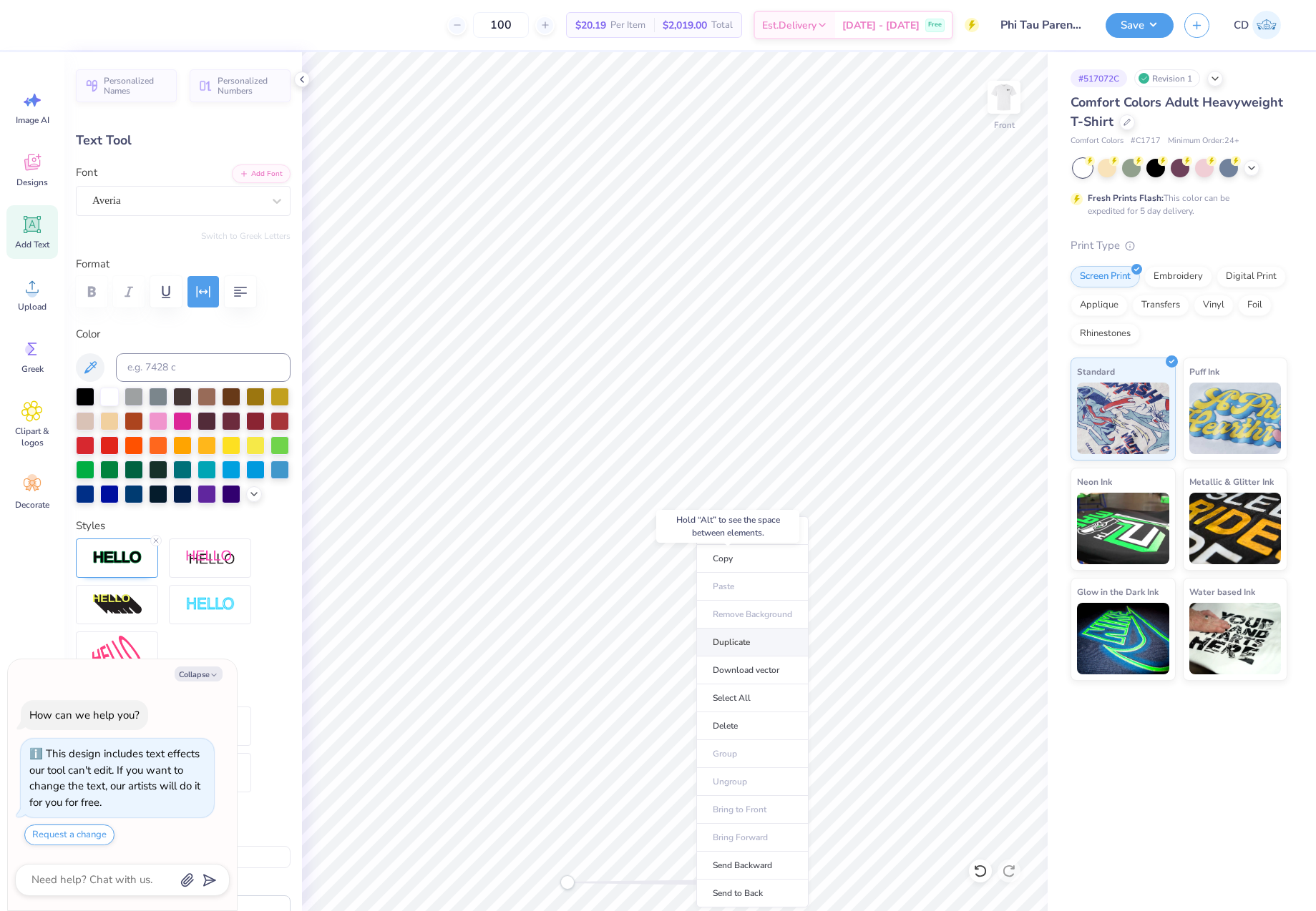
click at [745, 633] on li "Duplicate" at bounding box center [752, 642] width 112 height 28
type textarea "x"
type input "17.69"
type textarea "x"
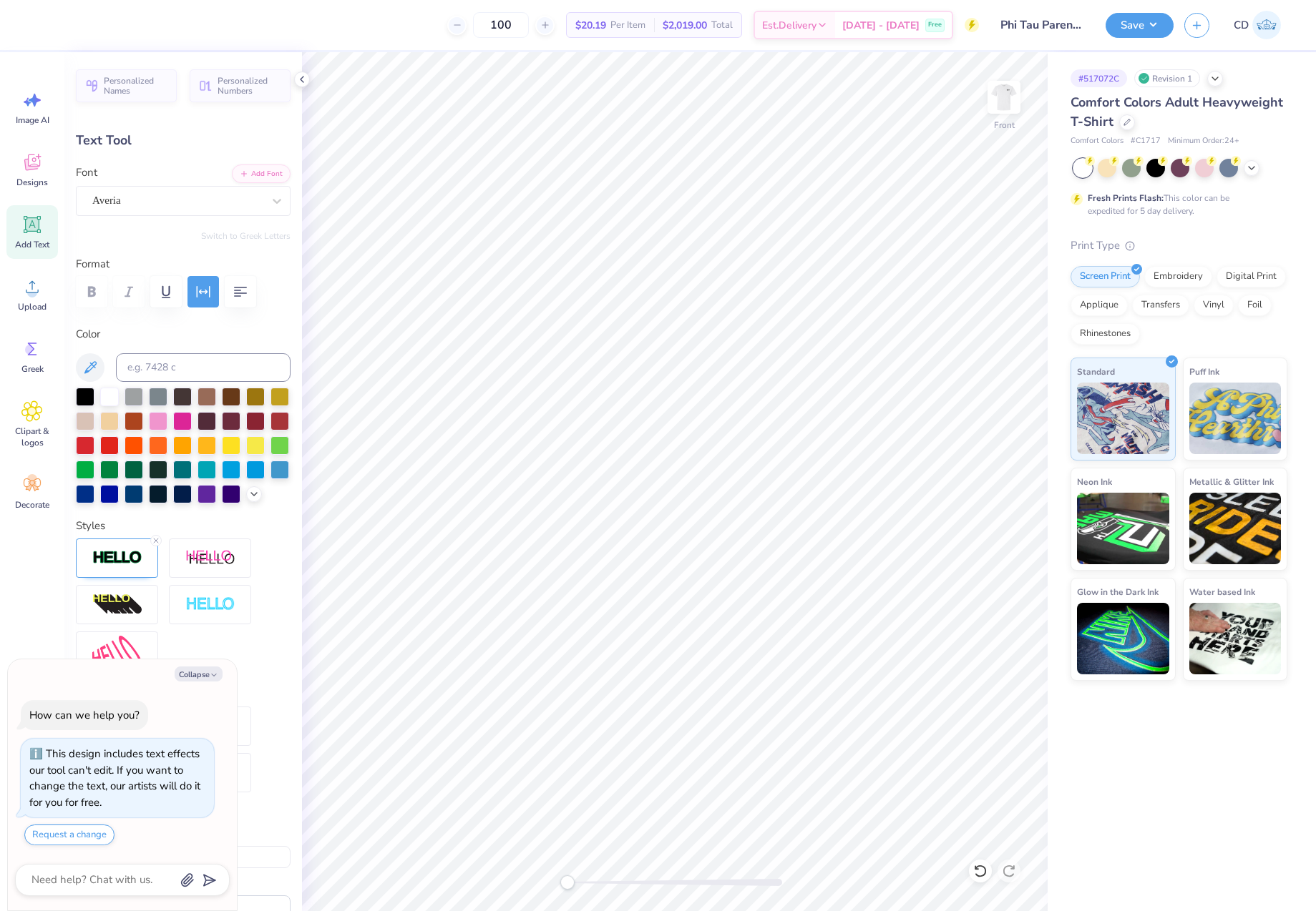
type textarea "T"
type textarea "x"
type textarea "TE"
type textarea "x"
type textarea "TEM"
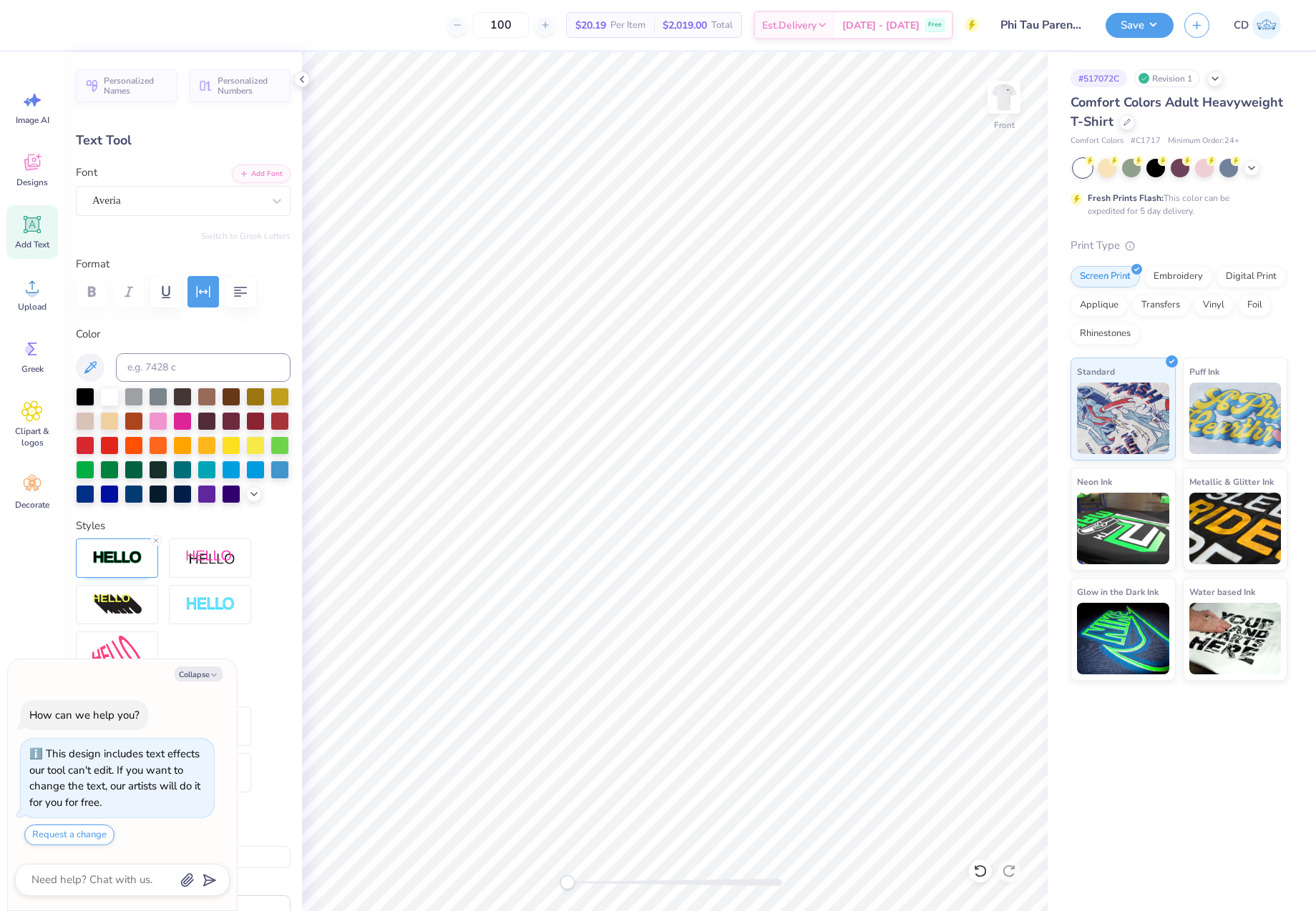
scroll to position [12, 2]
type textarea "x"
type textarea "TEMP"
type textarea "x"
type textarea "TEMPE"
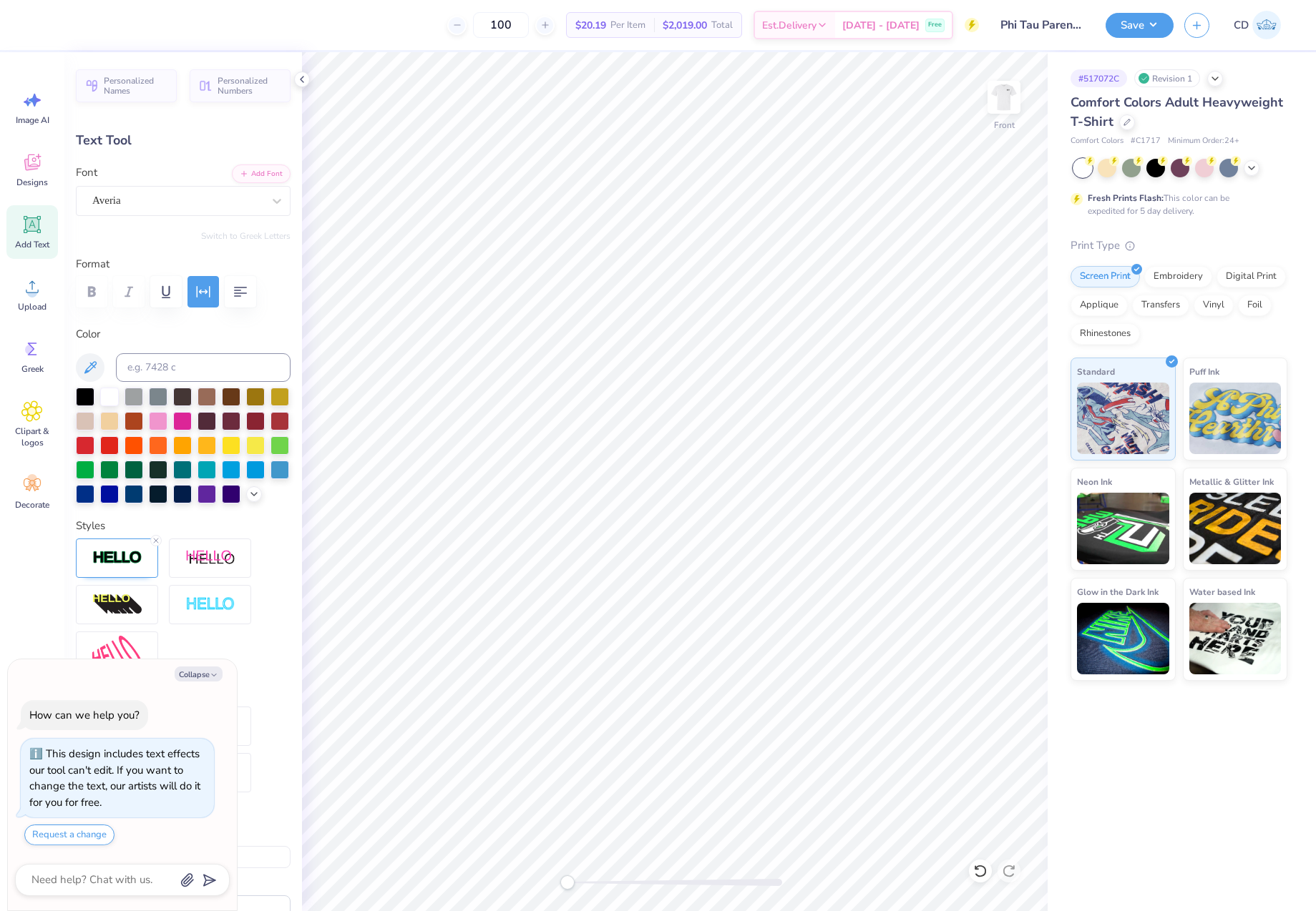
type textarea "x"
type textarea "TEMPE,"
type textarea "x"
type textarea "TEMPE,"
type textarea "x"
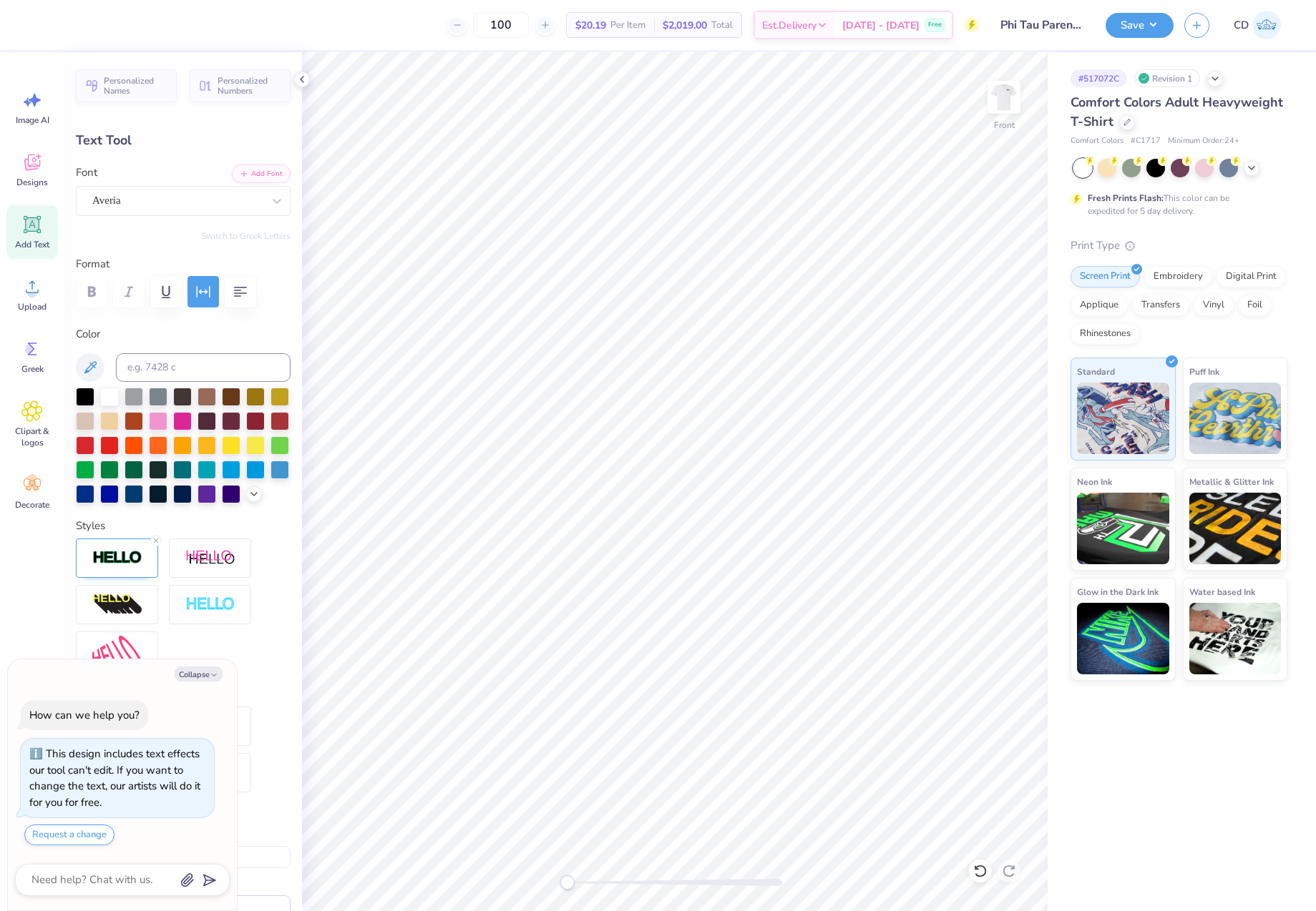
type textarea "TEMPE, A"
type textarea "x"
type textarea "TEMPE, AZ"
type textarea "x"
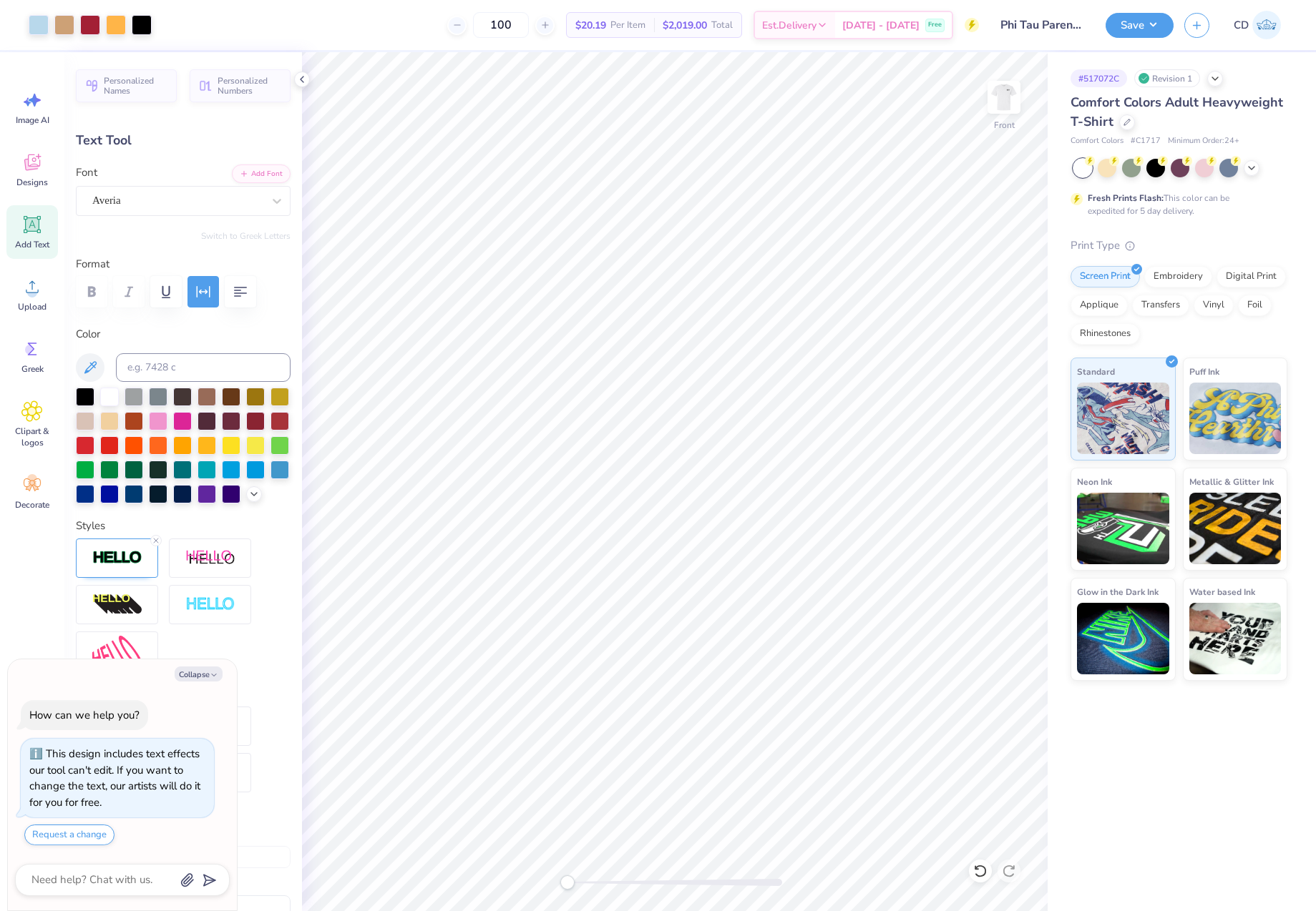
type input "5.05"
type input "0.64"
type input "15.81"
type textarea "x"
type input "2.07"
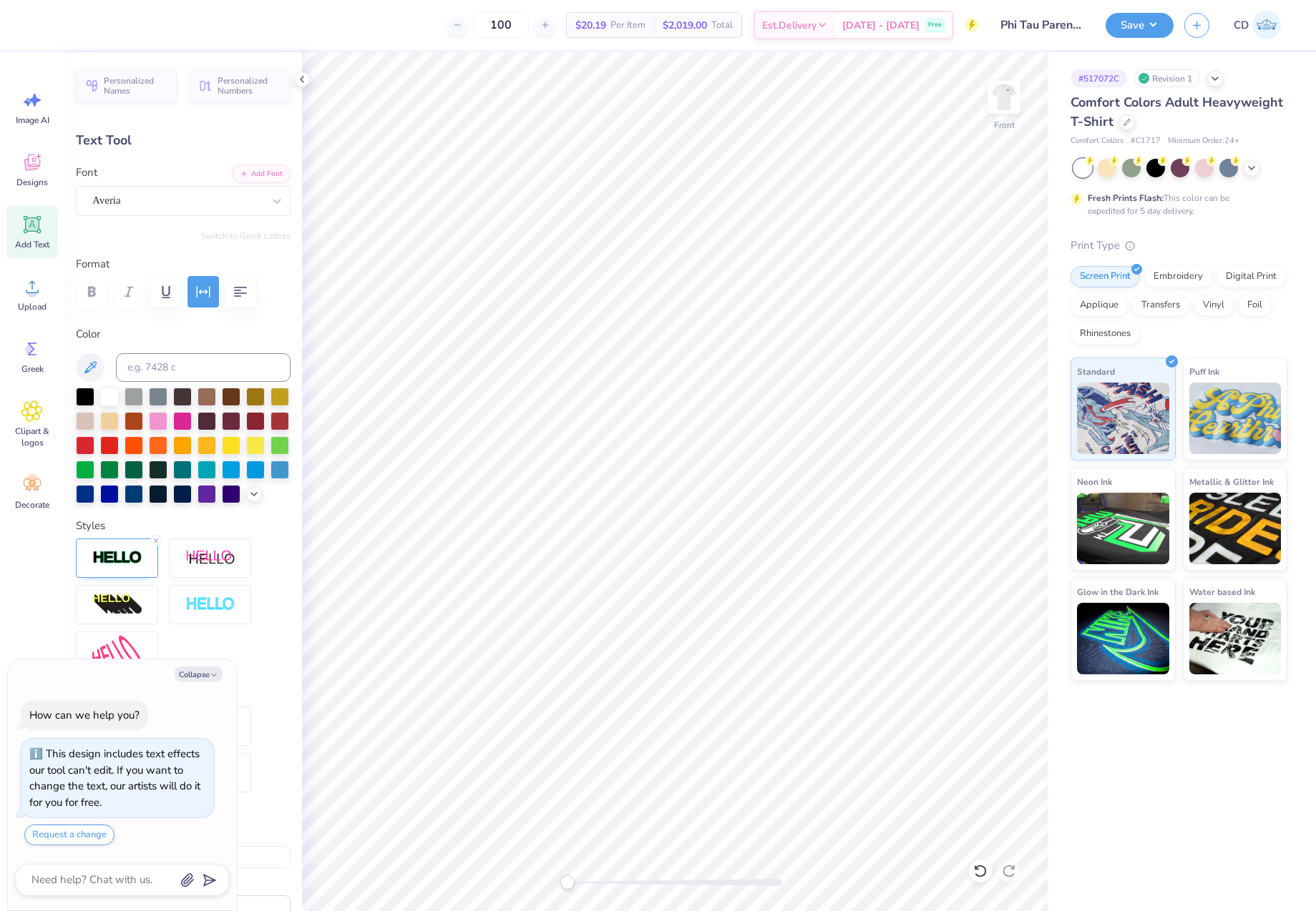
type input "0.54"
type input "16.69"
type textarea "x"
type input "1.74"
type input "0.45"
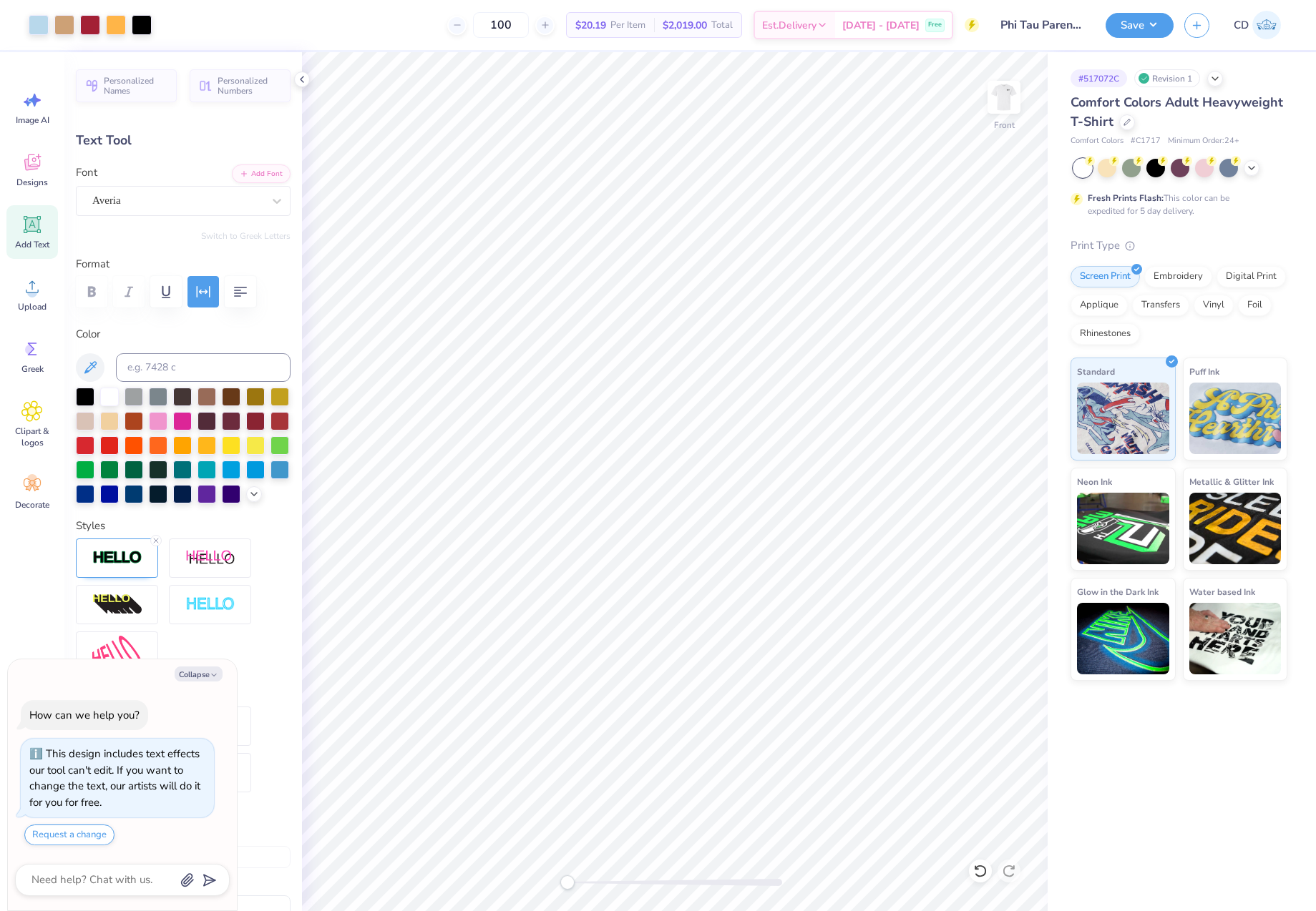
type textarea "x"
type input "5.05"
type input "0.64"
type input "15.92"
type textarea "x"
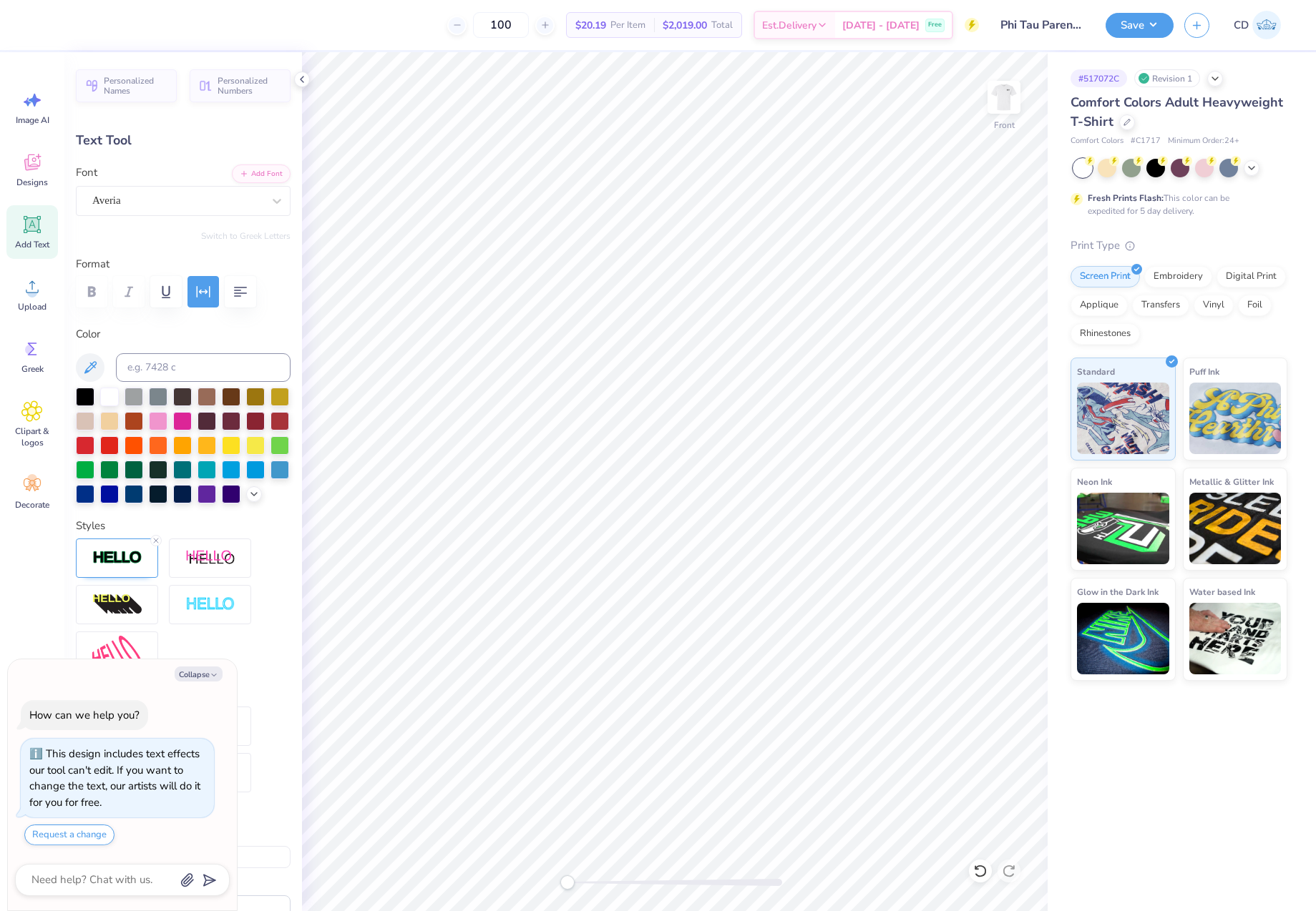
type input "4.55"
type input "0.58"
type input "15.89"
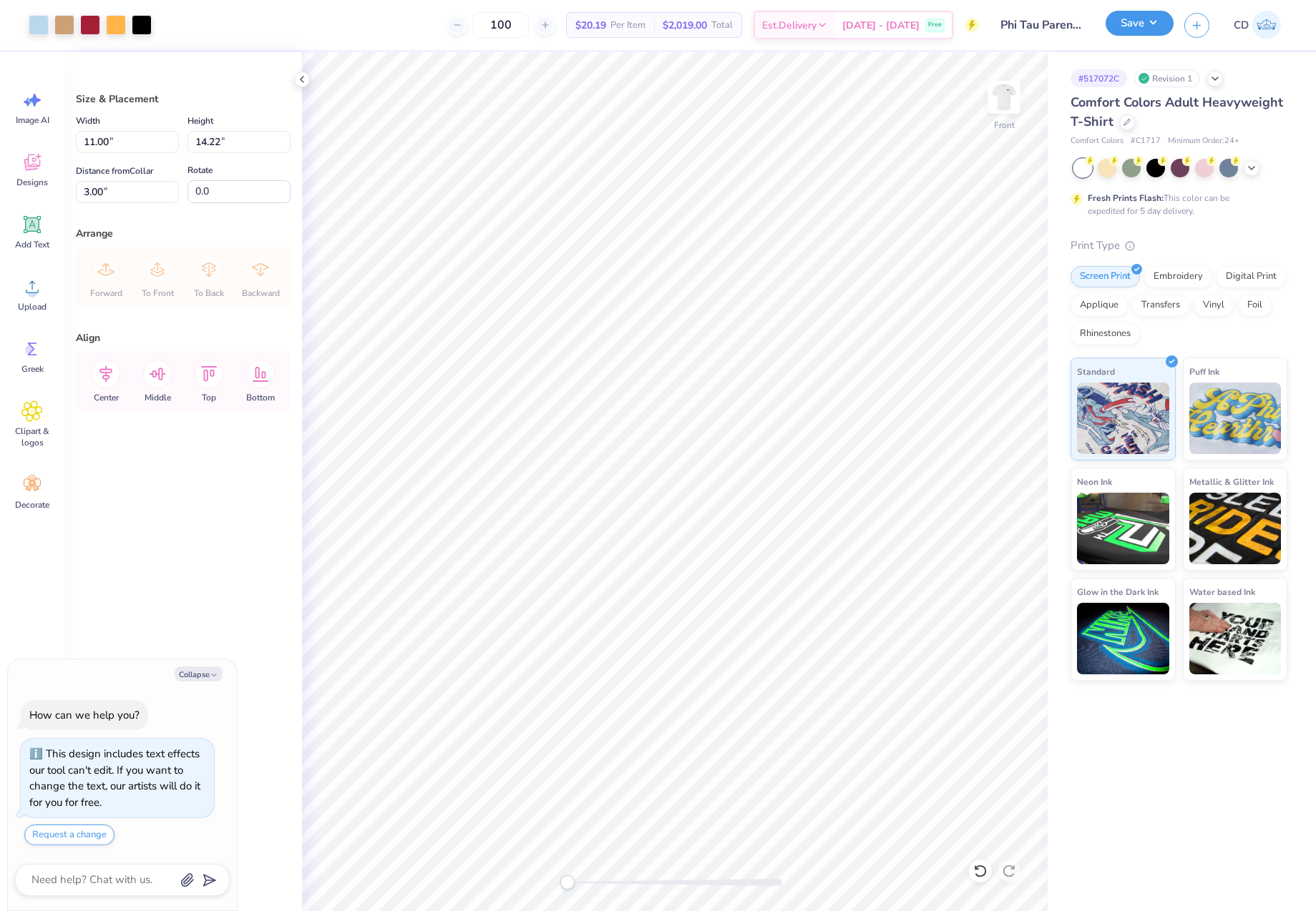
click at [1122, 27] on button "Save" at bounding box center [1139, 24] width 68 height 25
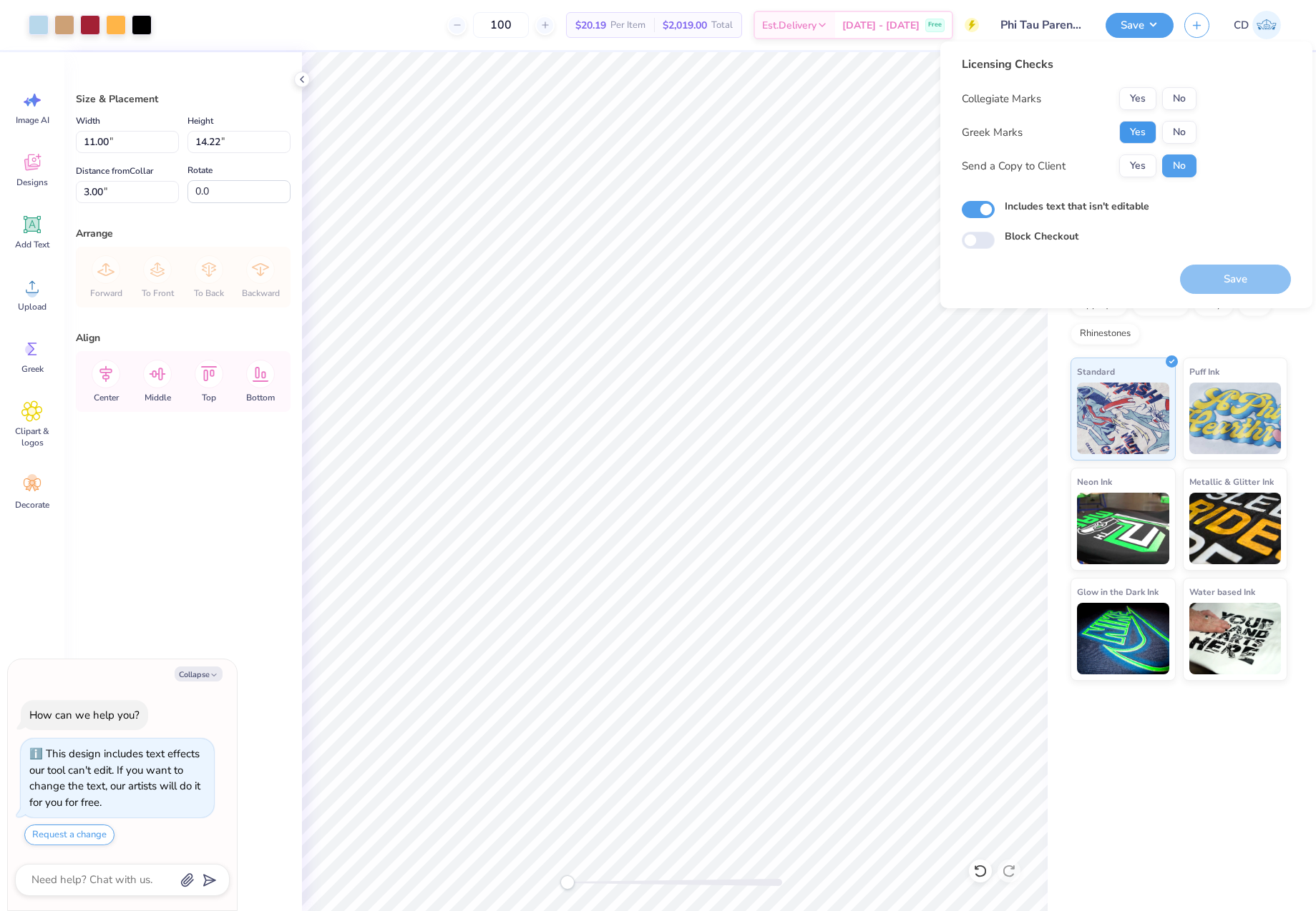
click at [1141, 127] on button "Yes" at bounding box center [1137, 132] width 37 height 23
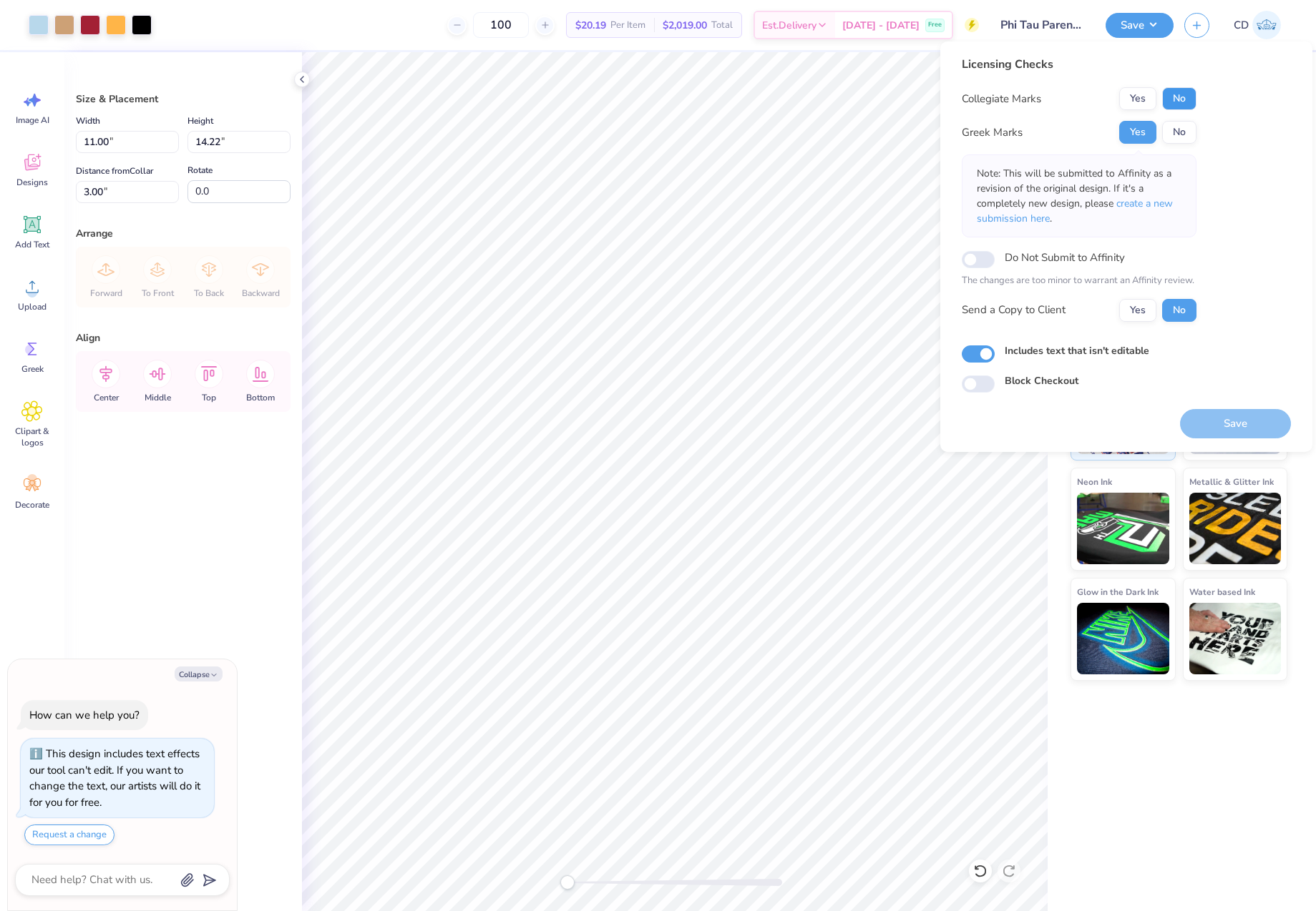
click at [1180, 99] on button "No" at bounding box center [1180, 99] width 35 height 23
click at [1218, 421] on button "Save" at bounding box center [1235, 424] width 111 height 29
type textarea "x"
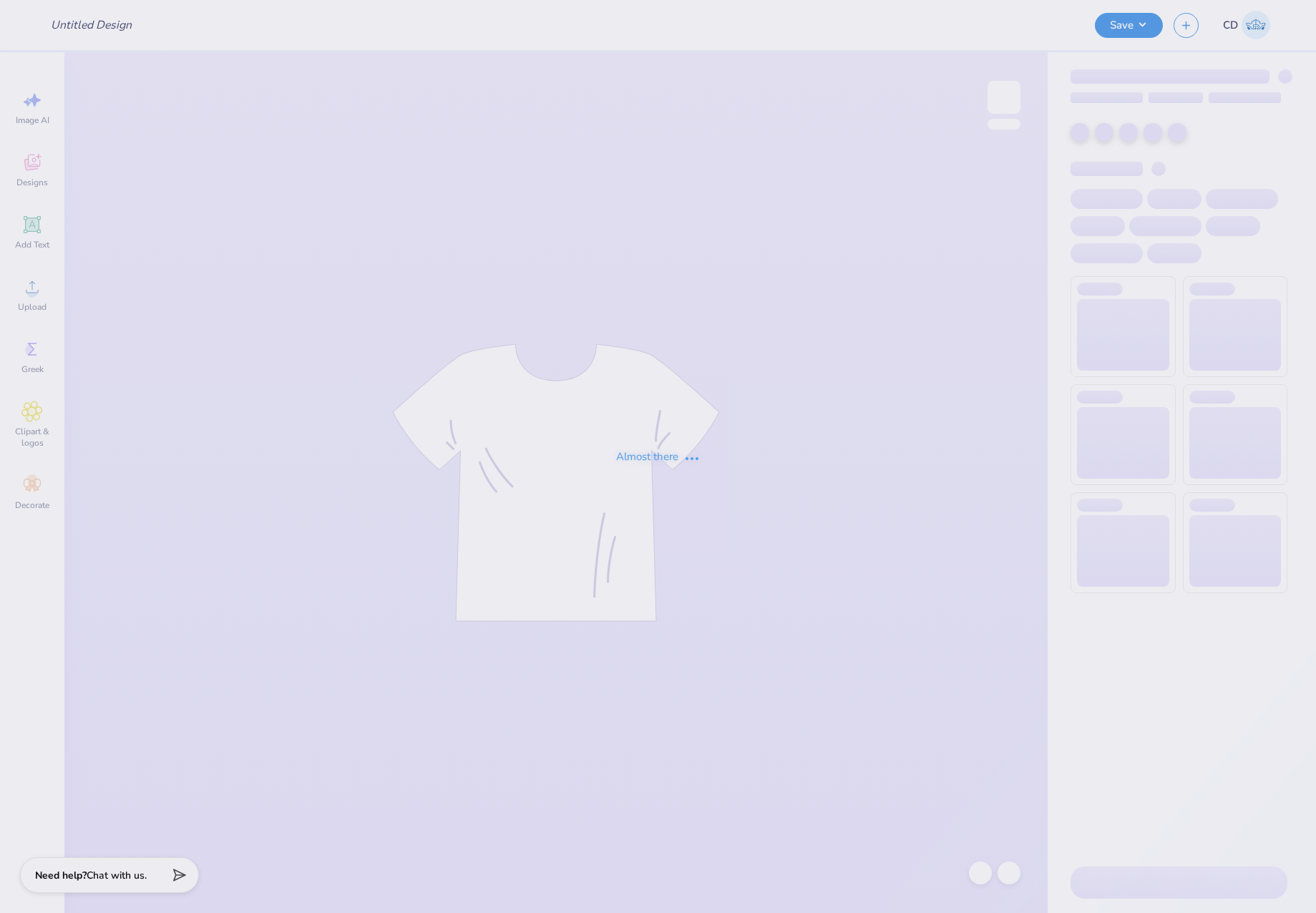
type input "SK BID DAY"
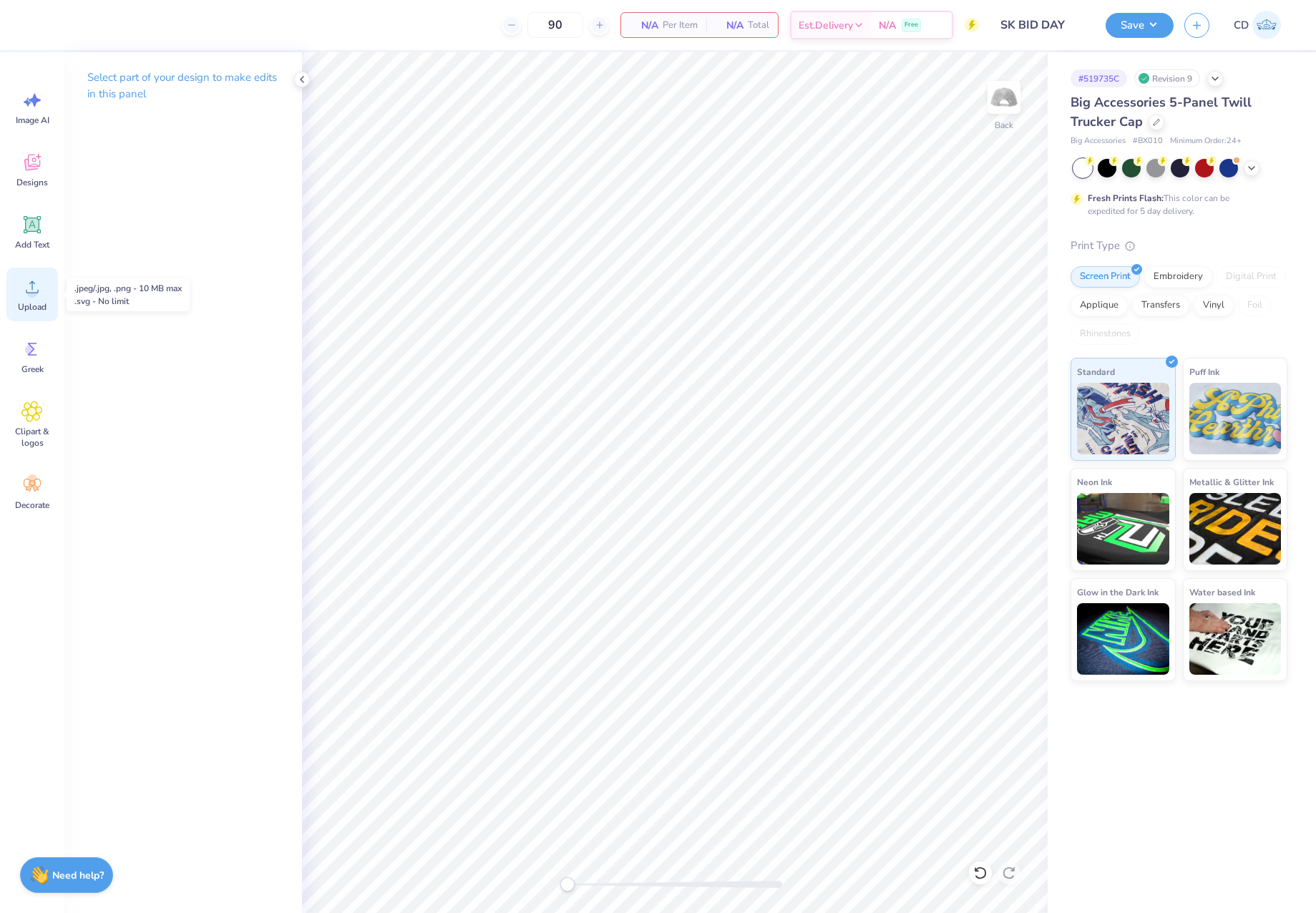
click at [27, 294] on icon at bounding box center [32, 286] width 21 height 21
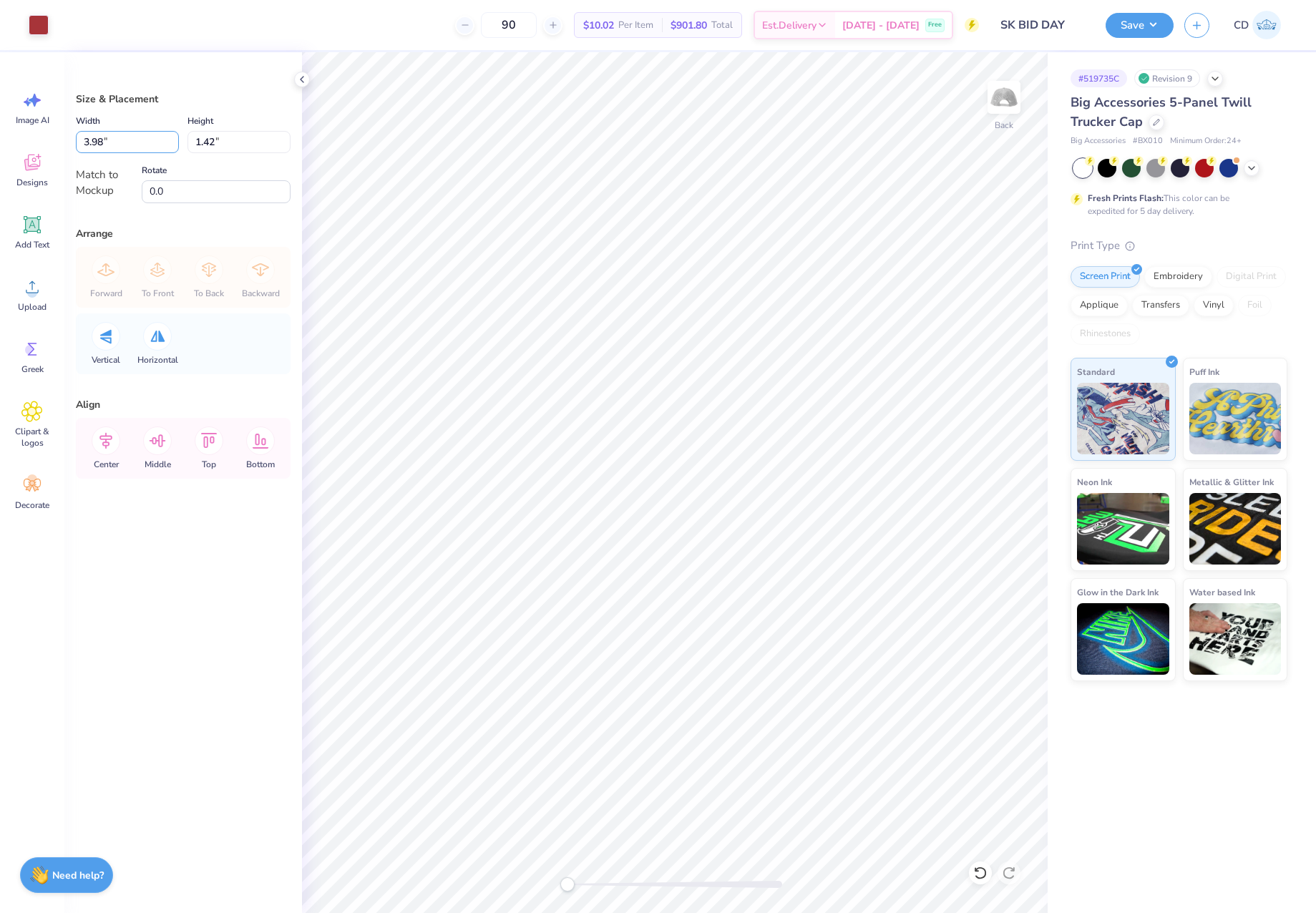
drag, startPoint x: 107, startPoint y: 142, endPoint x: 71, endPoint y: 143, distance: 36.0
click at [71, 143] on div "Size & Placement Width 3.98 3.98 " Height 1.42 1.42 " Match to Mockup Rotate 0.…" at bounding box center [183, 482] width 237 height 861
type input "4.00"
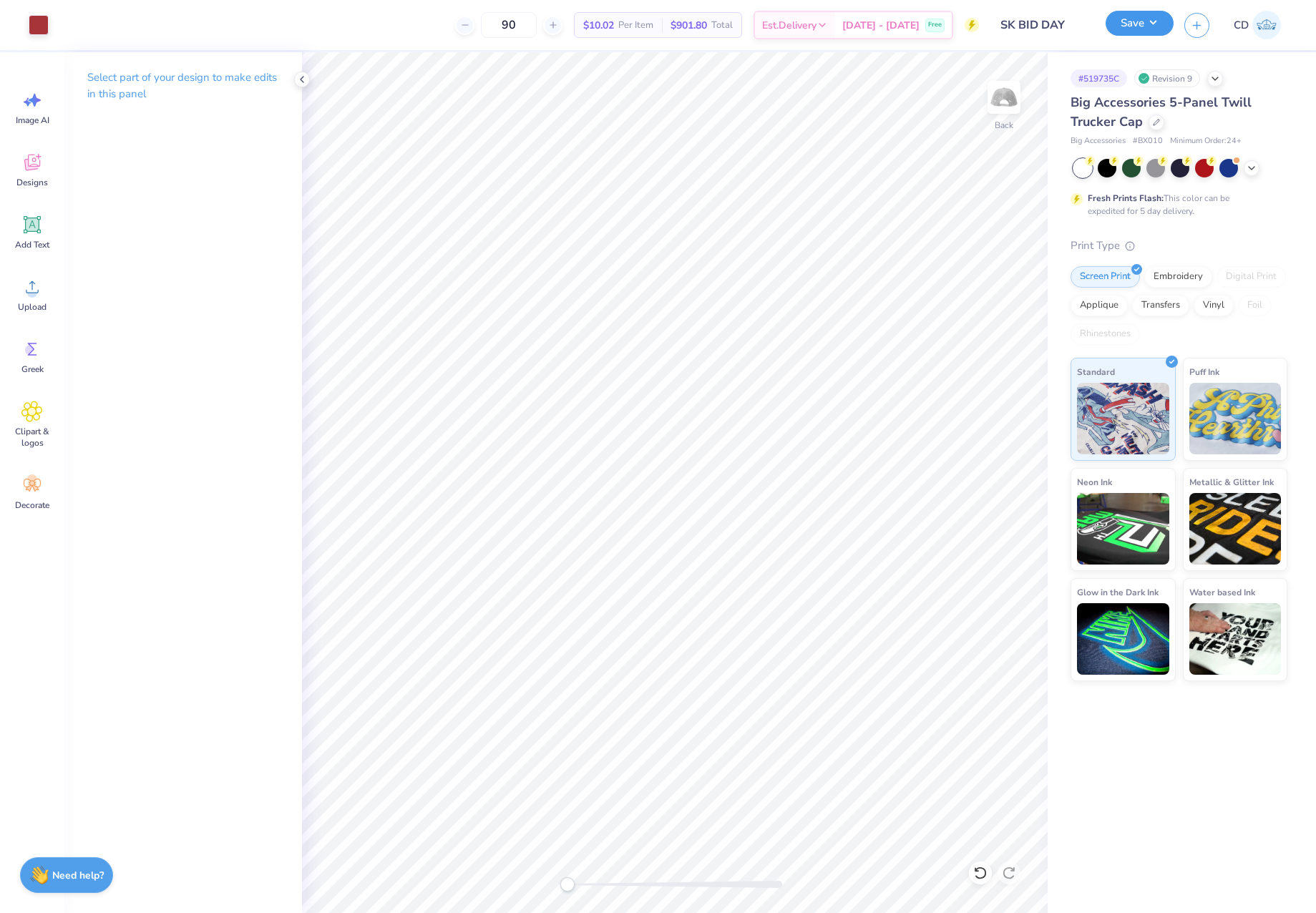
click at [1134, 30] on button "Save" at bounding box center [1139, 24] width 68 height 25
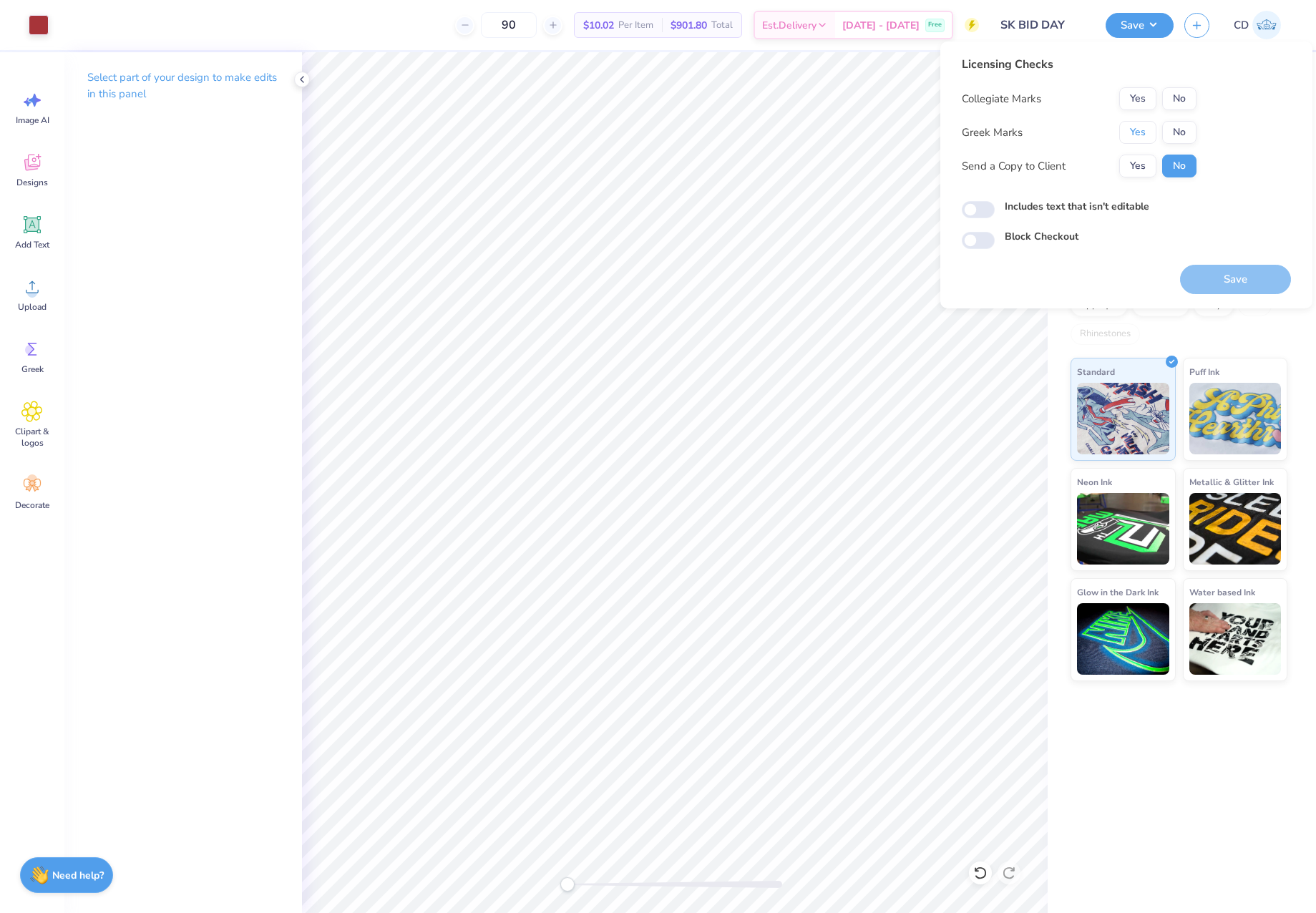
drag, startPoint x: 1139, startPoint y: 130, endPoint x: 1172, endPoint y: 110, distance: 38.6
click at [1141, 130] on button "Yes" at bounding box center [1137, 132] width 37 height 23
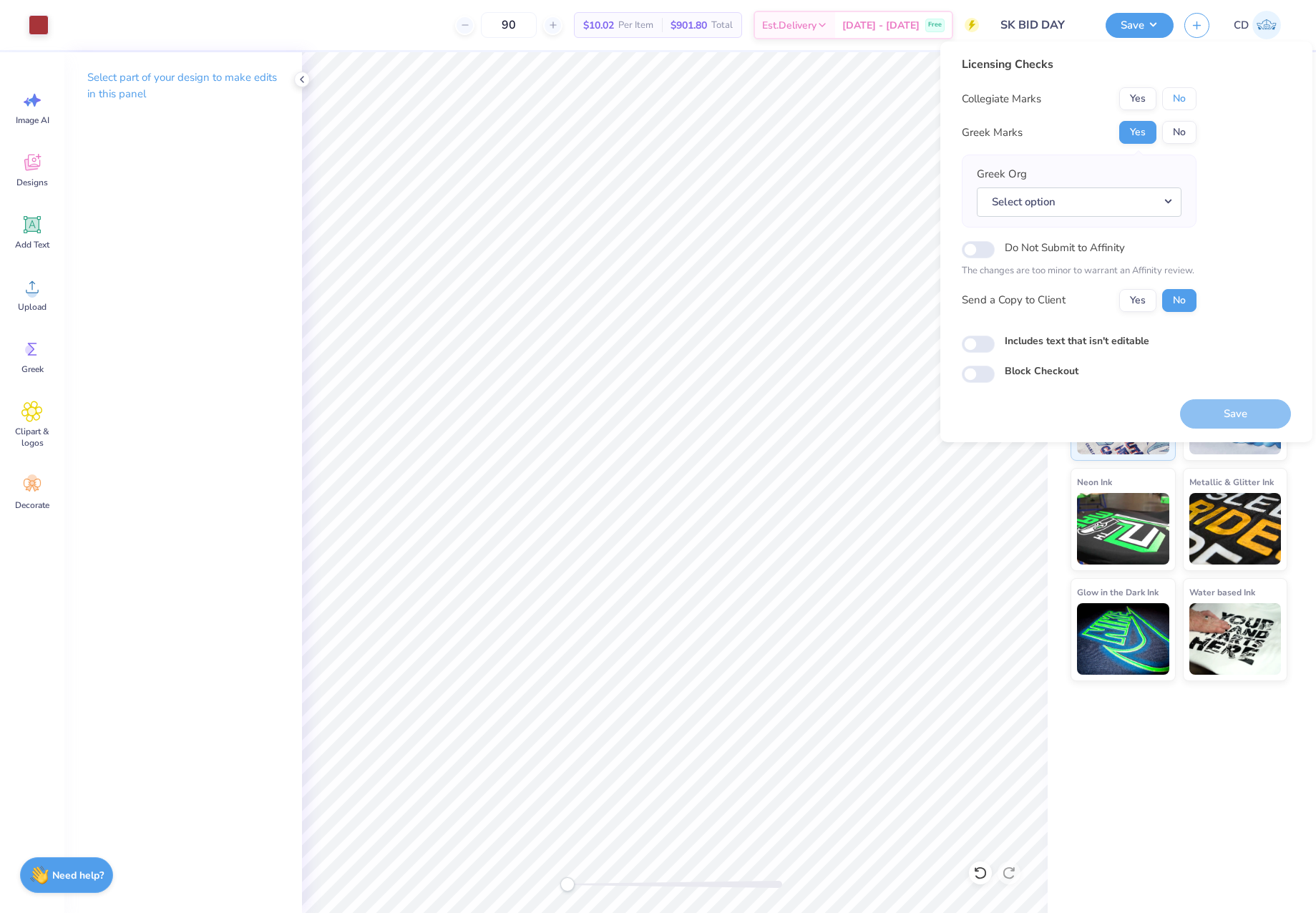
click at [1183, 91] on button "No" at bounding box center [1180, 99] width 35 height 23
click at [1165, 201] on button "Select option" at bounding box center [1079, 202] width 204 height 29
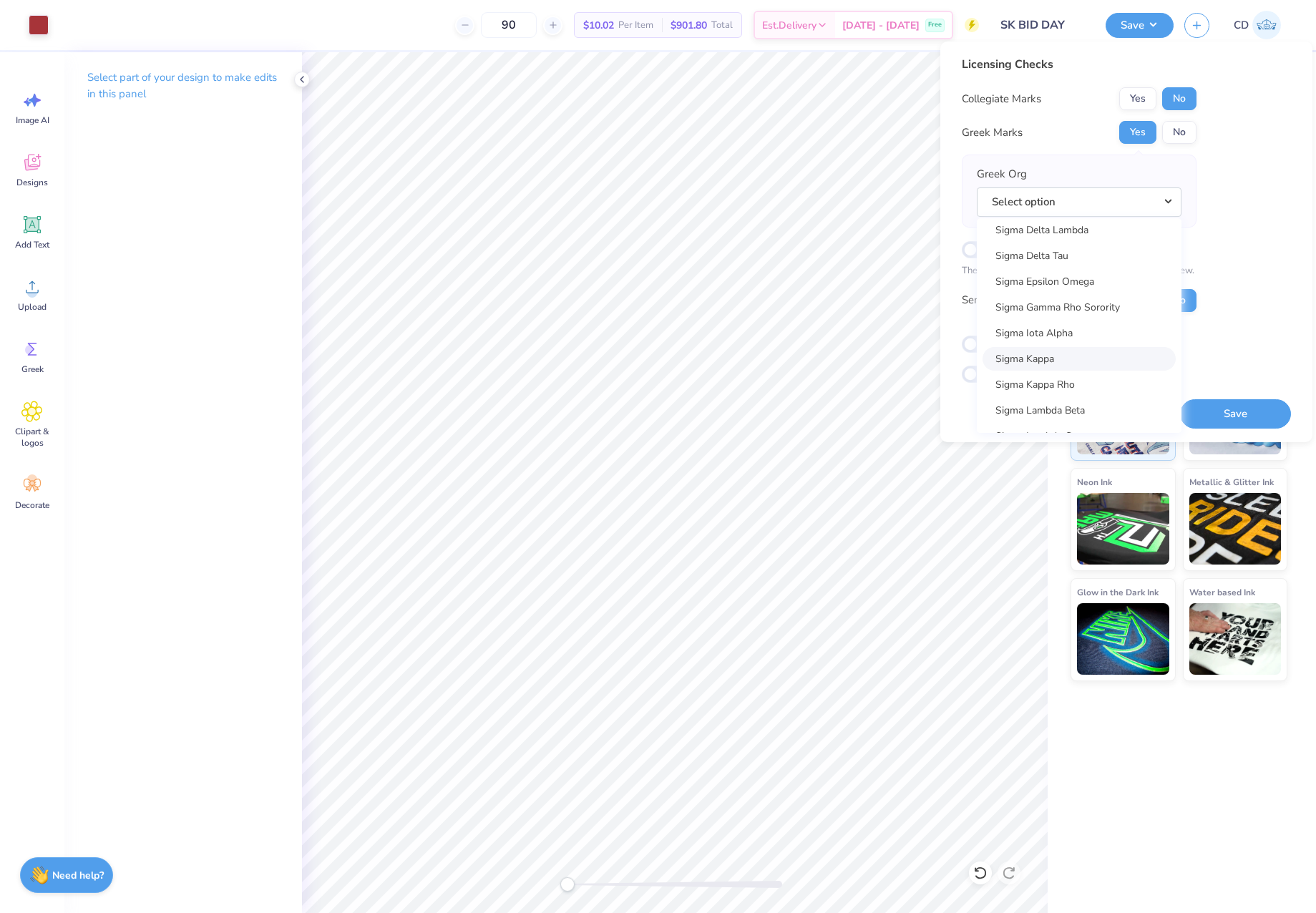
scroll to position [9258, 0]
click at [1055, 348] on link "Sigma Kappa" at bounding box center [1079, 355] width 193 height 24
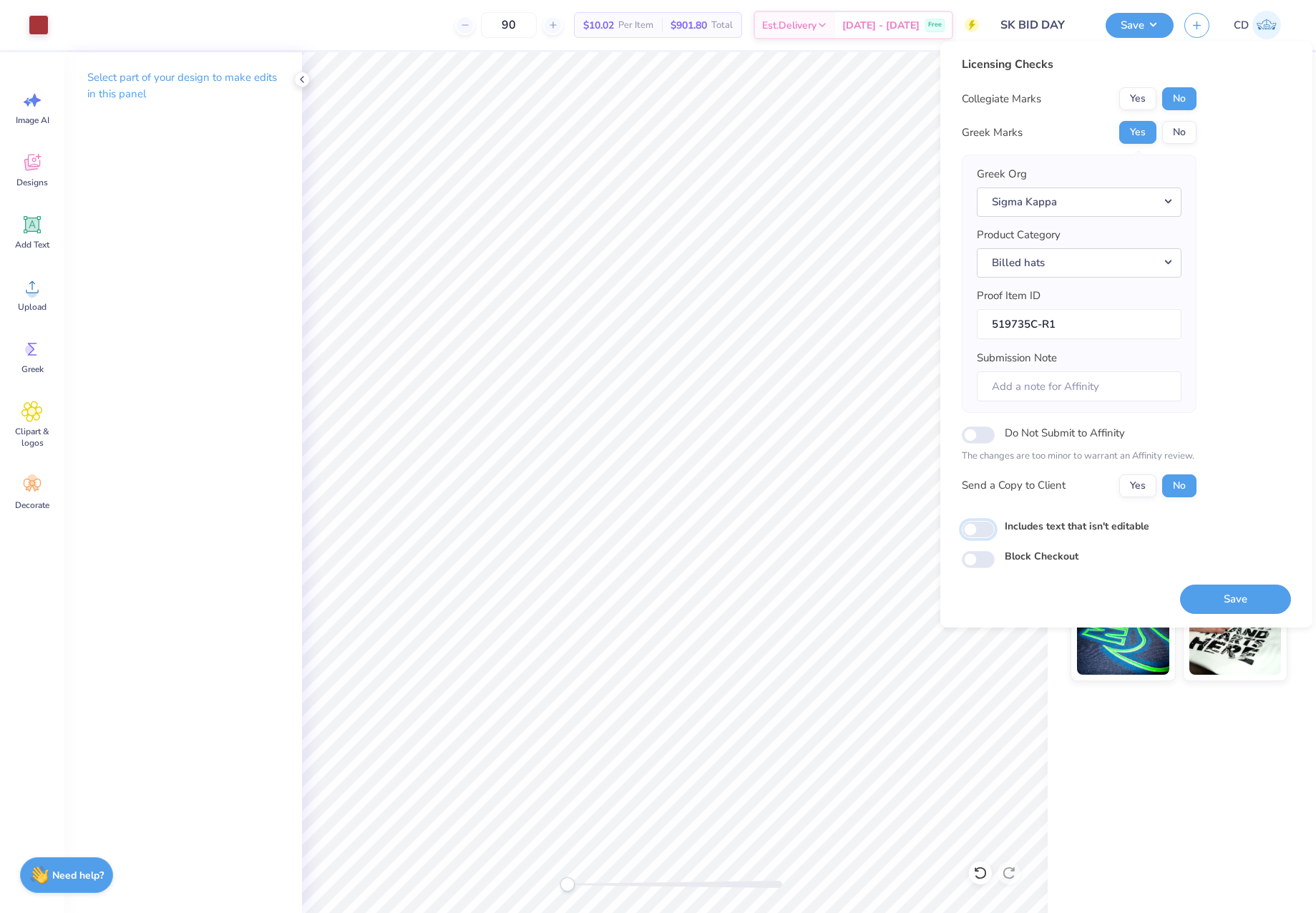
click at [974, 533] on input "Includes text that isn't editable" at bounding box center [978, 529] width 33 height 17
checkbox input "true"
click at [1221, 597] on button "Save" at bounding box center [1235, 599] width 111 height 29
